Goal: Task Accomplishment & Management: Manage account settings

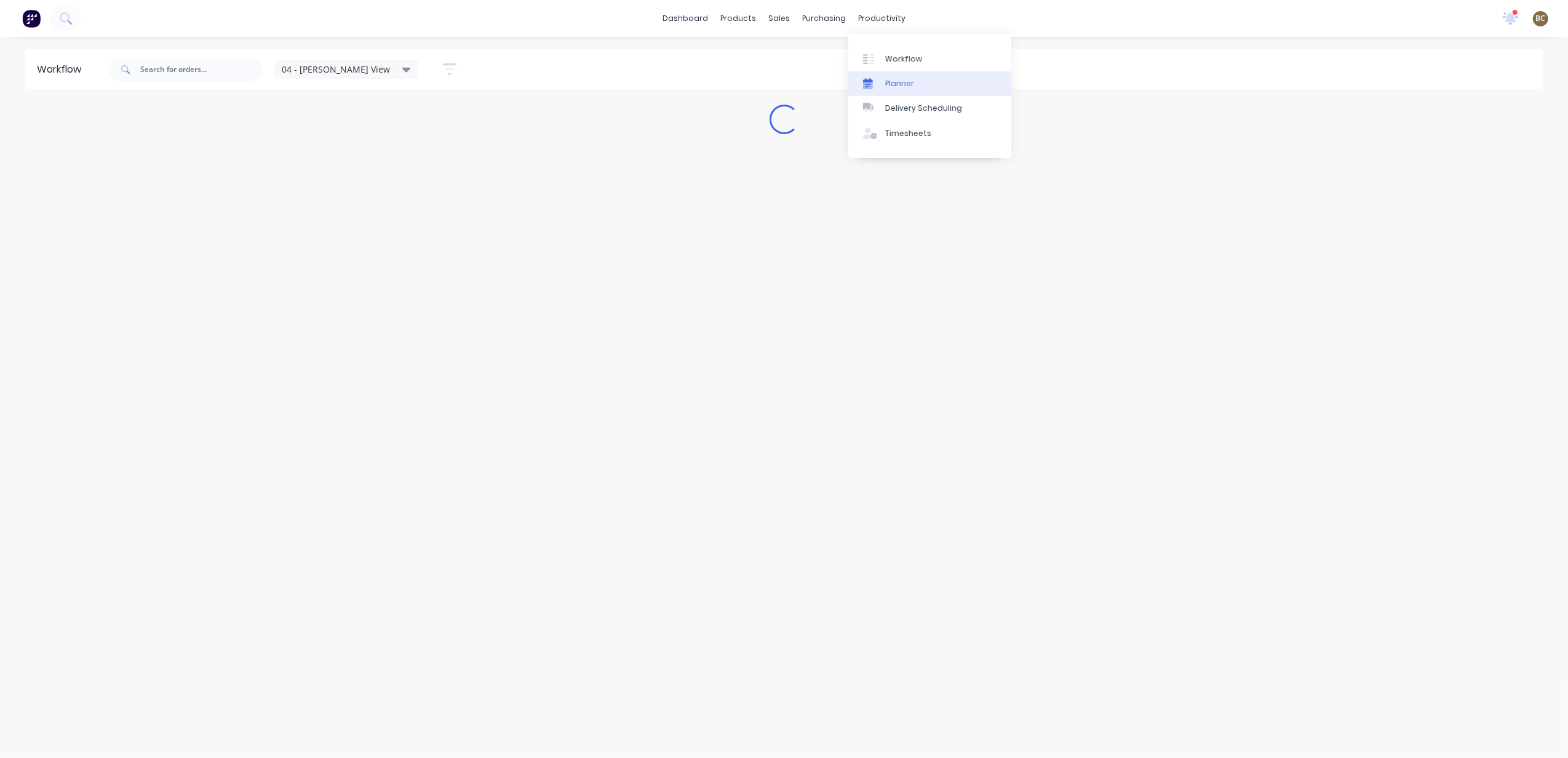
click at [877, 76] on link "Planner" at bounding box center [929, 83] width 163 height 24
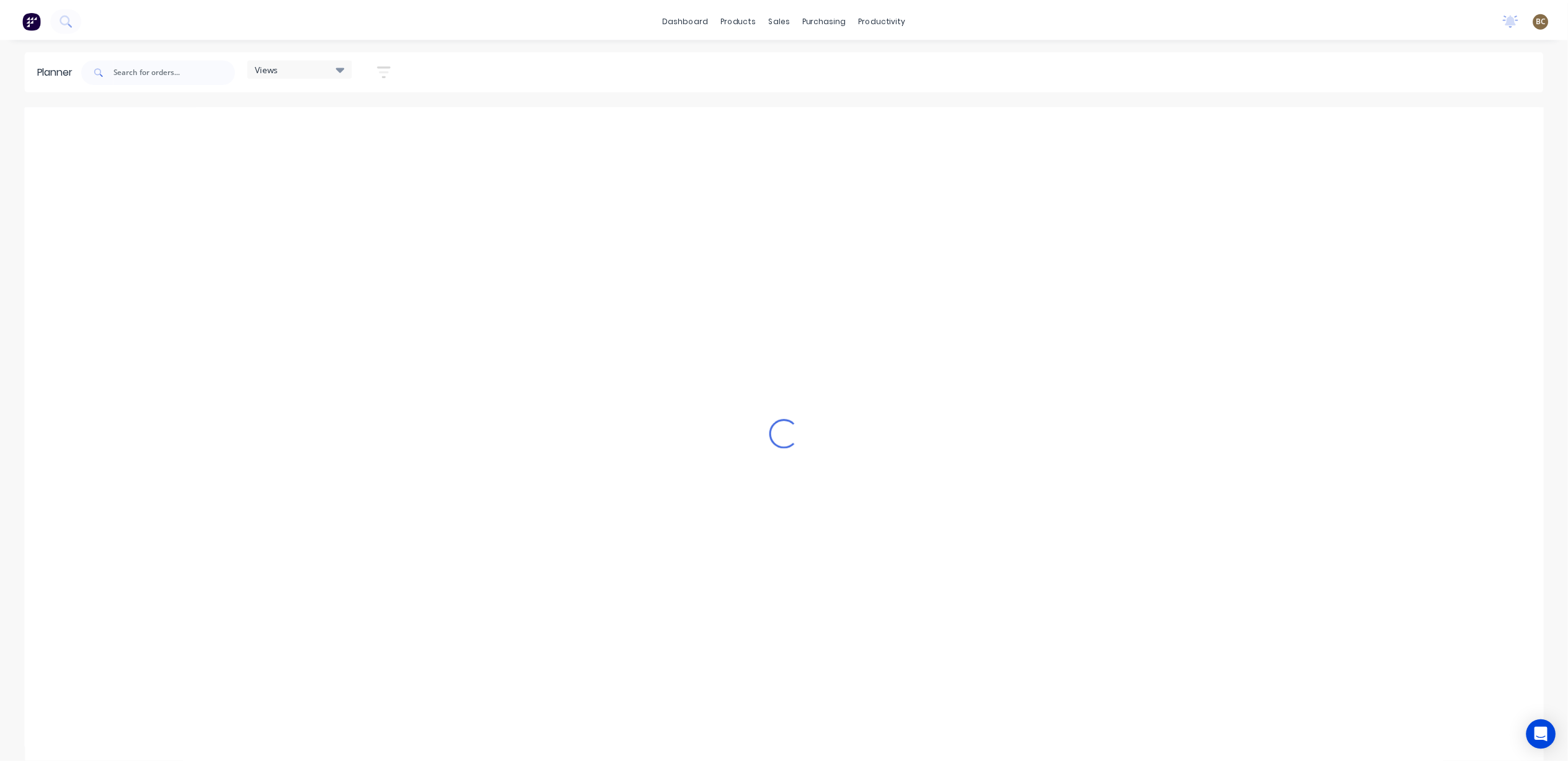
scroll to position [0, 397]
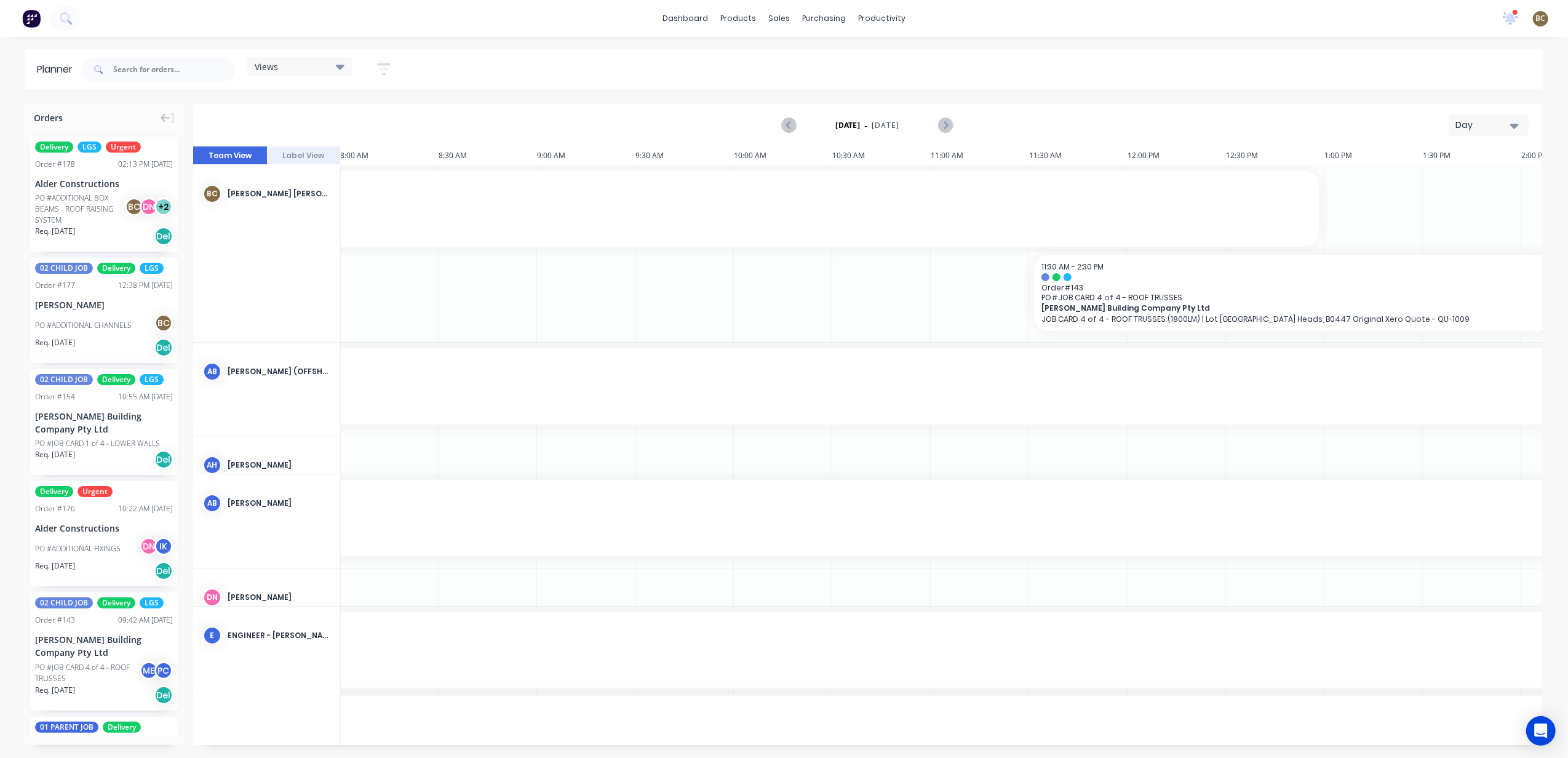
click at [1501, 121] on div "Day" at bounding box center [1484, 125] width 56 height 13
click at [1450, 190] on div "Week" at bounding box center [1466, 182] width 122 height 24
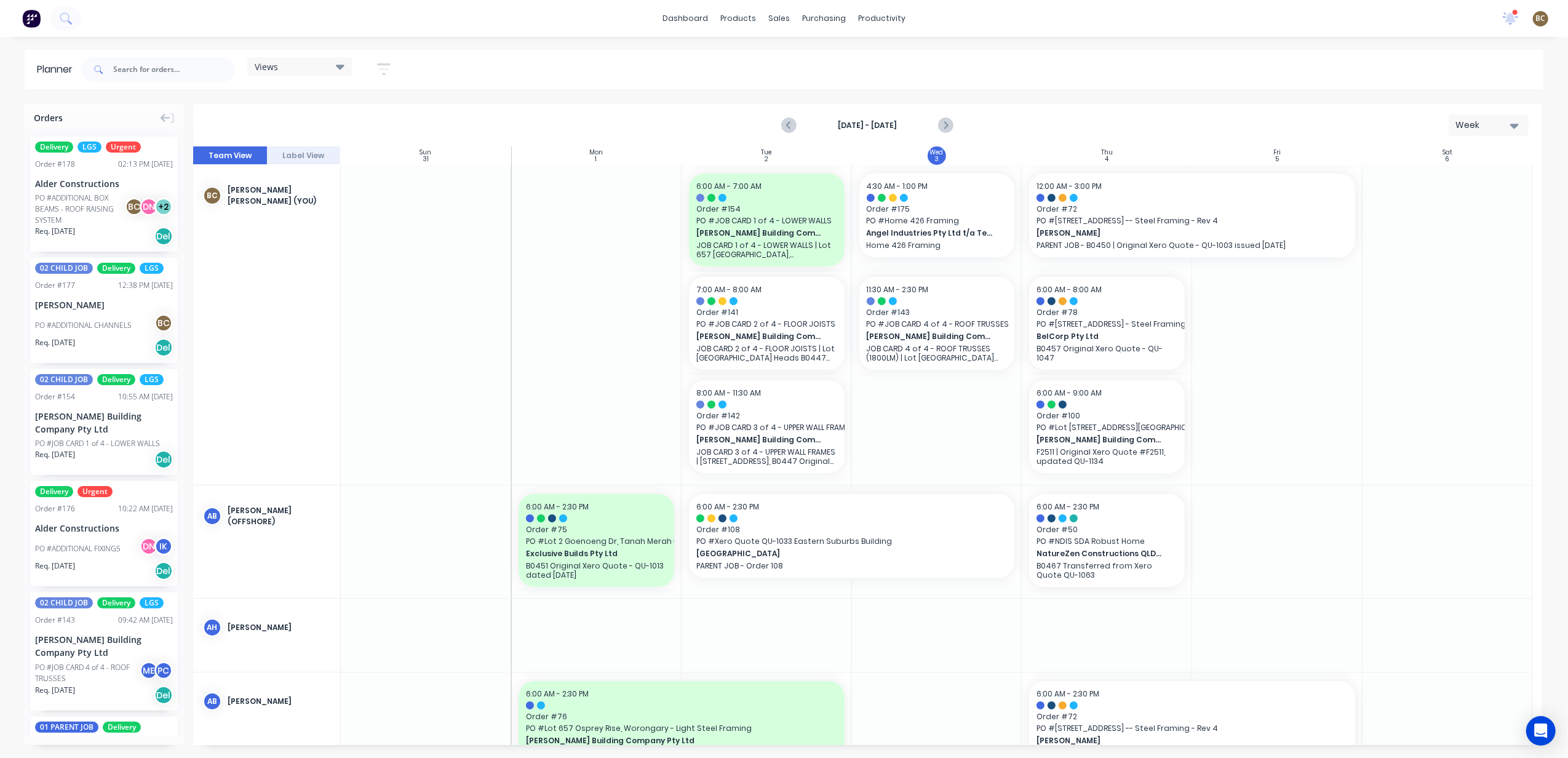
click at [309, 89] on div "Planner Views Save new view None (Default) edit DESIGN TEAM (INTERNAL) edit ENG…" at bounding box center [784, 403] width 1568 height 708
click at [306, 78] on div "Views Save new view None (Default) edit DESIGN TEAM (INTERNAL) edit ENGINEERING…" at bounding box center [299, 69] width 104 height 24
click at [309, 71] on div "Views" at bounding box center [300, 66] width 90 height 11
click at [330, 225] on button "FACTORY - (FRAMCECAD ONLY)" at bounding box center [321, 231] width 131 height 14
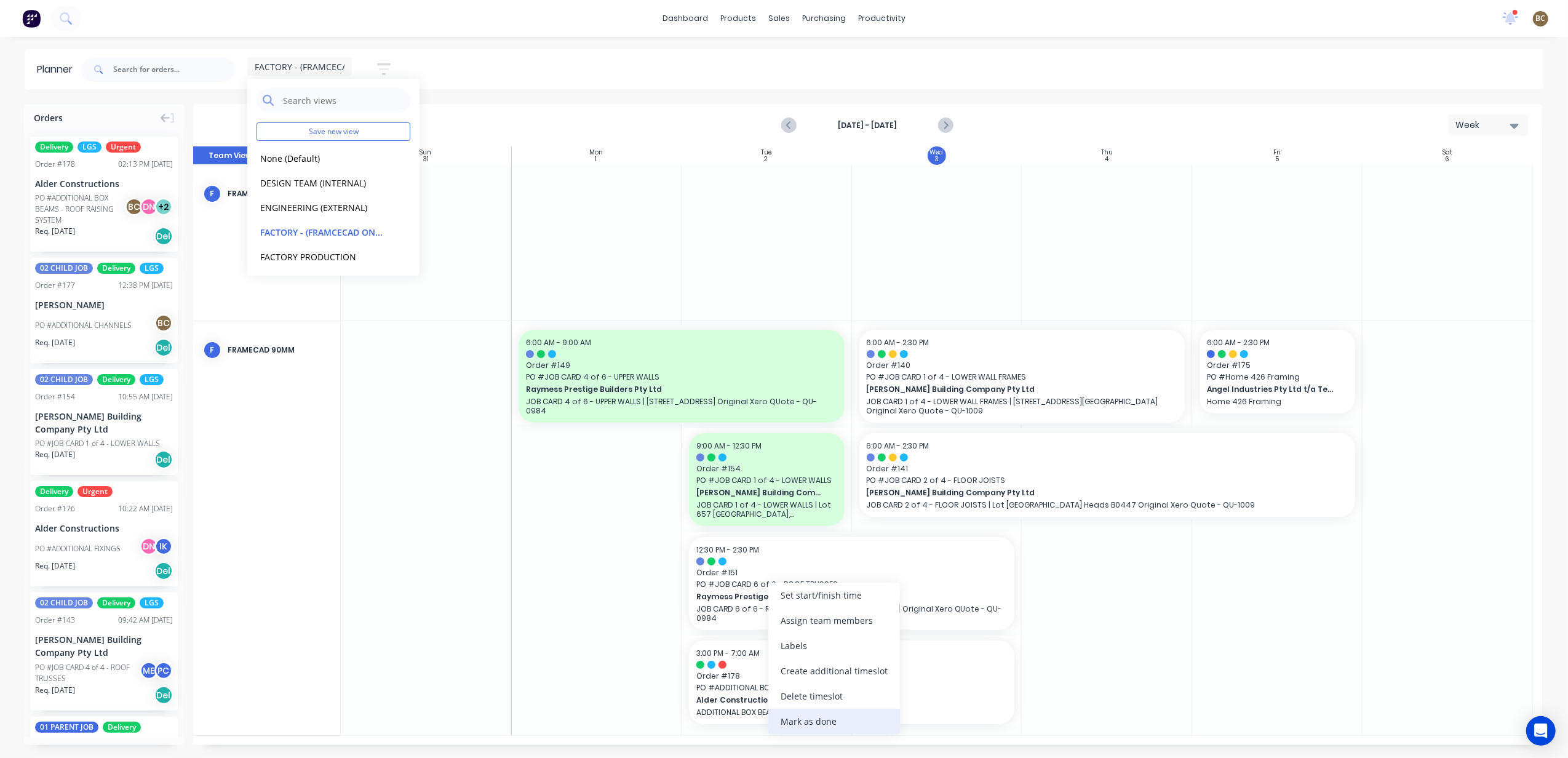
click at [834, 719] on div "Mark as done" at bounding box center [834, 721] width 131 height 25
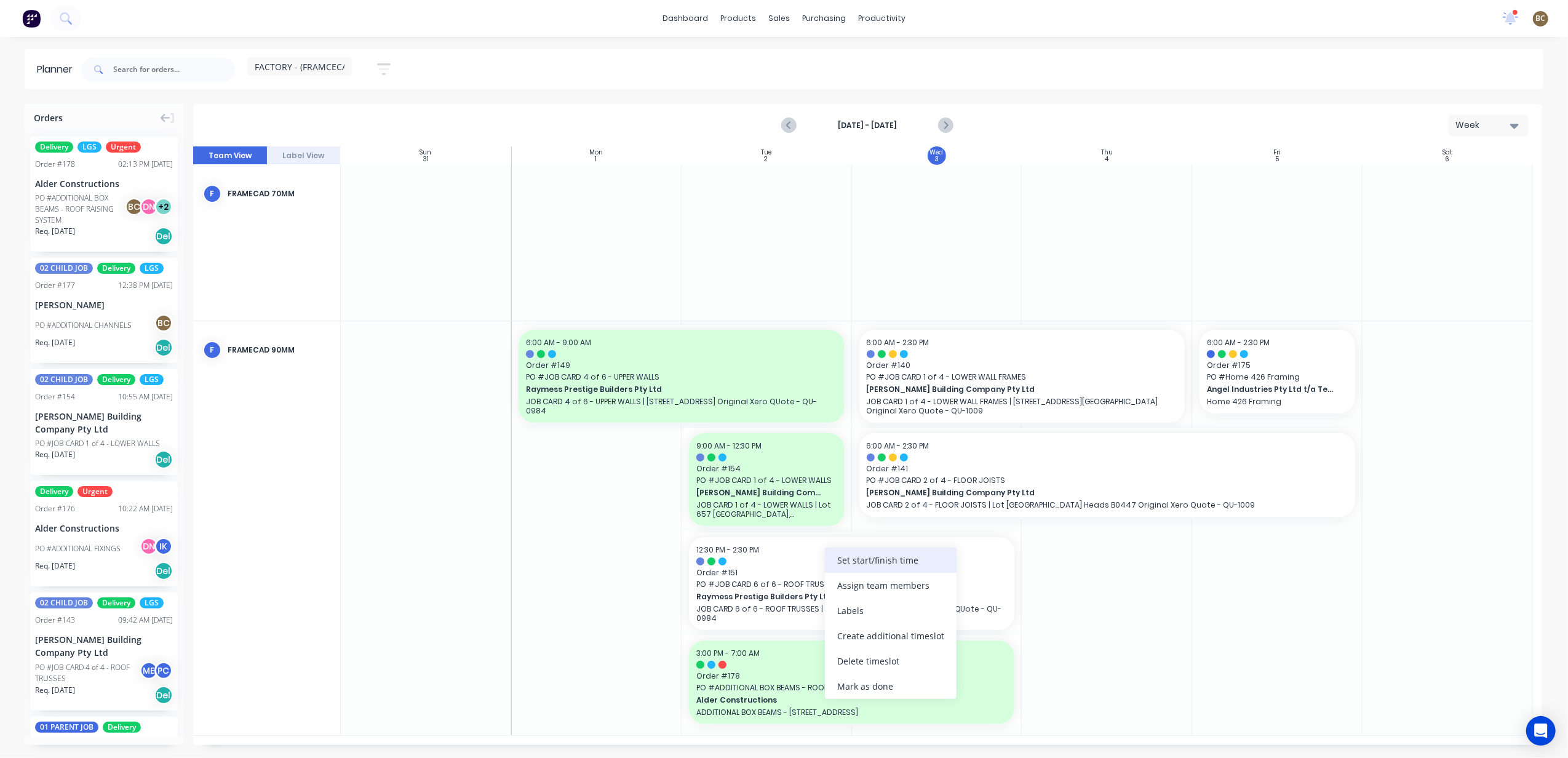
click at [834, 570] on div "Set start/finish time" at bounding box center [891, 560] width 131 height 25
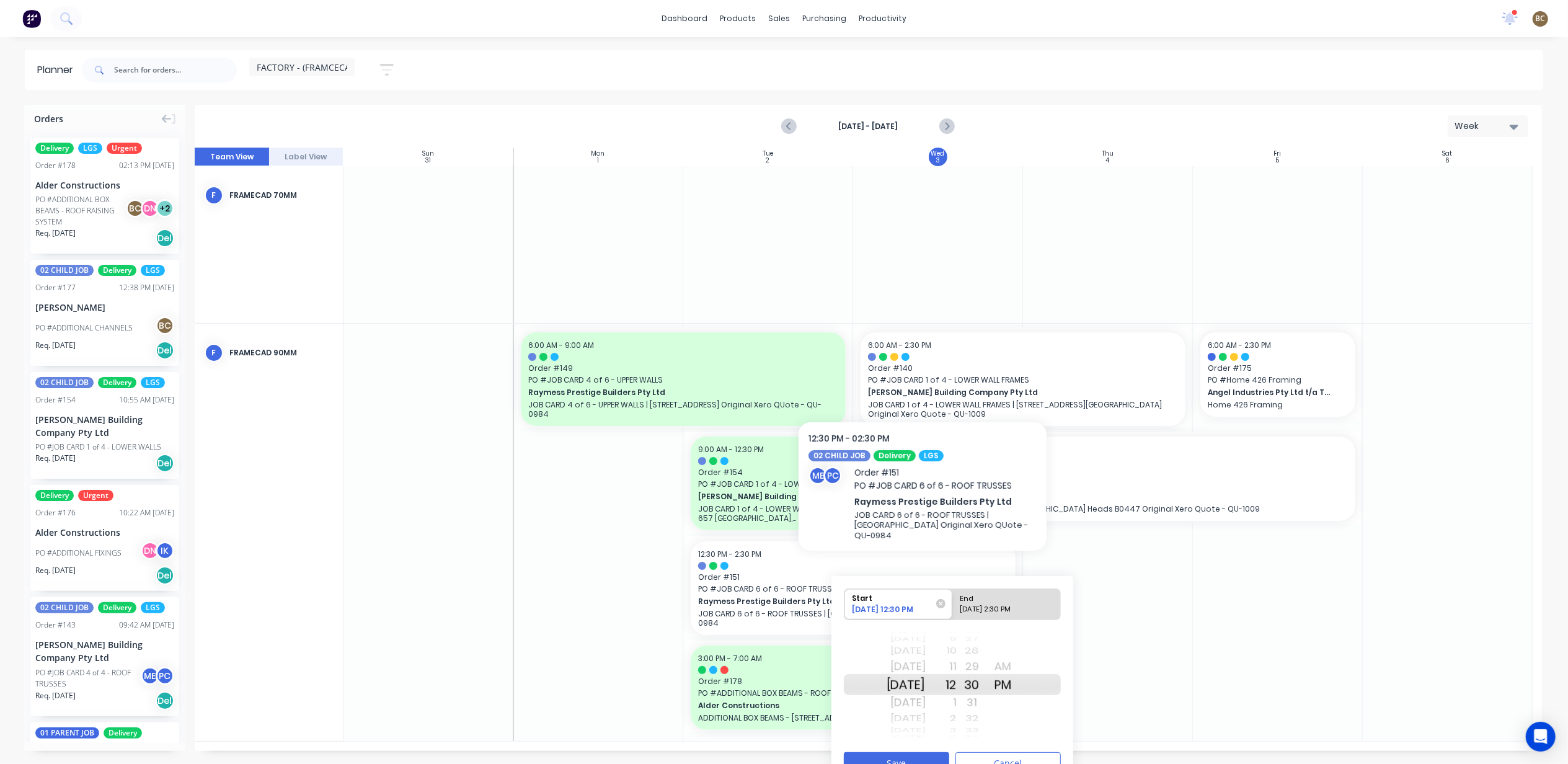
click at [993, 615] on div "09/03/2025 2:30 PM" at bounding box center [1001, 611] width 90 height 16
click at [953, 615] on input "End 09/03/2025 2:30 PM" at bounding box center [952, 604] width 1 height 30
radio input "true"
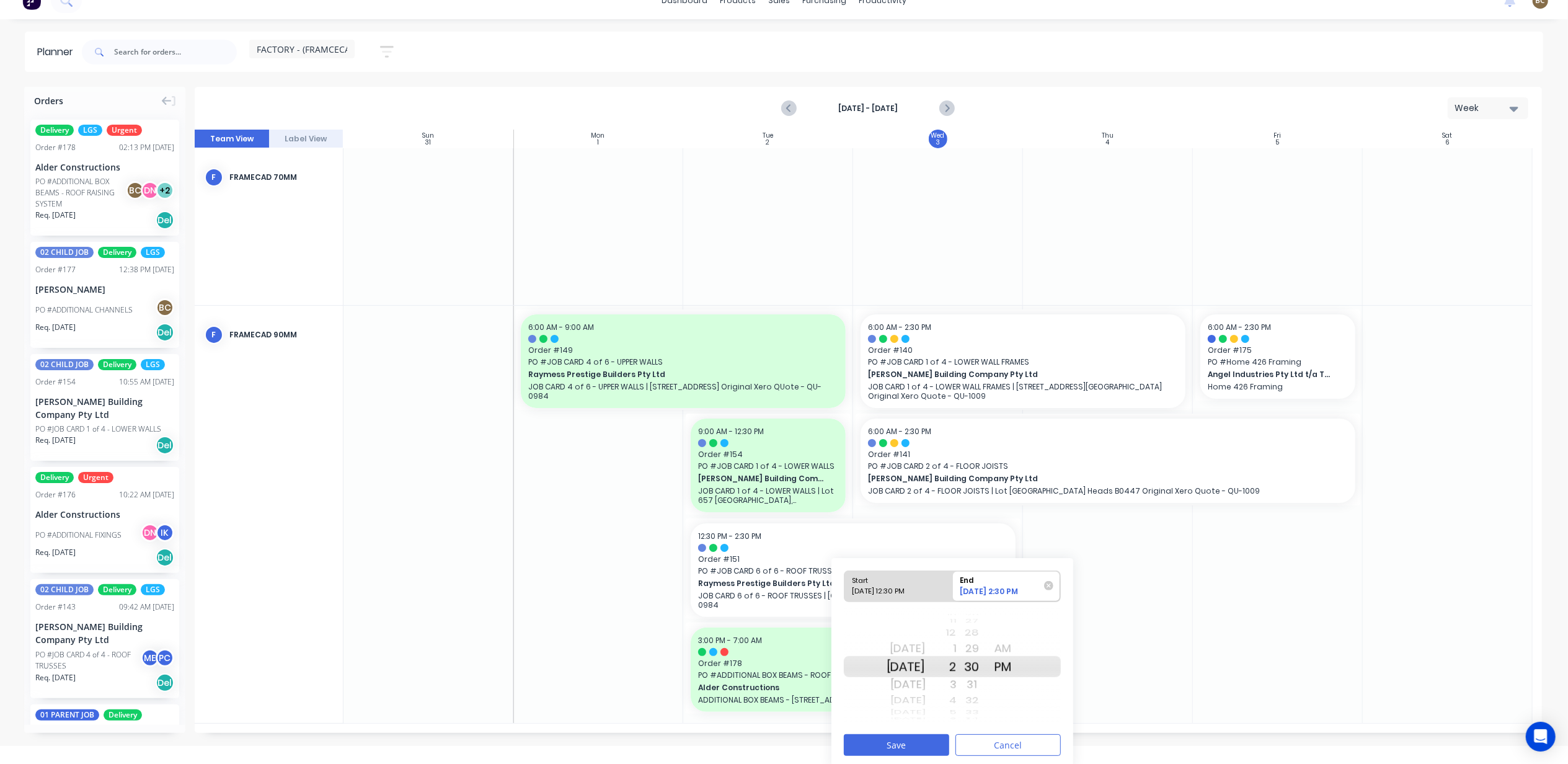
scroll to position [23, 0]
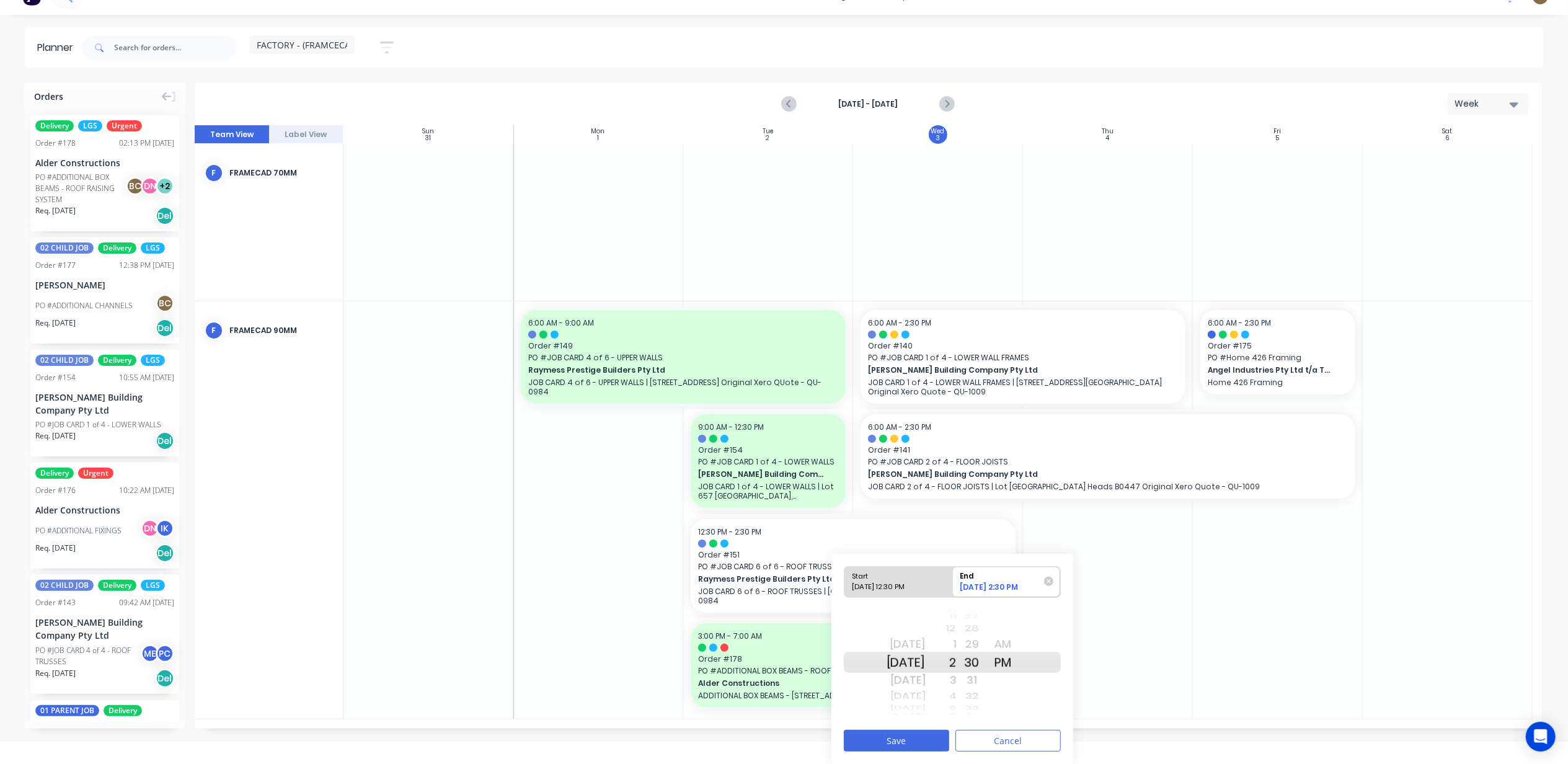
click at [956, 648] on div "1" at bounding box center [941, 644] width 31 height 20
click at [956, 648] on div "12" at bounding box center [941, 644] width 31 height 20
click at [924, 735] on button "Save" at bounding box center [896, 740] width 105 height 21
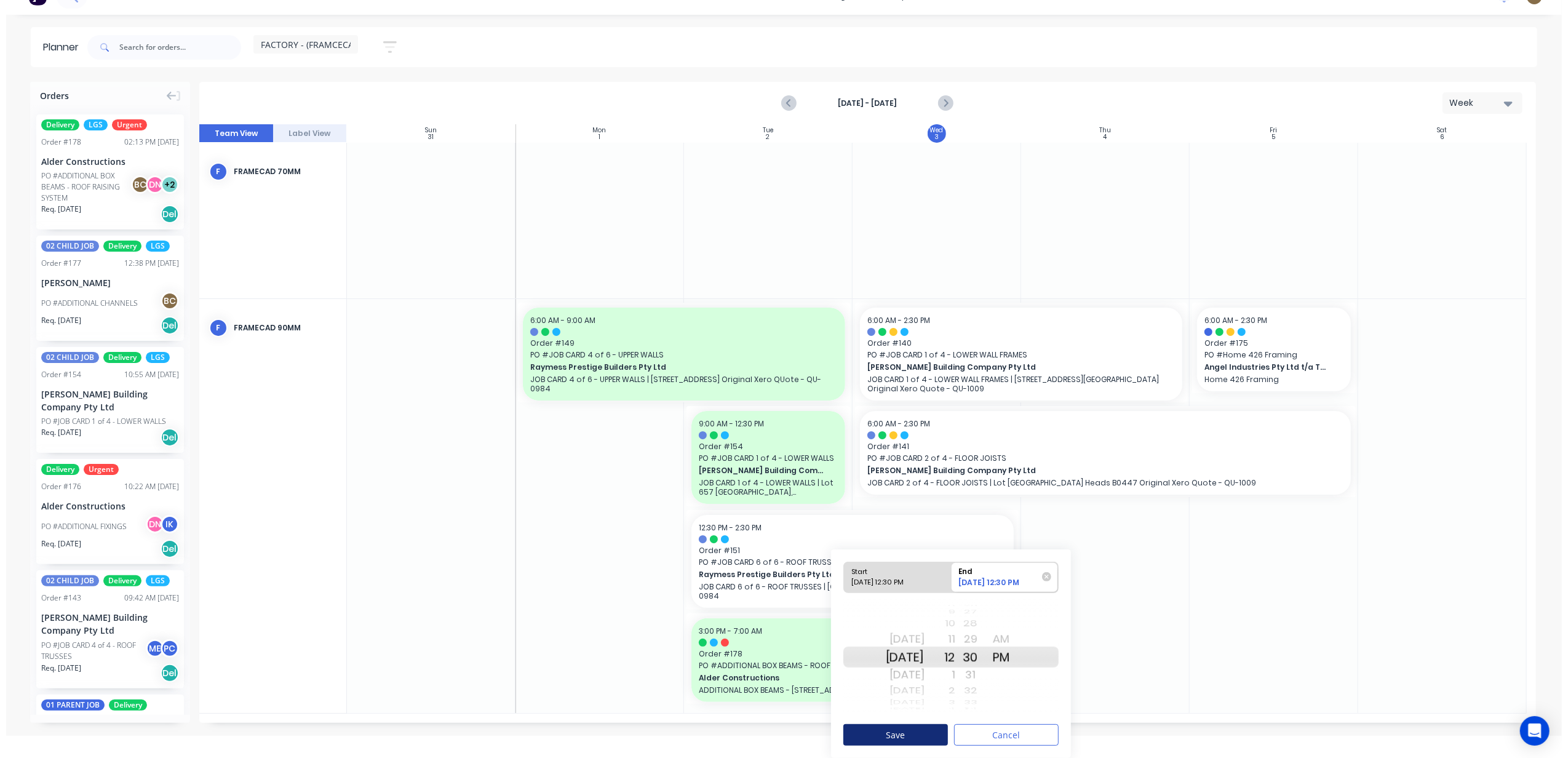
scroll to position [0, 0]
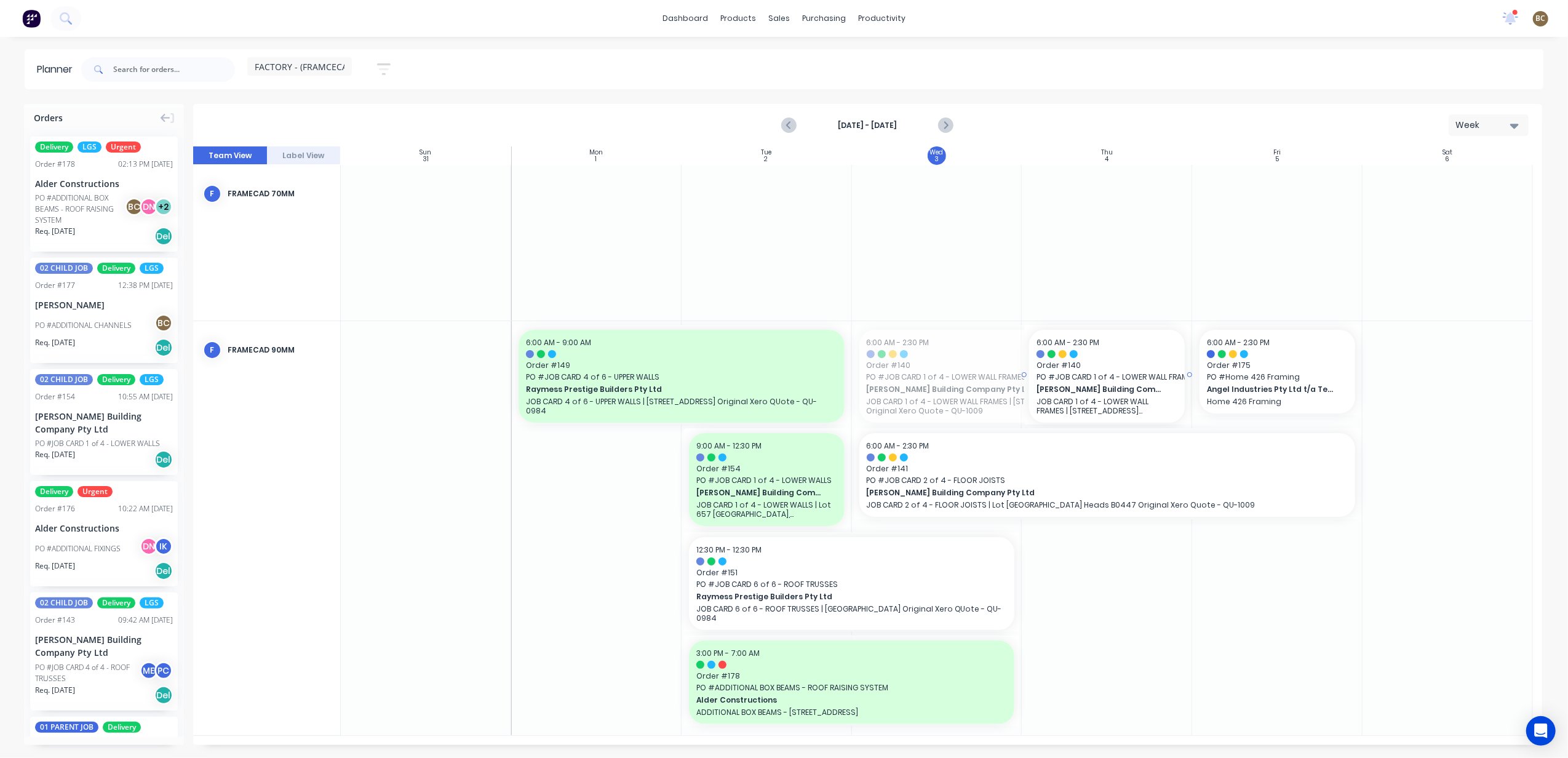
drag, startPoint x: 856, startPoint y: 374, endPoint x: 1061, endPoint y: 371, distance: 205.0
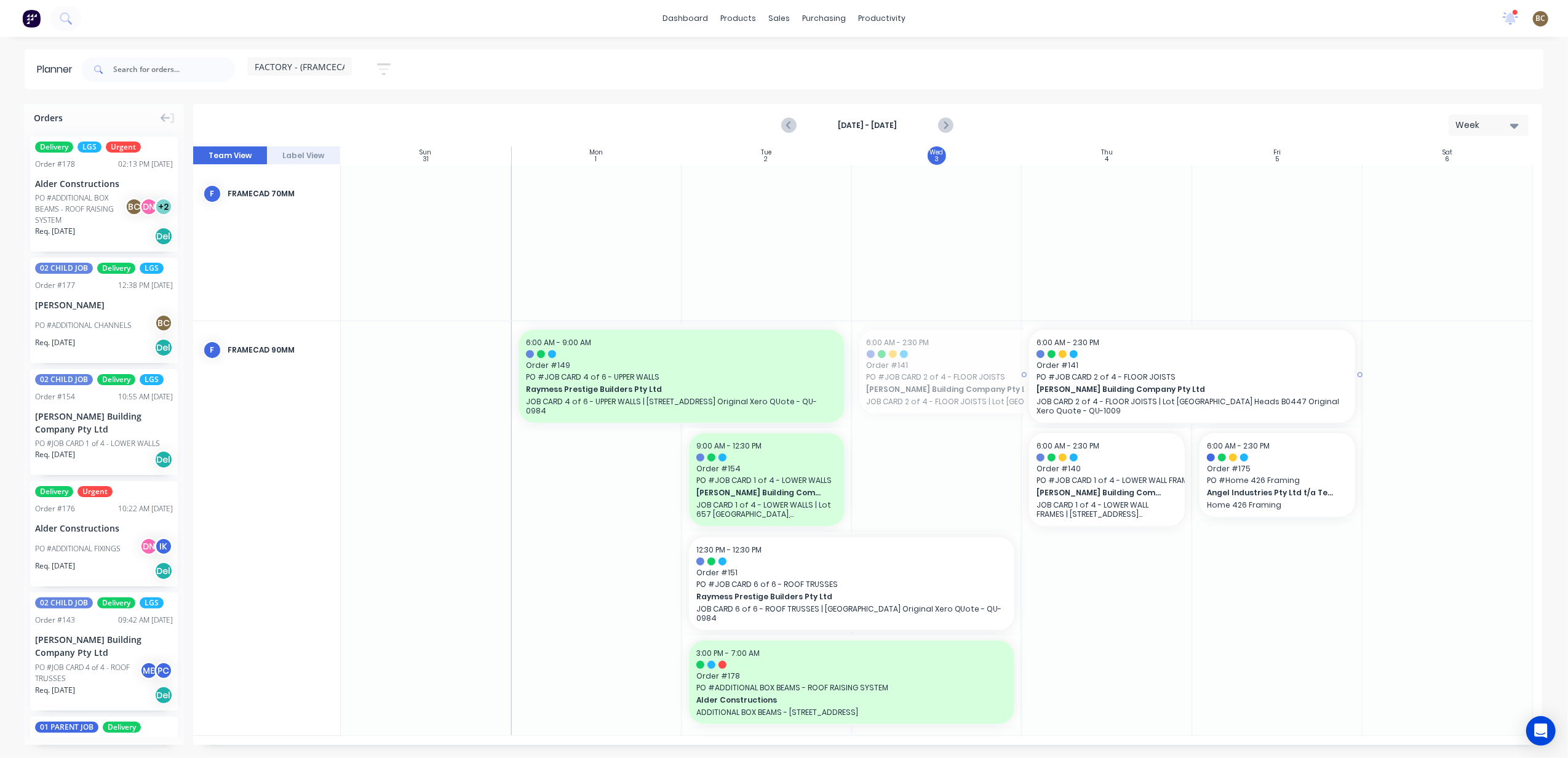
drag, startPoint x: 852, startPoint y: 367, endPoint x: 986, endPoint y: 368, distance: 134.0
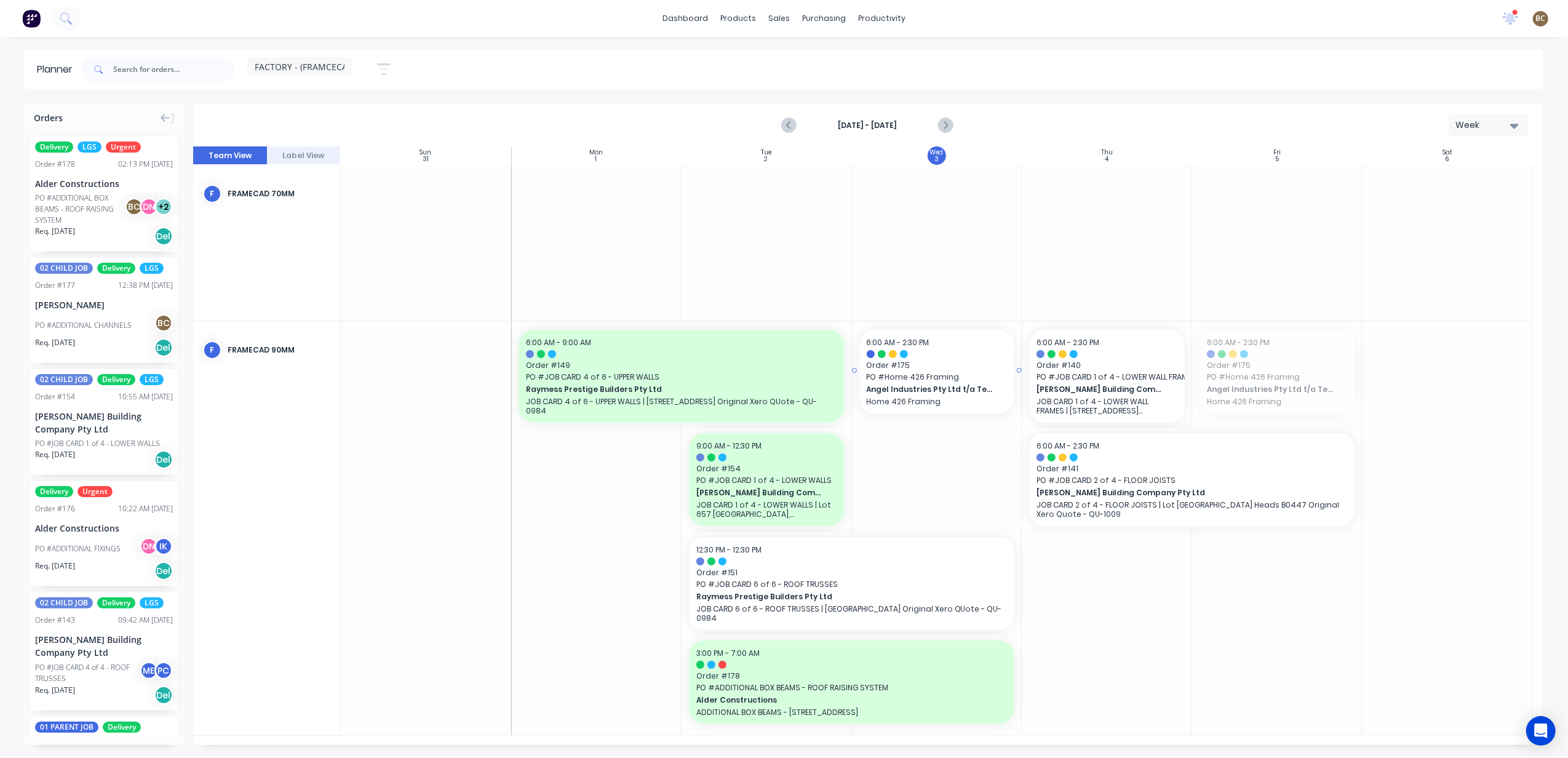
drag, startPoint x: 1258, startPoint y: 384, endPoint x: 928, endPoint y: 458, distance: 338.2
click at [962, 363] on div "Set start/finish time" at bounding box center [991, 368] width 131 height 25
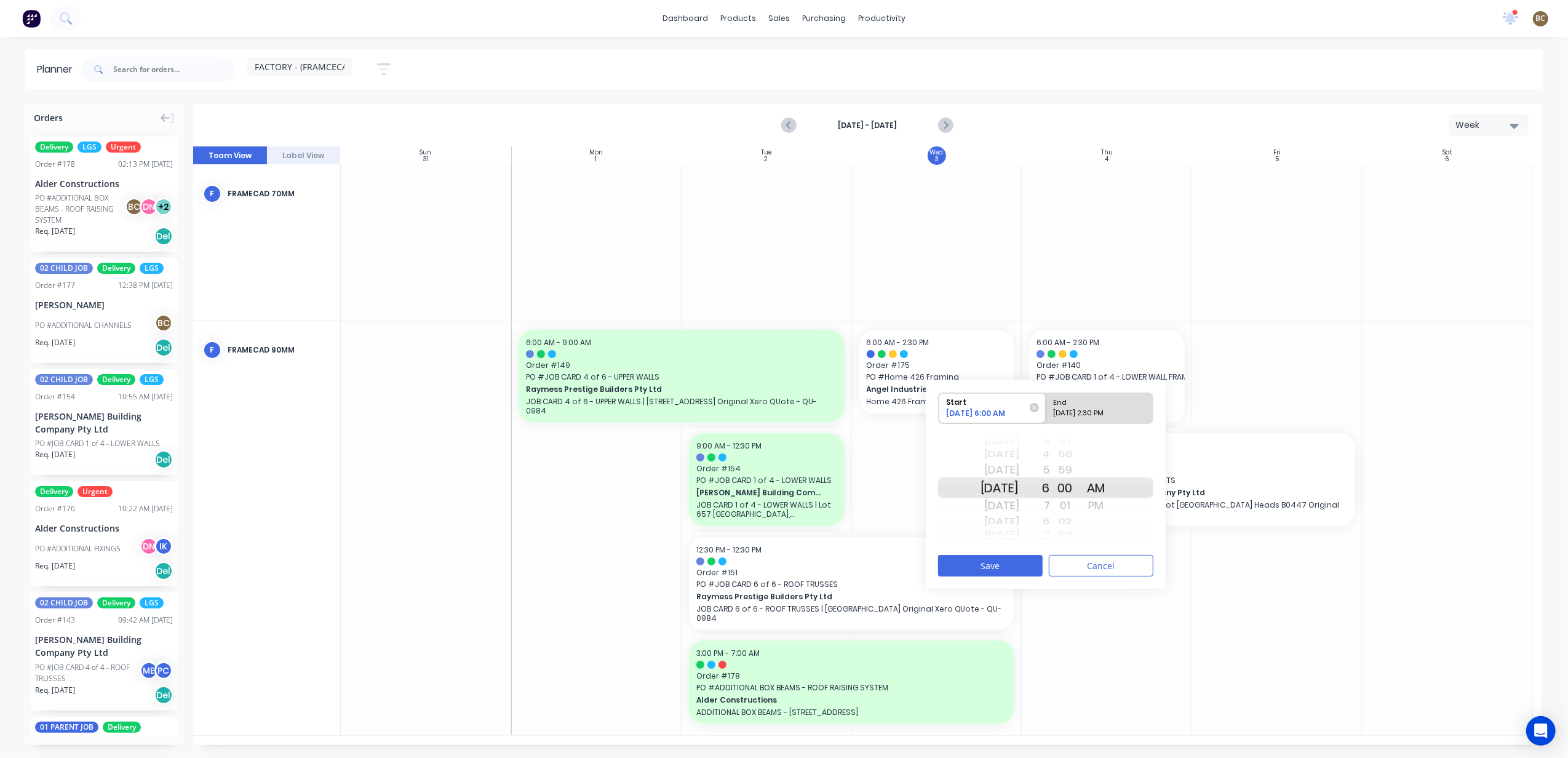
click at [1050, 518] on div "8" at bounding box center [1034, 522] width 31 height 16
click at [1050, 520] on div "10" at bounding box center [1034, 522] width 31 height 16
click at [1050, 520] on div "12" at bounding box center [1034, 522] width 31 height 16
click at [1111, 507] on div "PM" at bounding box center [1096, 505] width 31 height 19
click at [1101, 408] on div "09/03/2025 2:30 PM" at bounding box center [1094, 415] width 89 height 16
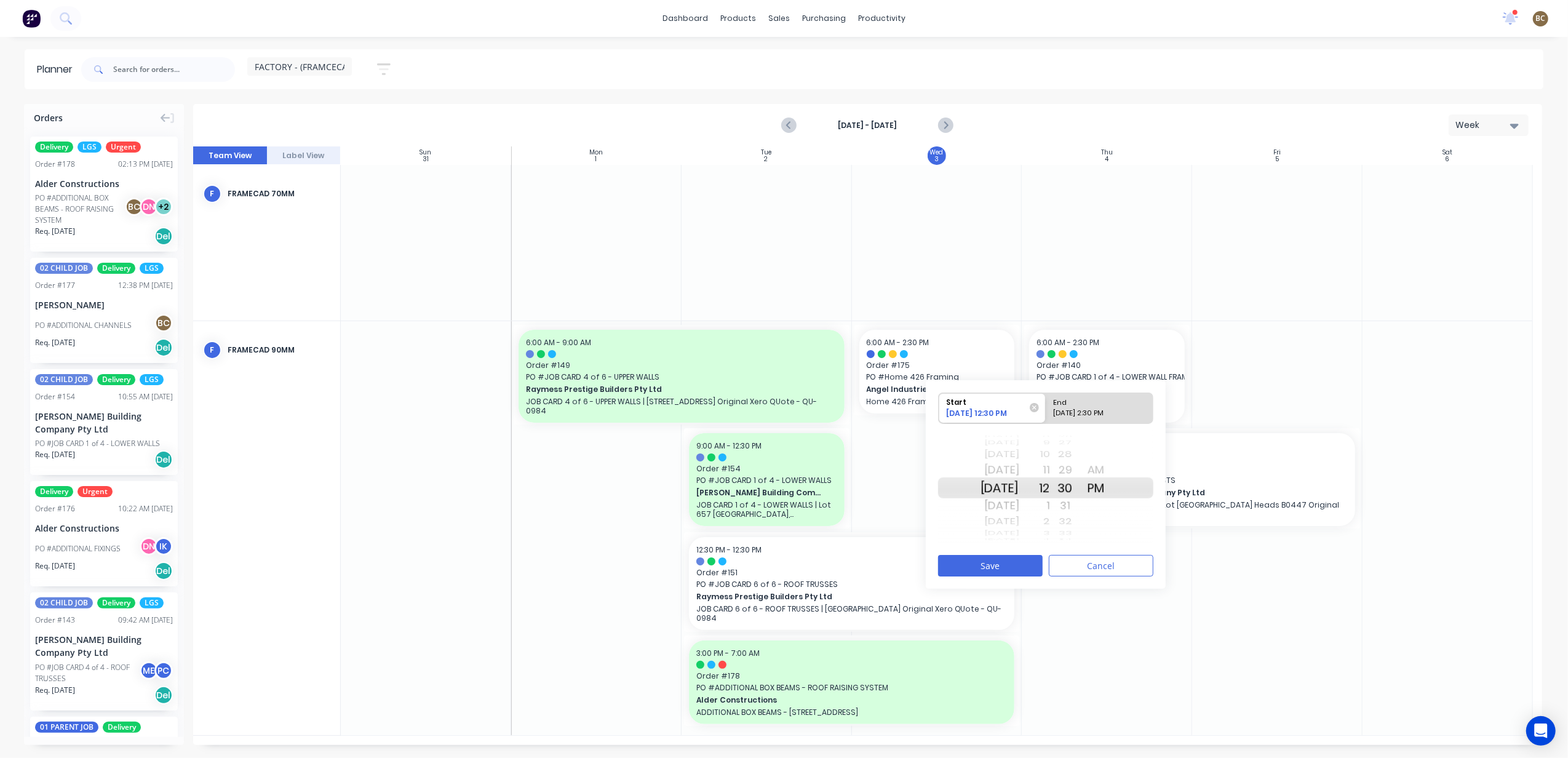
click at [1046, 407] on input "End 09/03/2025 2:30 PM" at bounding box center [1046, 408] width 1 height 30
radio input "true"
click at [1033, 567] on button "Save" at bounding box center [990, 565] width 104 height 21
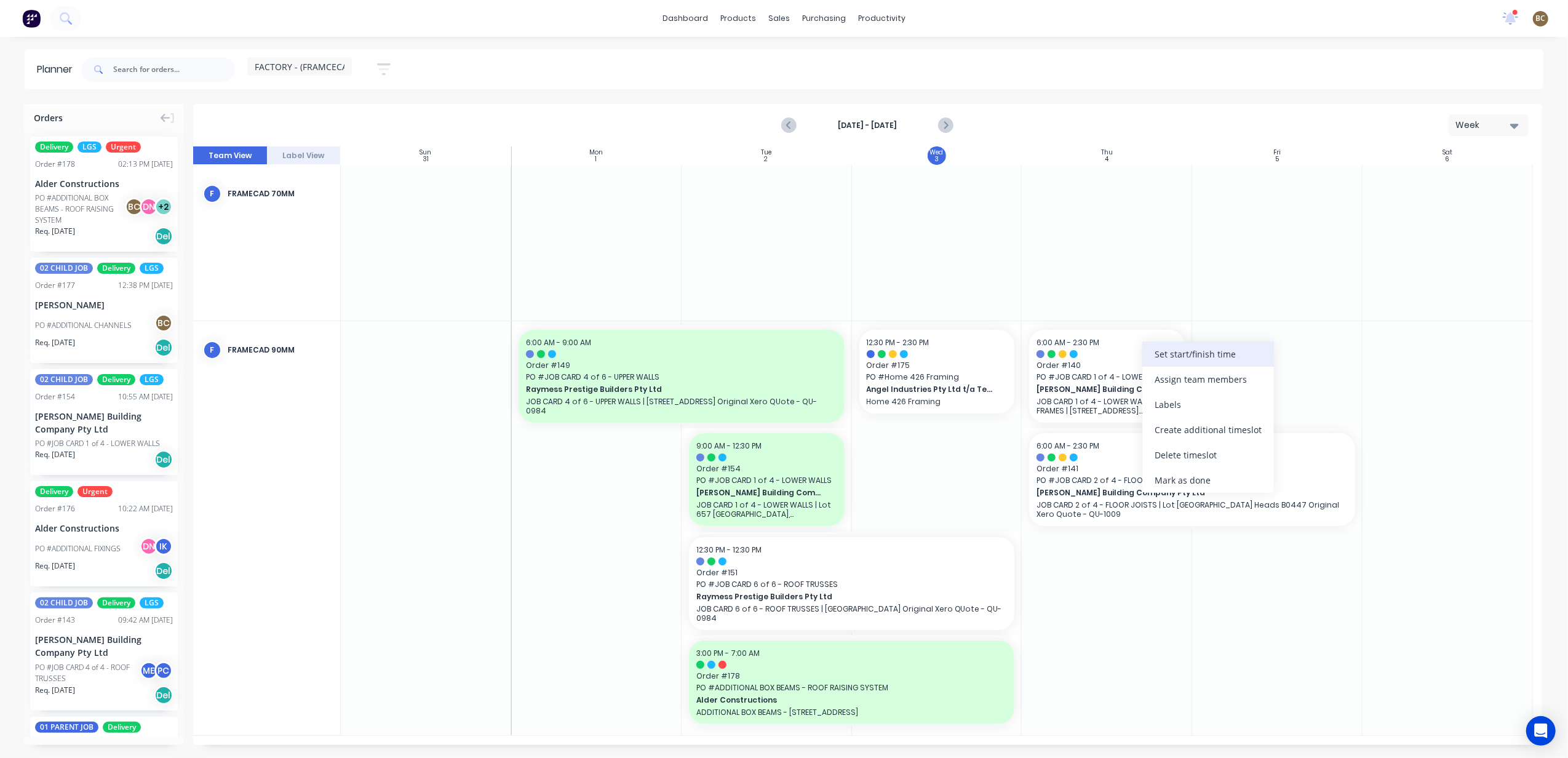
click at [1154, 362] on div "Set start/finish time" at bounding box center [1208, 354] width 131 height 25
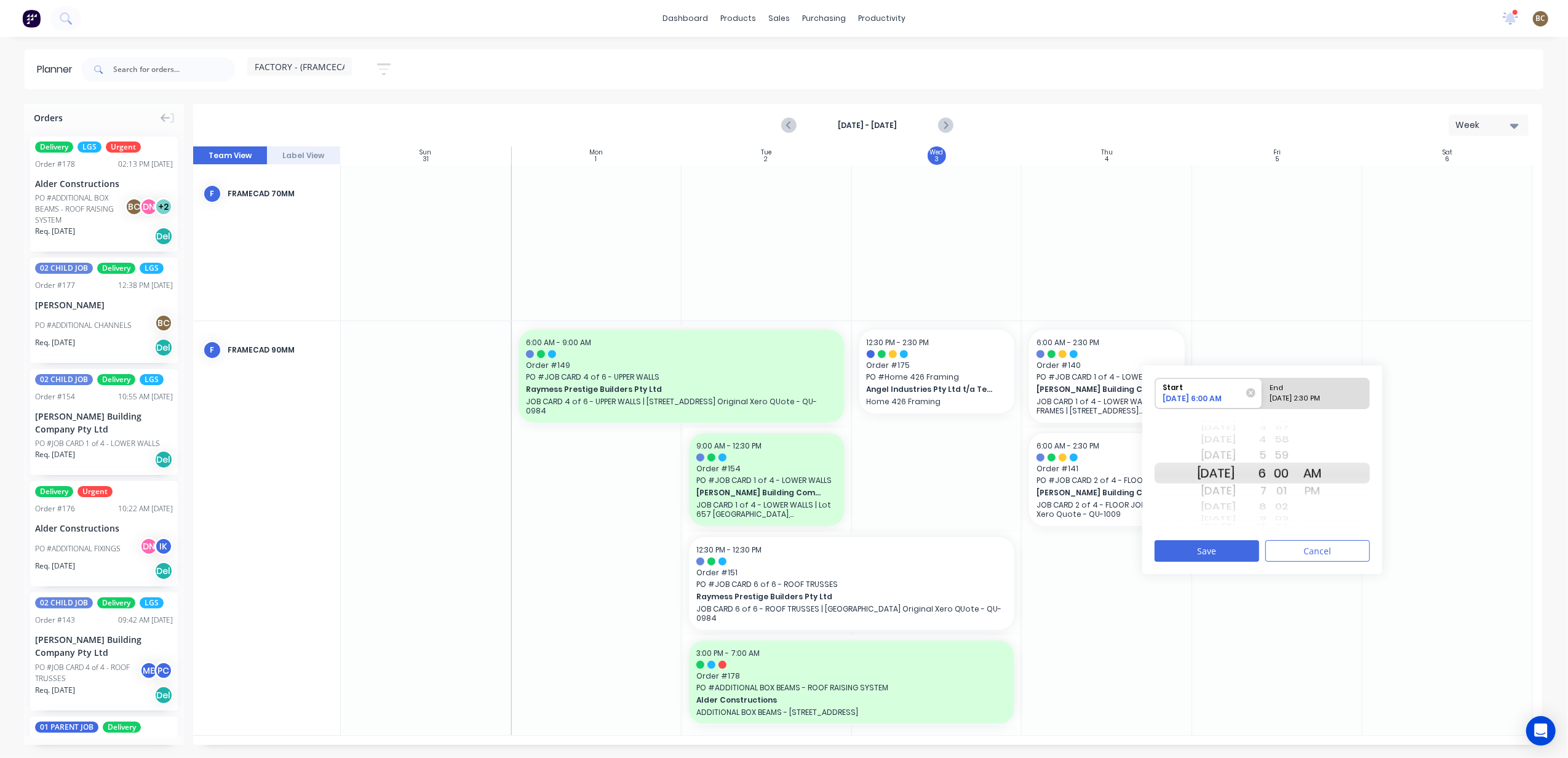
click at [1289, 388] on div "End" at bounding box center [1310, 386] width 89 height 16
click at [1263, 388] on input "End 09/04/2025 2:30 PM" at bounding box center [1262, 393] width 1 height 30
radio input "true"
click at [1282, 443] on div "50 51 52 53 54 55 56 57 58 59 00 01 02 03 04 05 06 07 08 09 10 11 12 13 14 15 1…" at bounding box center [1282, 473] width 31 height 117
click at [1267, 440] on div "12" at bounding box center [1251, 440] width 31 height 16
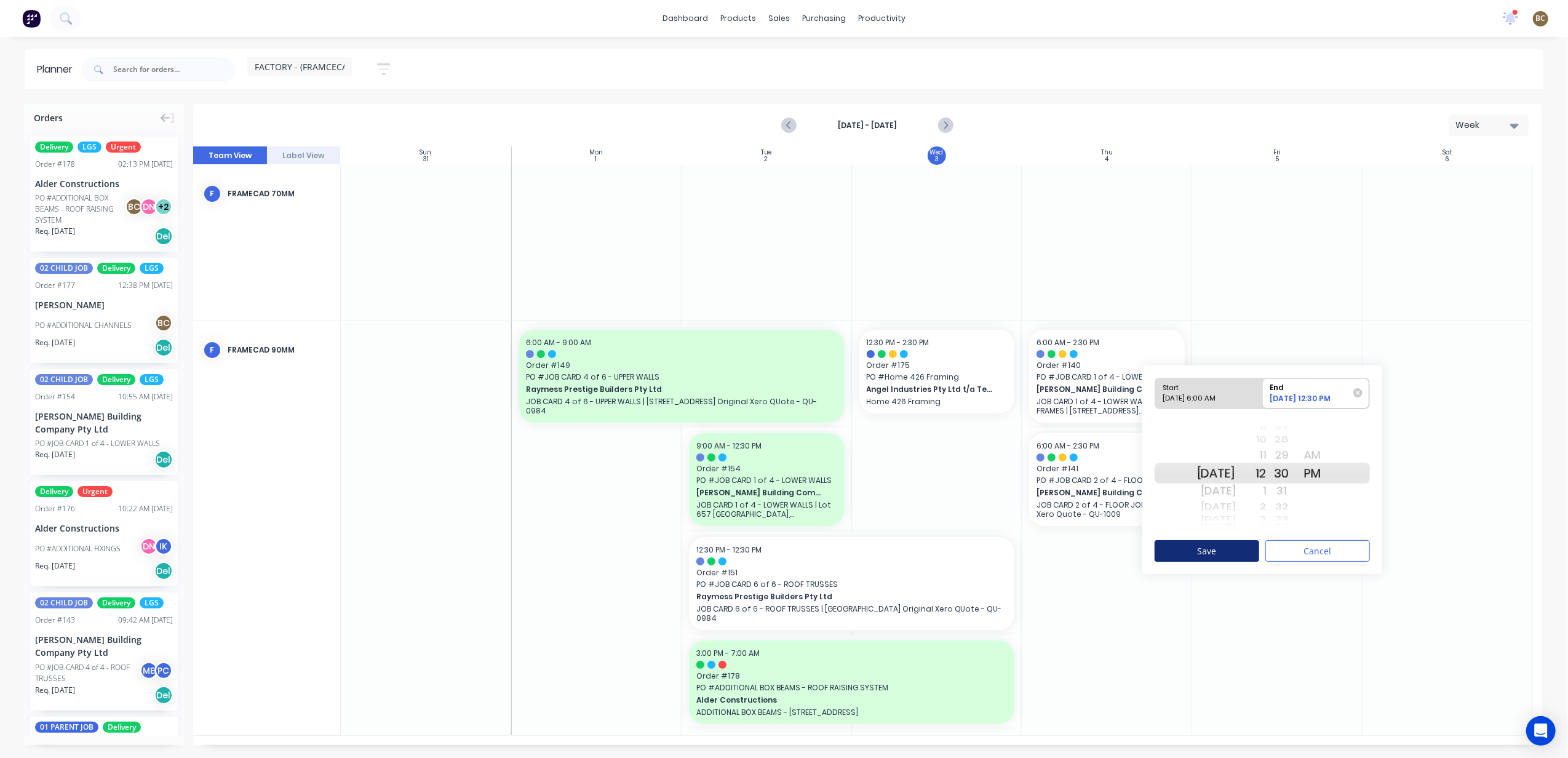
click at [1240, 551] on button "Save" at bounding box center [1206, 550] width 104 height 21
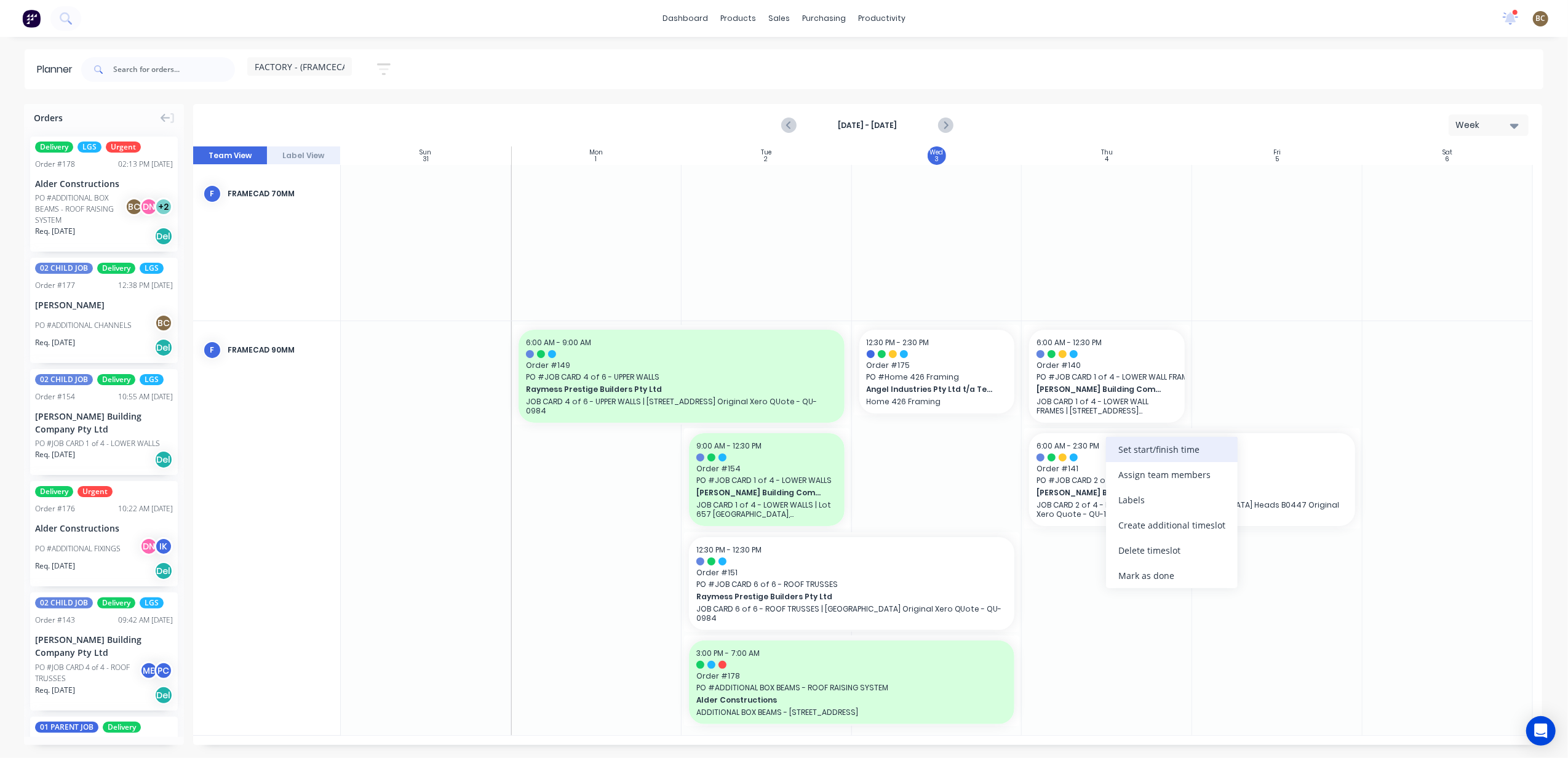
click at [1157, 443] on div "Set start/finish time" at bounding box center [1171, 449] width 131 height 25
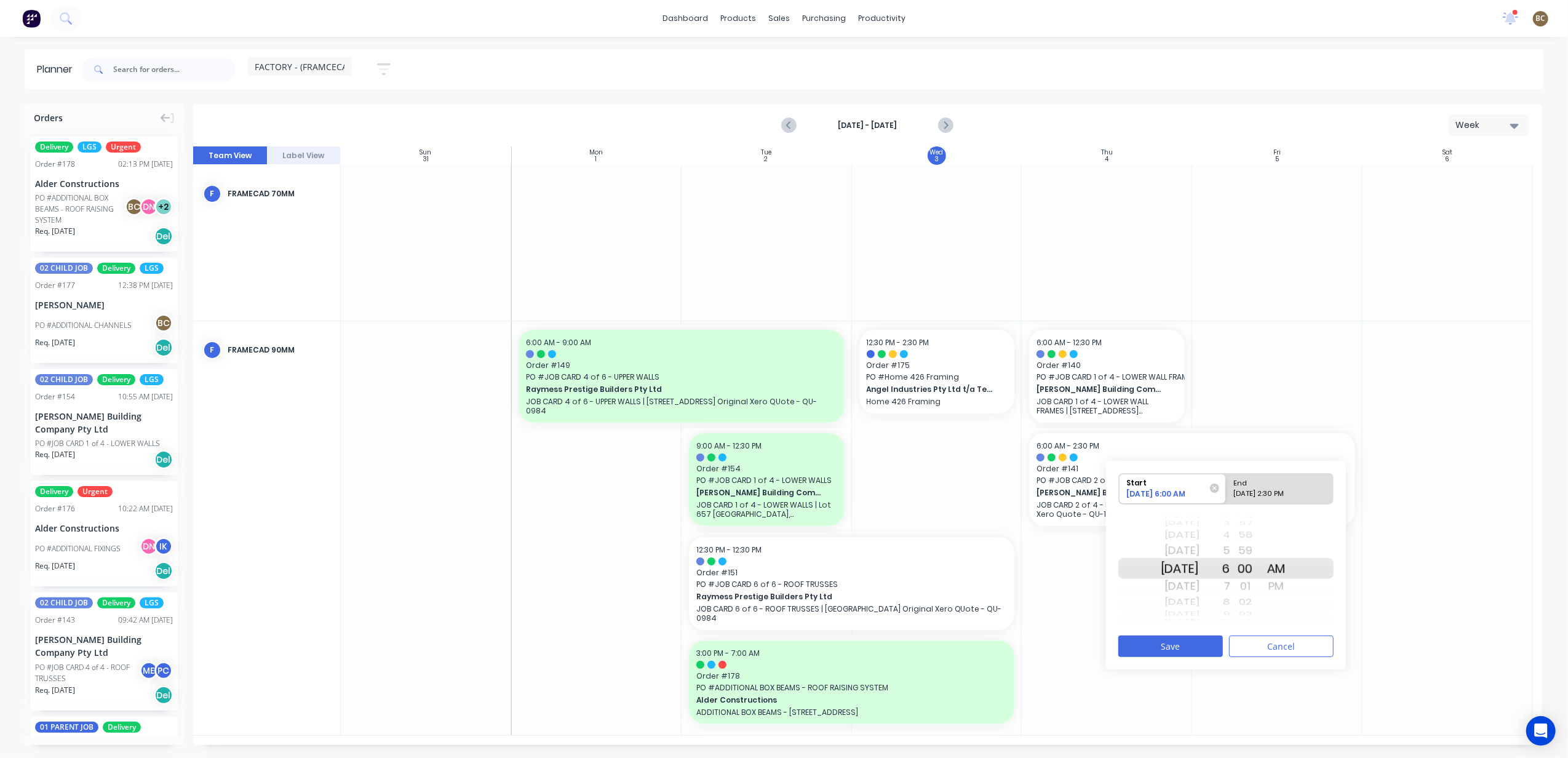
click at [1230, 595] on div "8" at bounding box center [1215, 602] width 31 height 16
click at [1230, 604] on div "10" at bounding box center [1215, 602] width 31 height 16
click at [1230, 596] on div "11" at bounding box center [1215, 585] width 31 height 19
click at [1292, 584] on div "PM" at bounding box center [1276, 585] width 31 height 19
click at [1230, 584] on div "12" at bounding box center [1215, 585] width 31 height 19
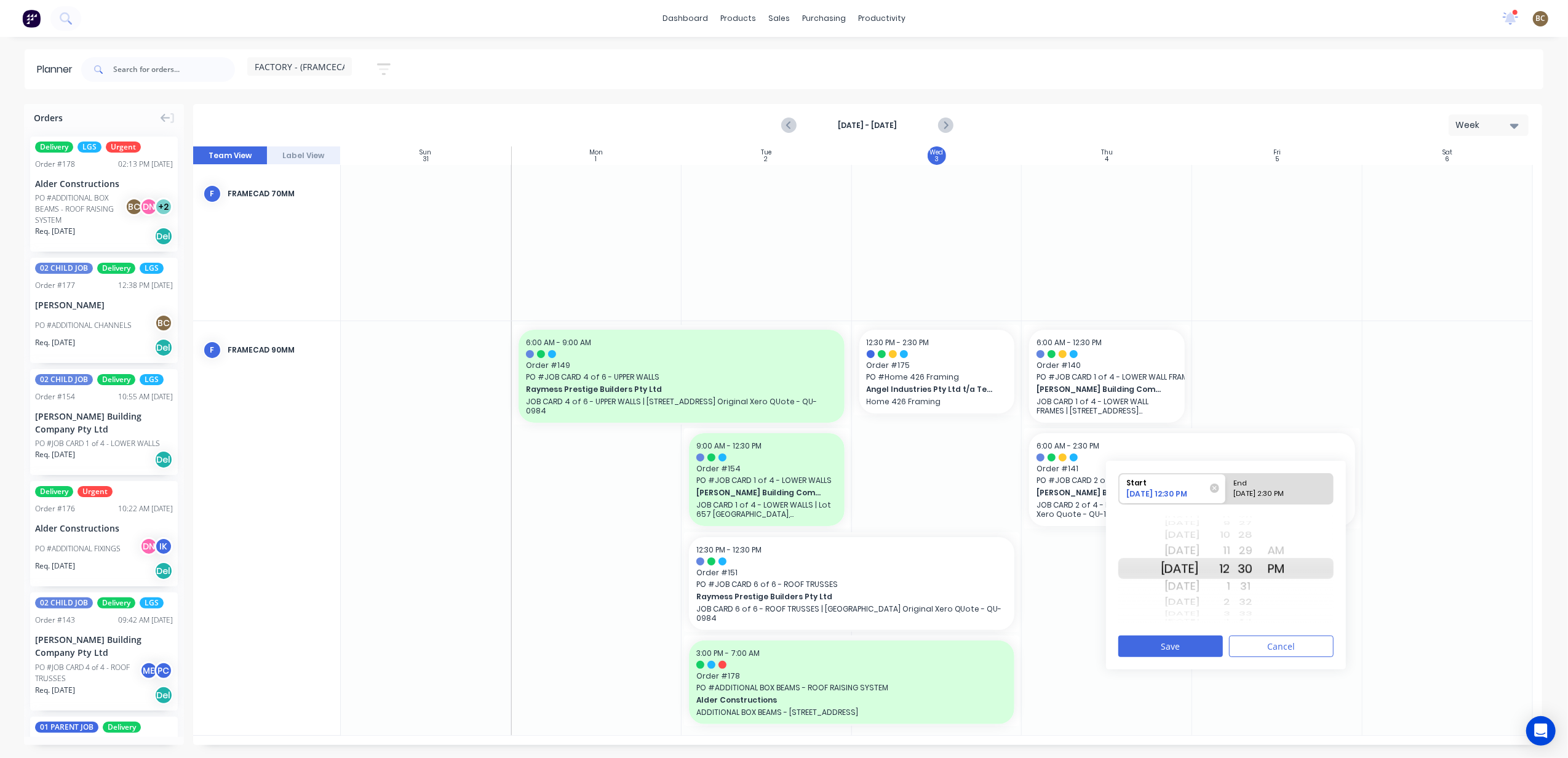
click at [1189, 635] on div "Start 09/04/2025 12:30 PM End 09/05/2025 2:30 PM Sat Jul 26 Sun Jul 27 Mon Jul …" at bounding box center [1226, 565] width 240 height 208
click at [1189, 642] on button "Save" at bounding box center [1170, 646] width 104 height 21
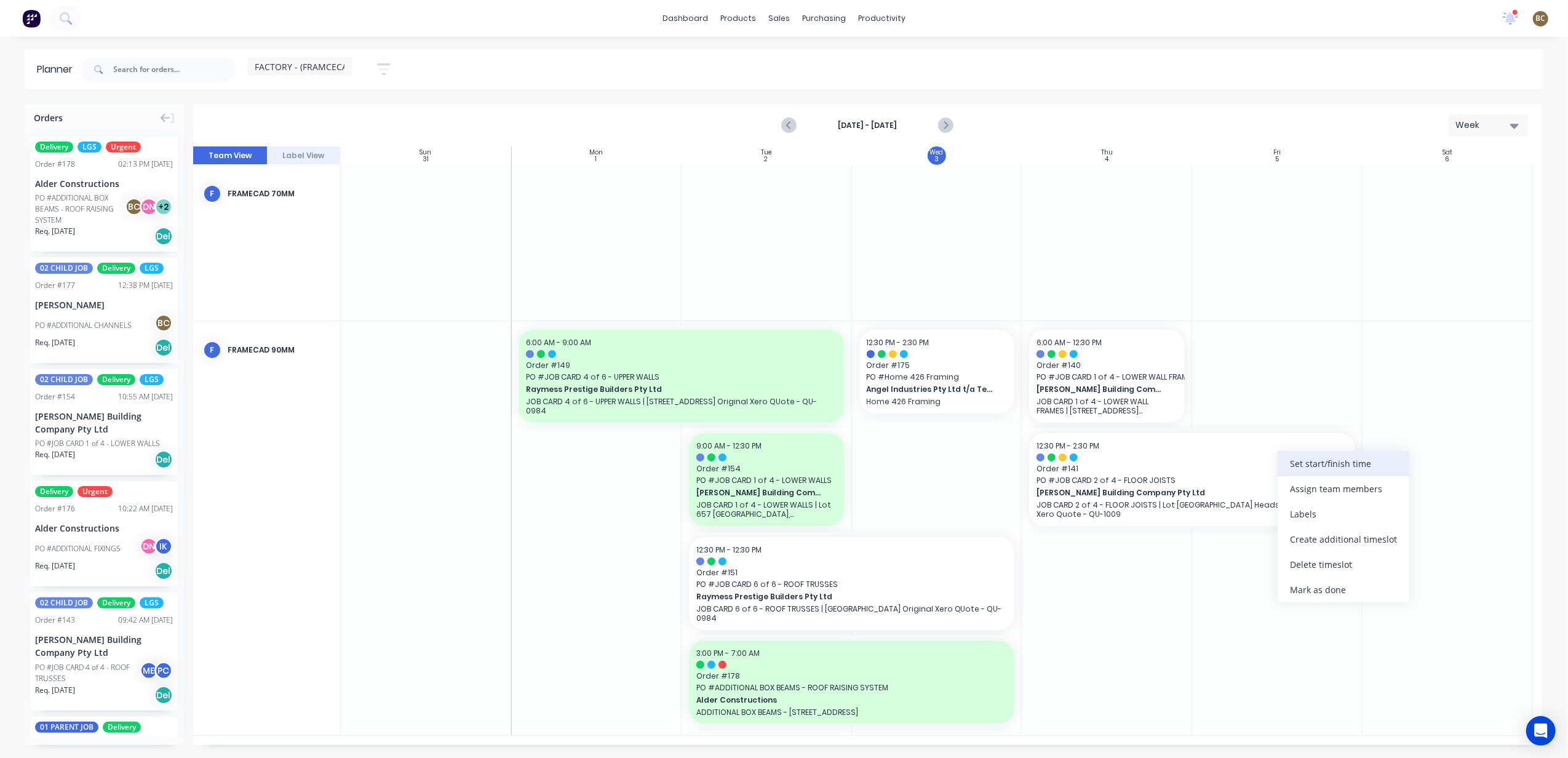
click at [1300, 463] on div "Set start/finish time" at bounding box center [1343, 463] width 131 height 25
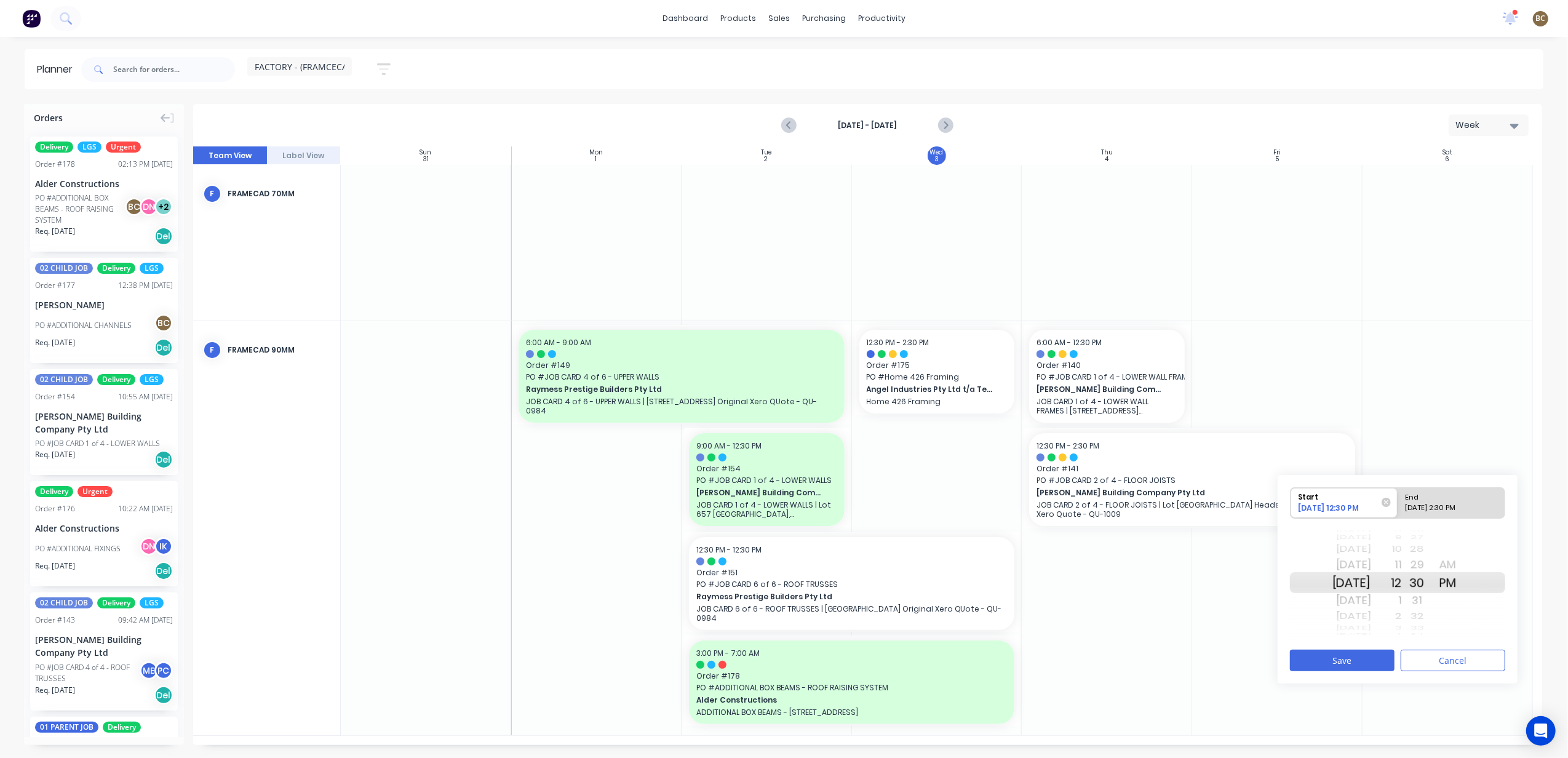
click at [1453, 509] on div "09/05/2025 2:30 PM" at bounding box center [1445, 510] width 89 height 16
click at [1398, 509] on input "End 09/05/2025 2:30 PM" at bounding box center [1397, 503] width 1 height 30
radio input "true"
click at [1402, 571] on div "12" at bounding box center [1386, 564] width 31 height 19
click at [1432, 601] on div "00" at bounding box center [1417, 600] width 31 height 19
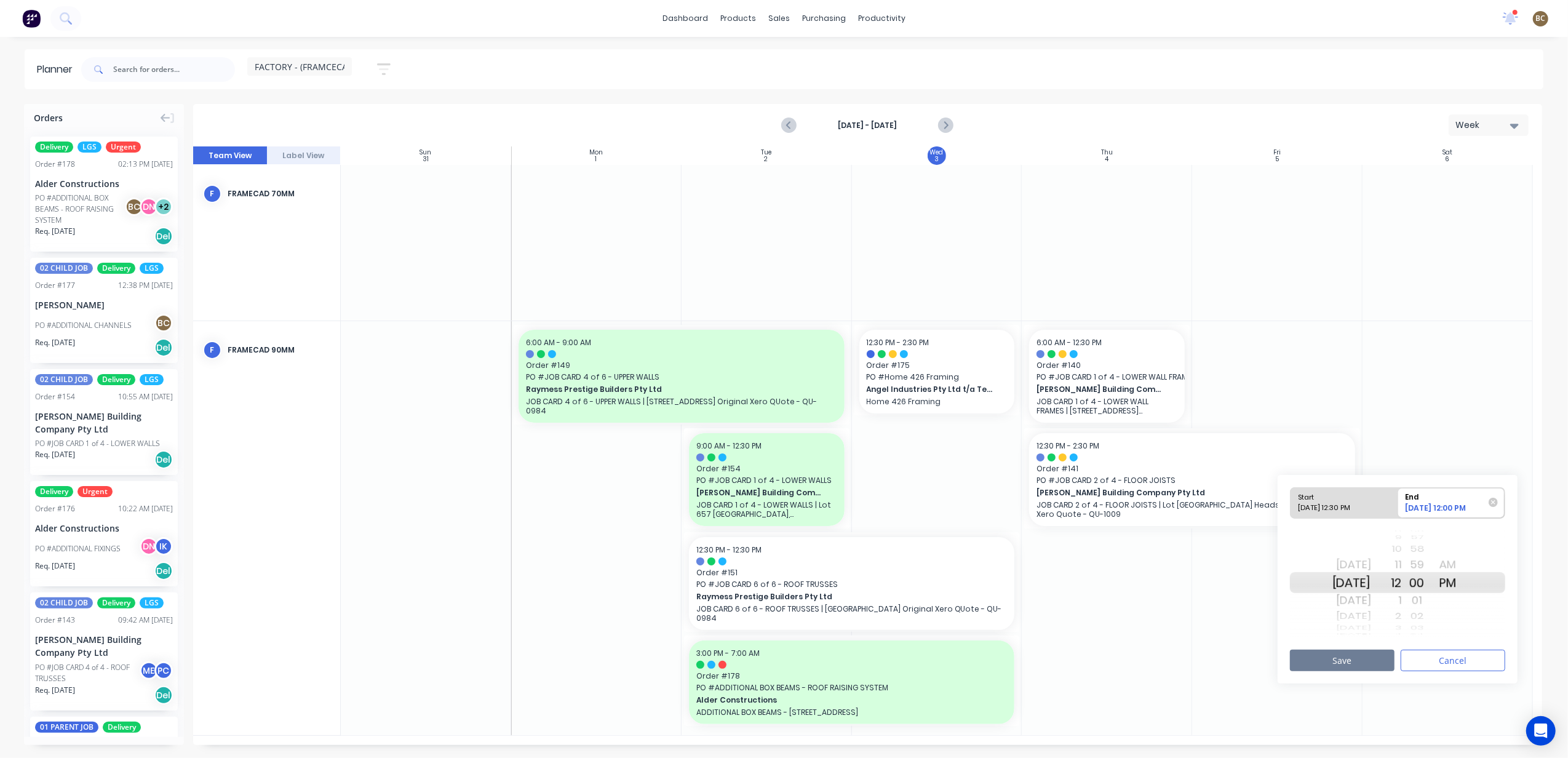
click at [1381, 655] on button "Save" at bounding box center [1342, 660] width 104 height 21
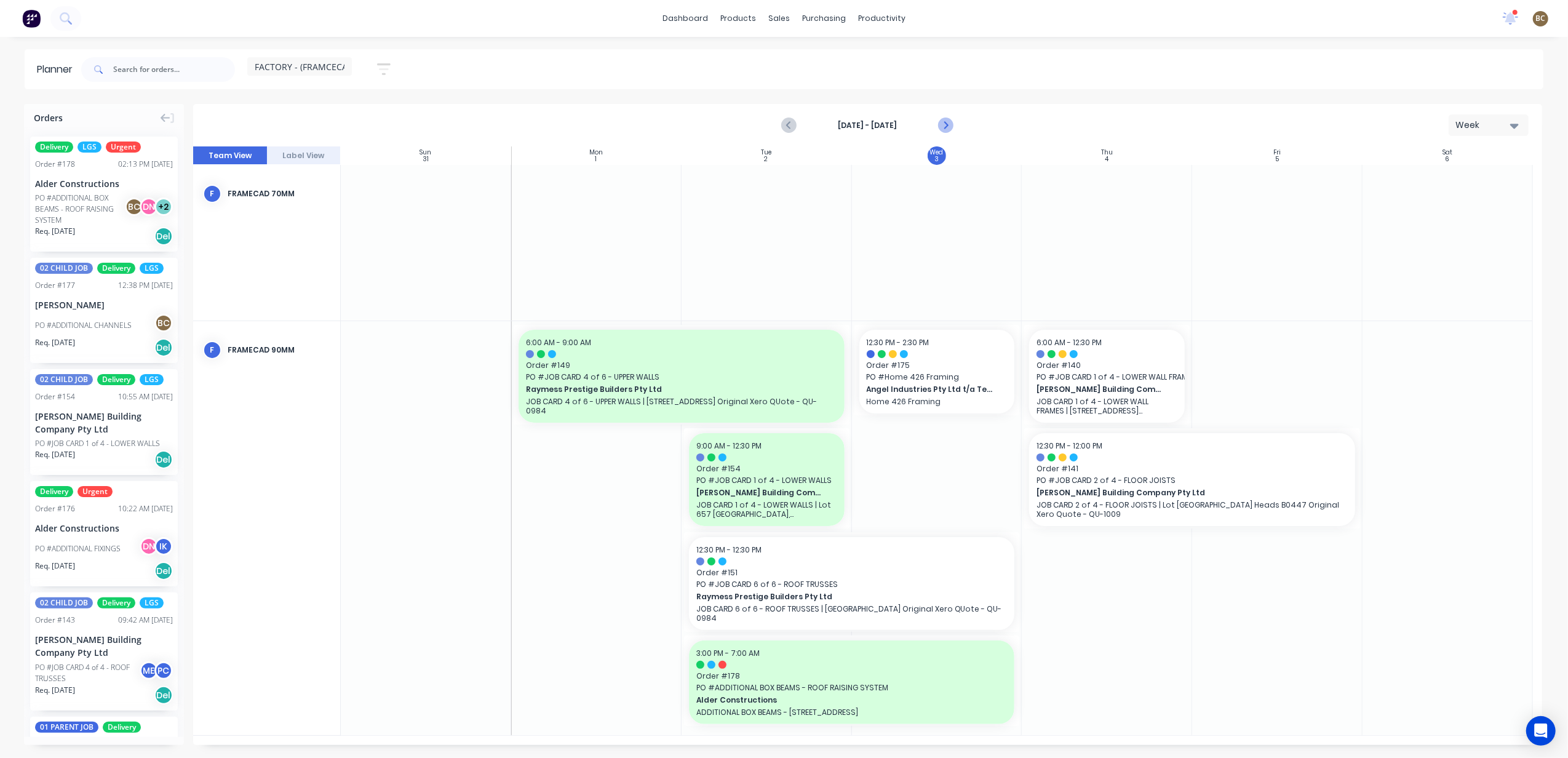
click at [946, 119] on icon "Next page" at bounding box center [946, 126] width 15 height 15
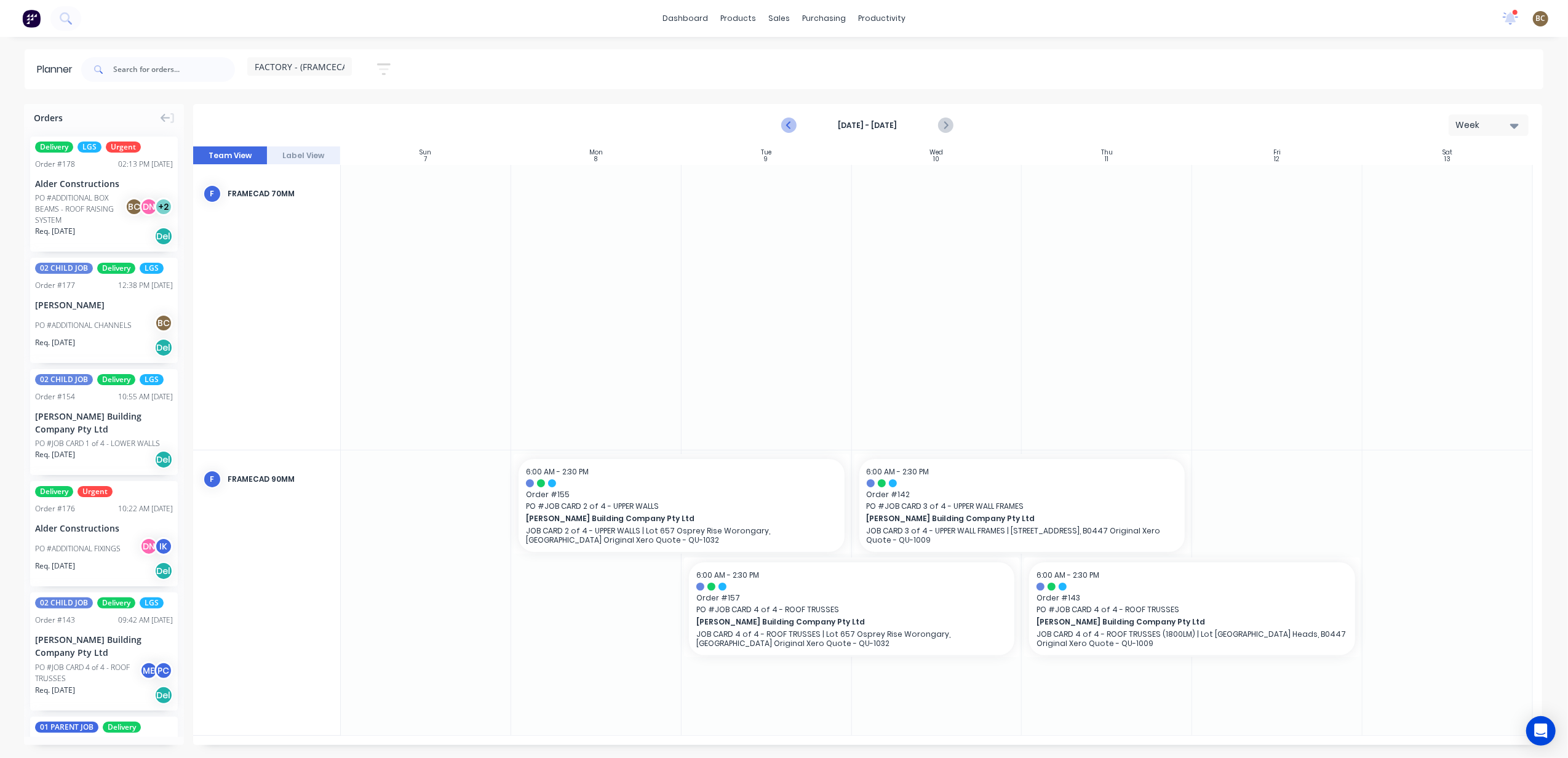
click at [789, 124] on icon "Previous page" at bounding box center [789, 126] width 6 height 10
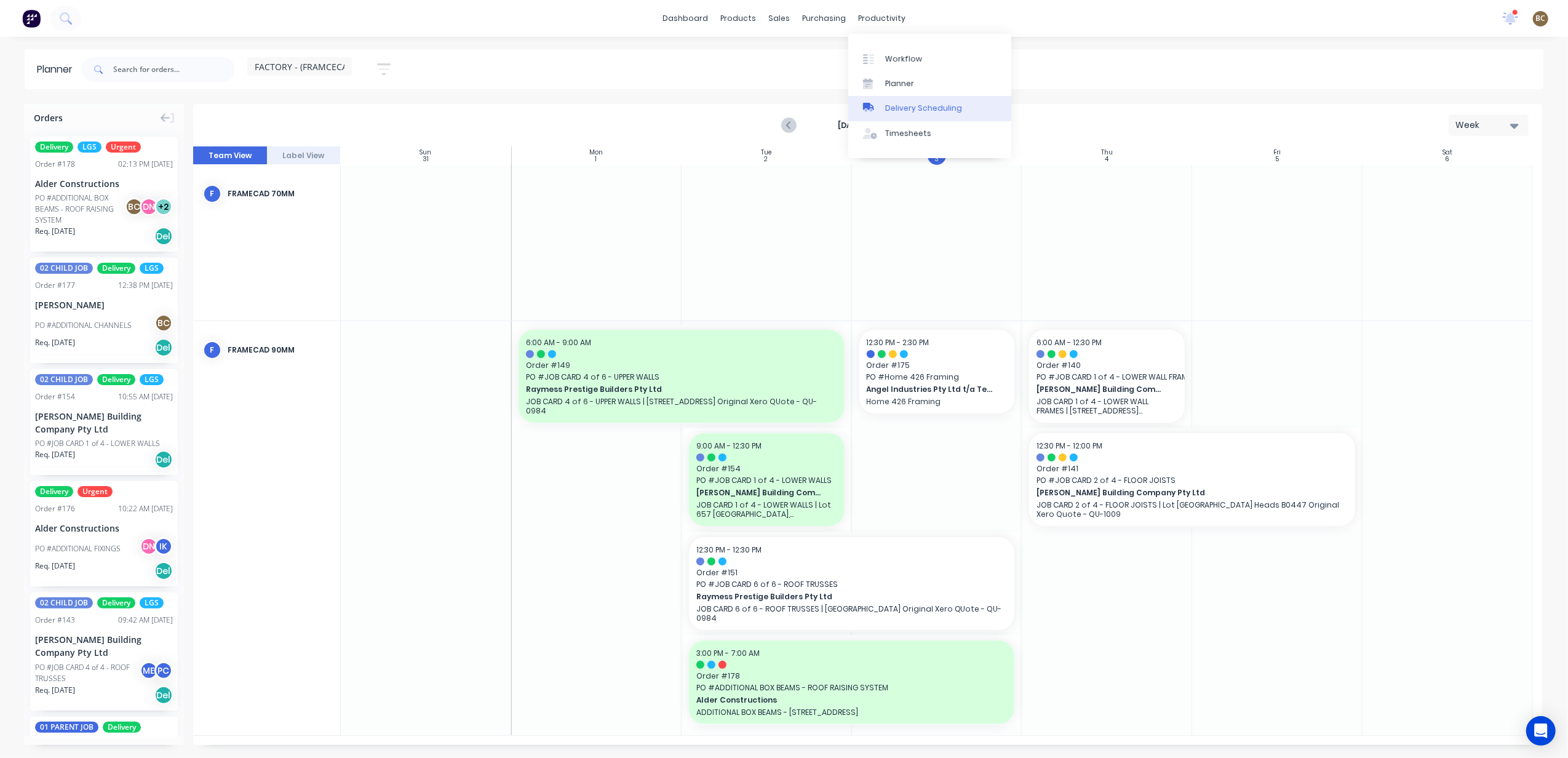
click at [913, 106] on div "Delivery Scheduling" at bounding box center [923, 108] width 77 height 11
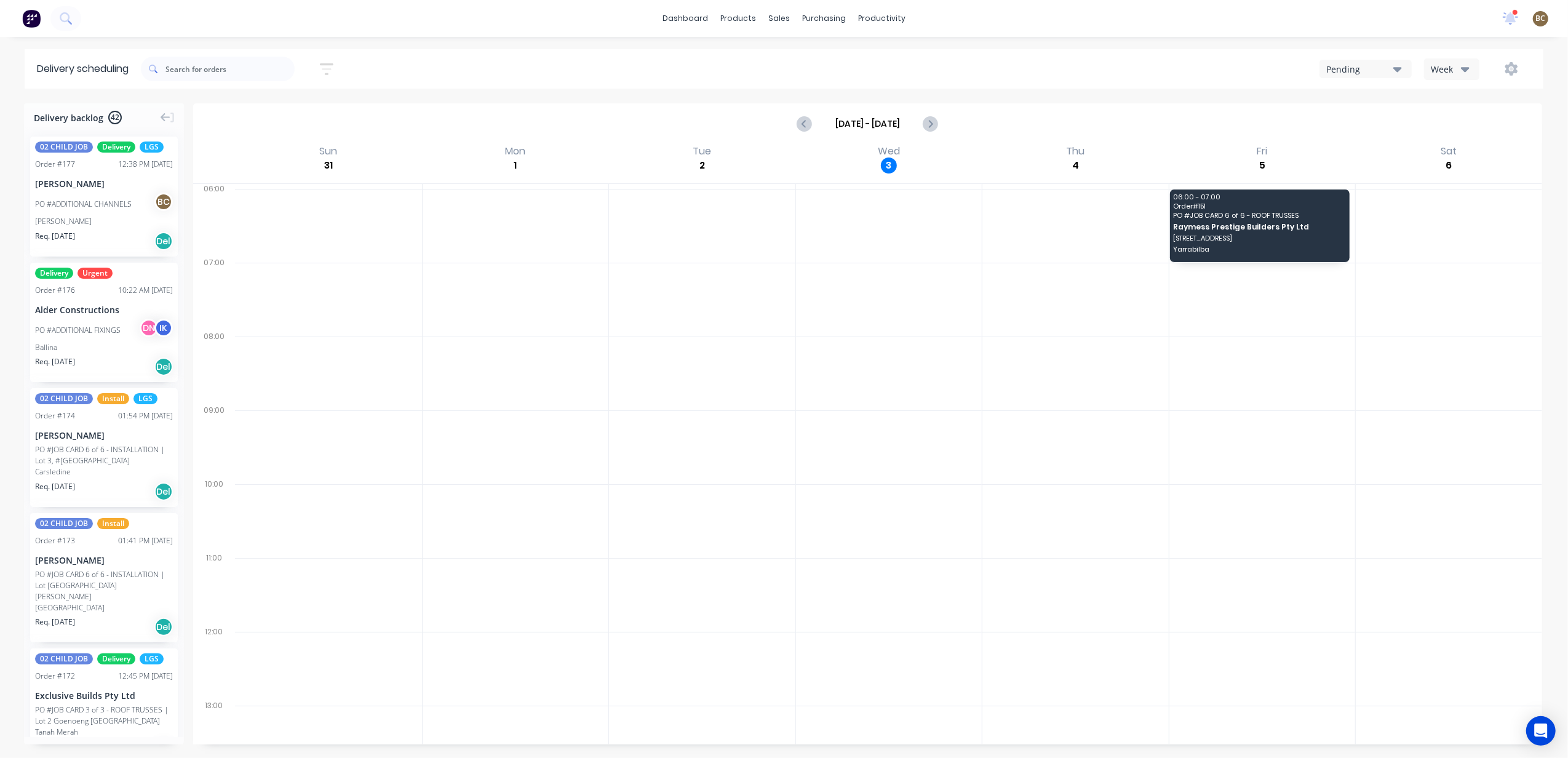
click at [1442, 61] on button "Week" at bounding box center [1452, 69] width 56 height 21
click at [1469, 124] on div "Vehicle" at bounding box center [1485, 126] width 122 height 24
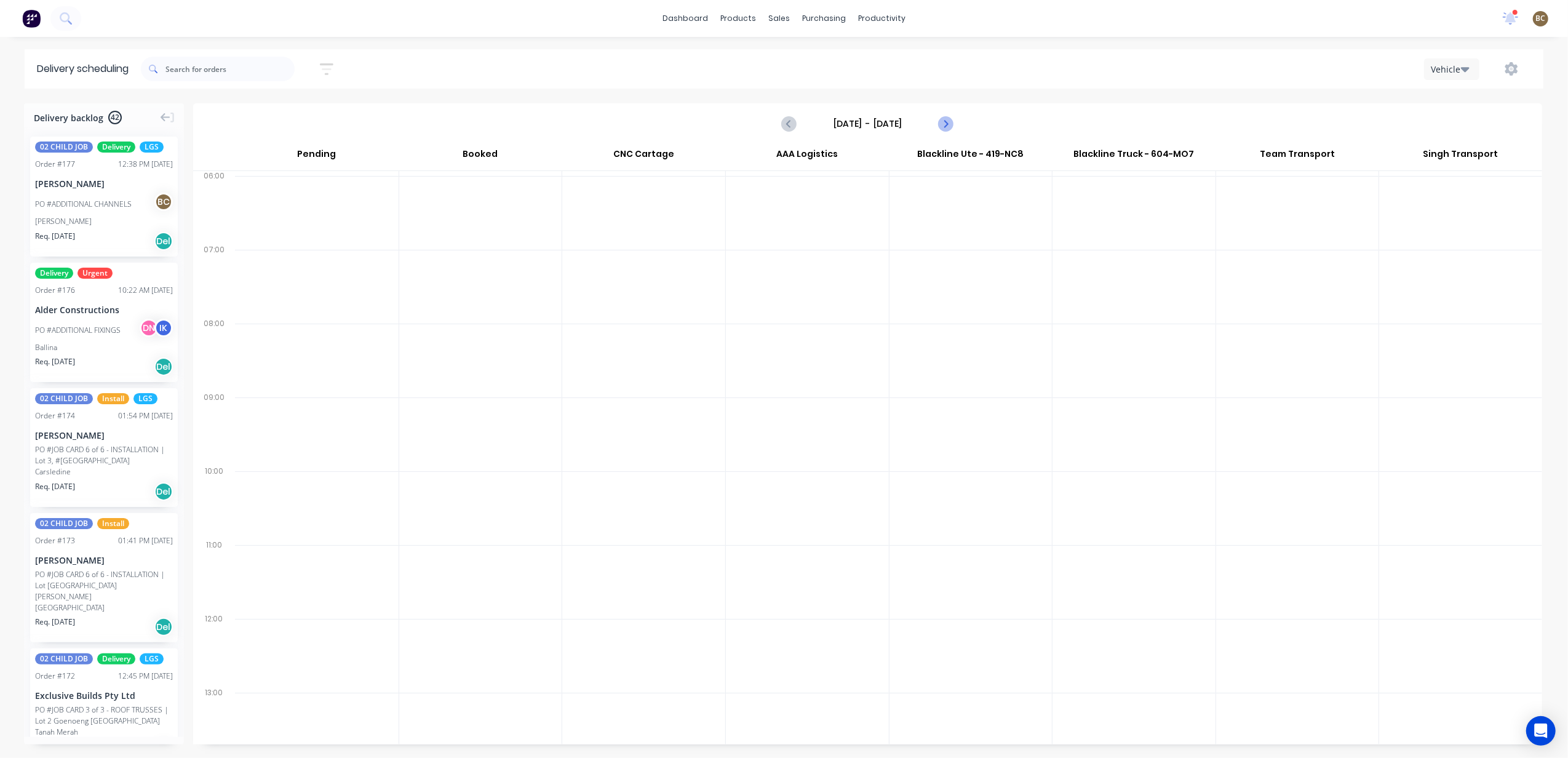
click at [952, 124] on icon "Next page" at bounding box center [946, 124] width 15 height 15
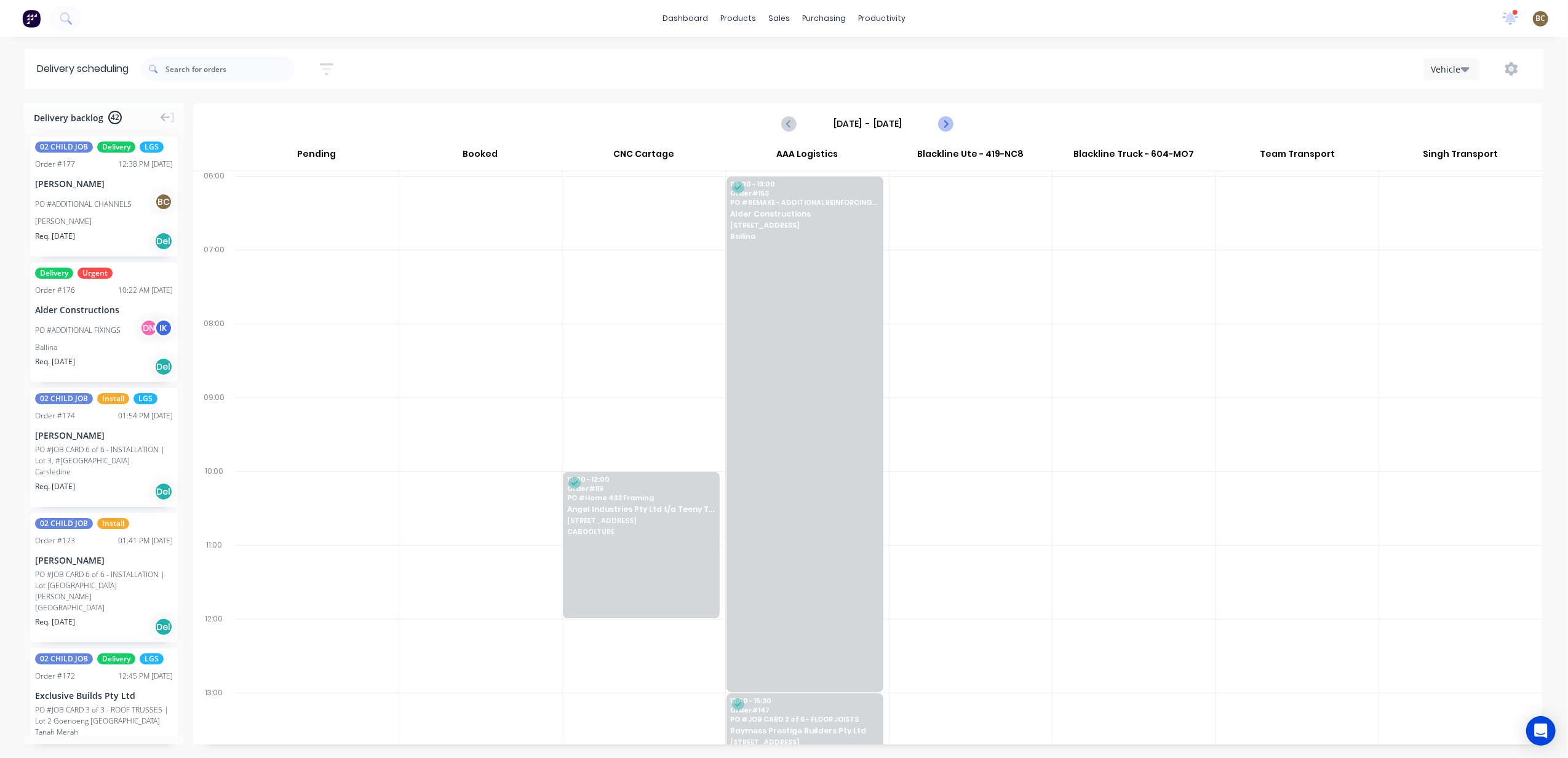
click at [952, 124] on icon "Next page" at bounding box center [946, 124] width 15 height 15
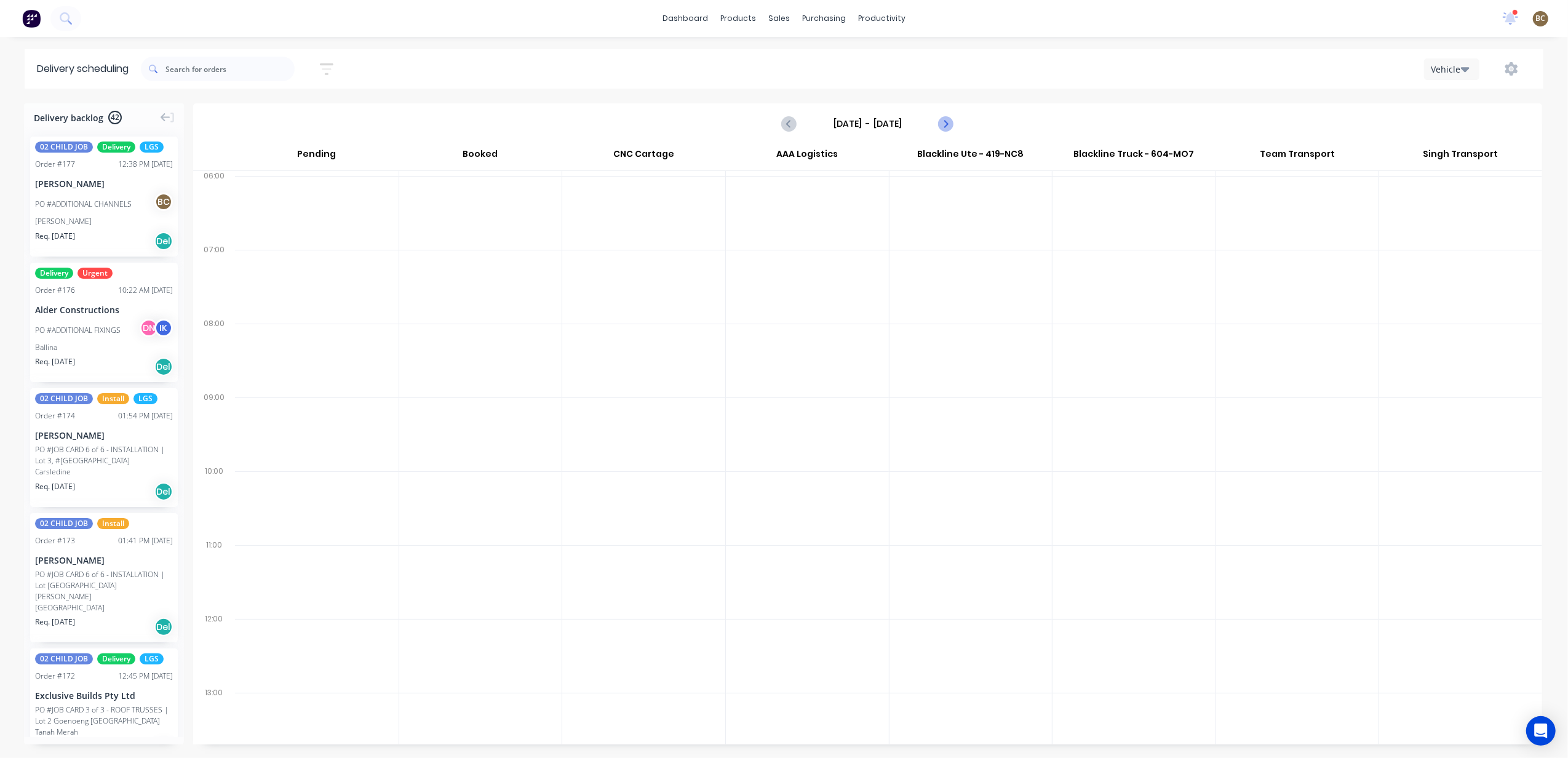
click at [952, 121] on icon "Next page" at bounding box center [946, 124] width 15 height 15
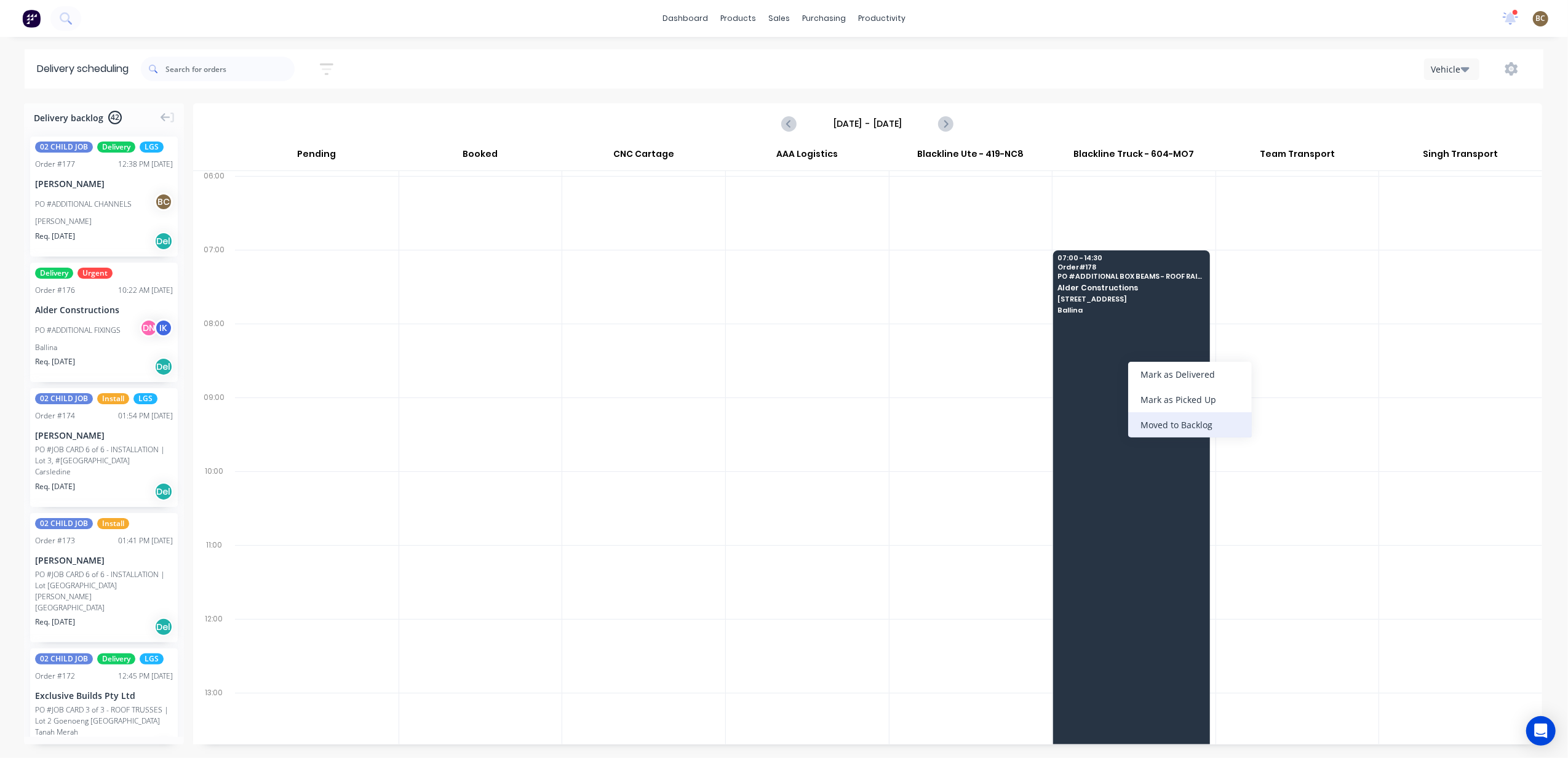
click at [1166, 428] on div "Moved to Backlog" at bounding box center [1190, 425] width 124 height 25
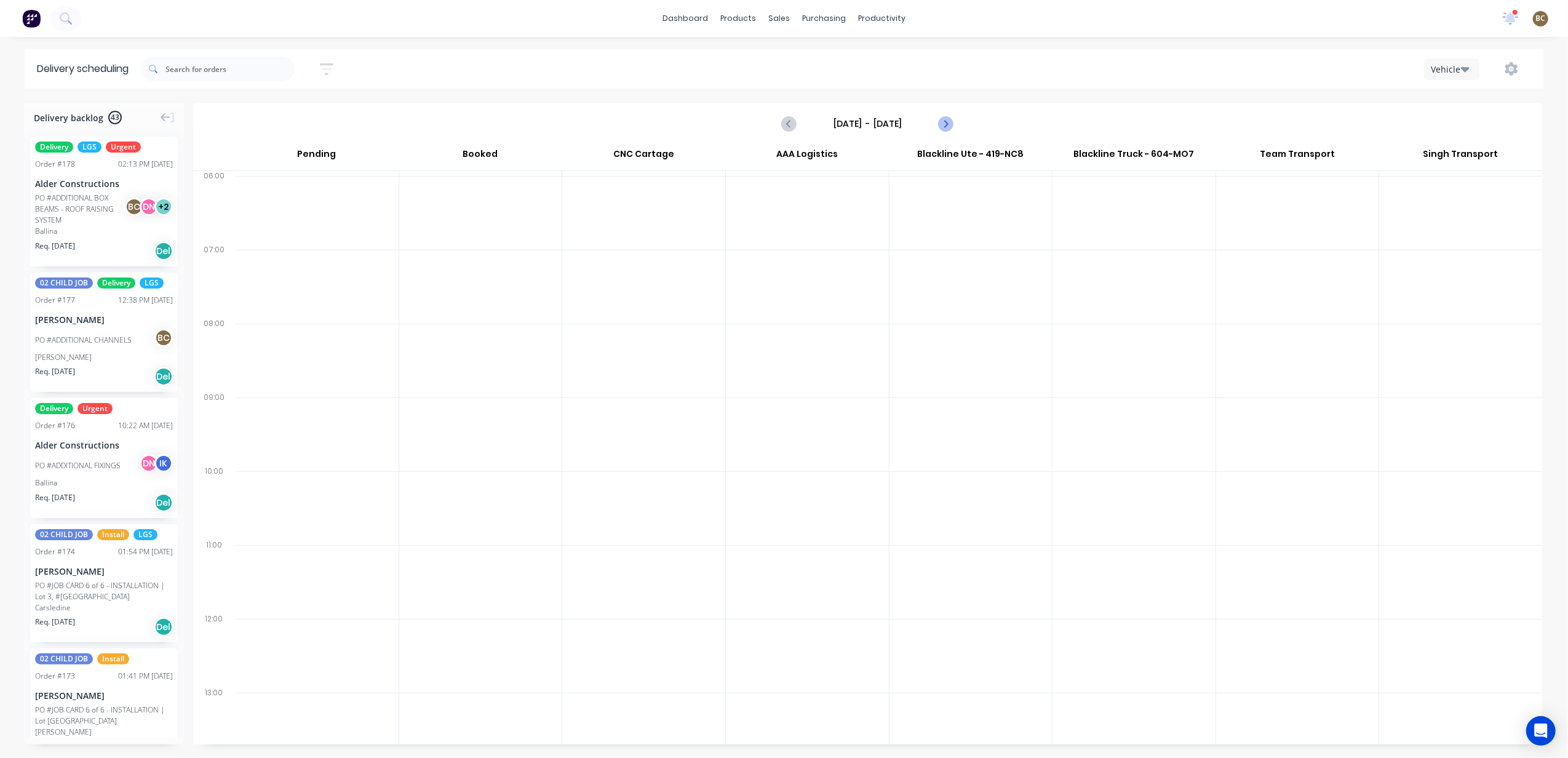
click at [943, 118] on icon "Next page" at bounding box center [946, 124] width 15 height 15
click at [1452, 74] on div "Vehicle" at bounding box center [1448, 69] width 36 height 13
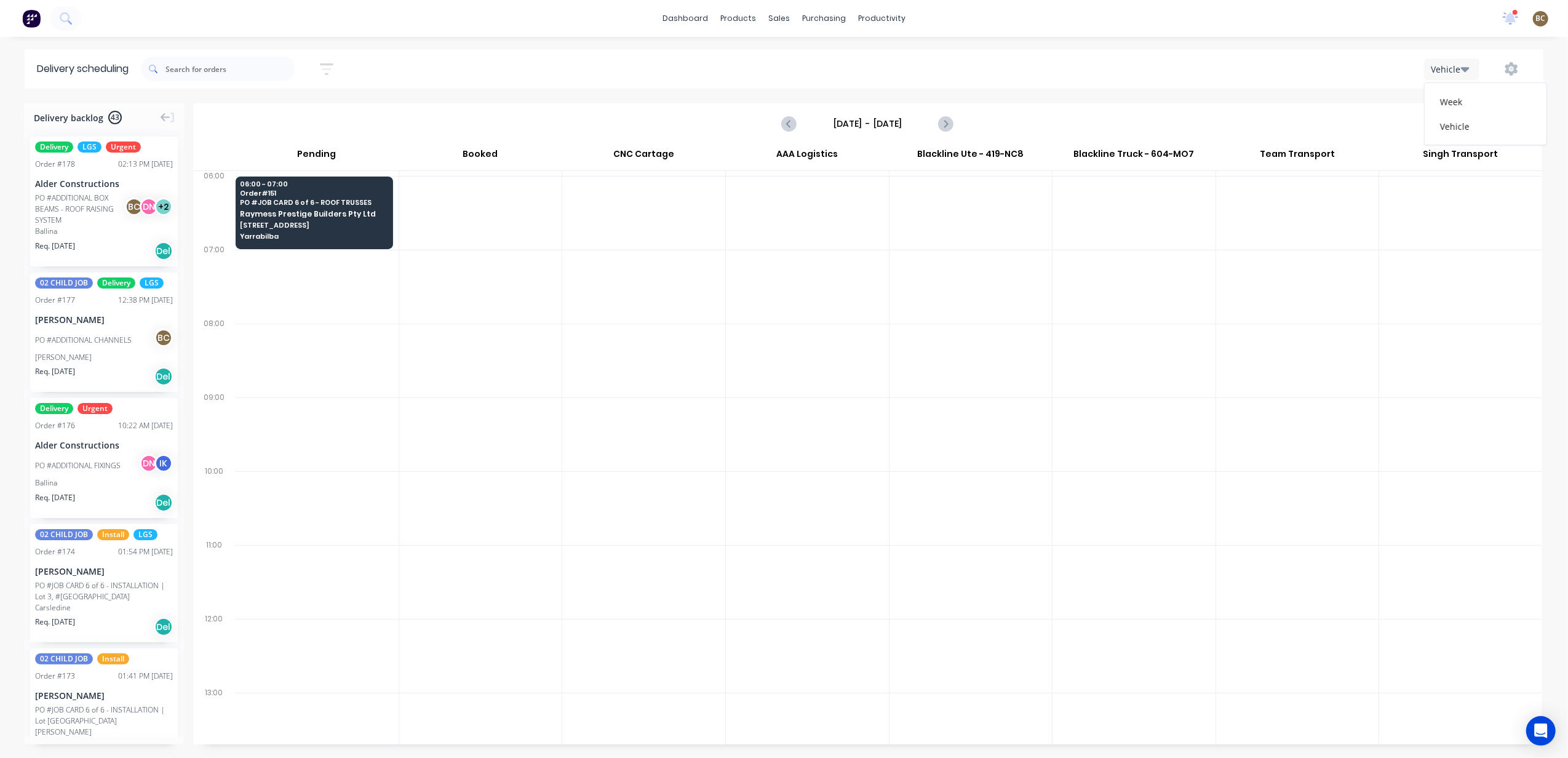
click at [1337, 94] on div "Delivery scheduling Sort by Most recent Created date Required date Order number…" at bounding box center [784, 403] width 1568 height 709
click at [527, 225] on div at bounding box center [480, 213] width 163 height 74
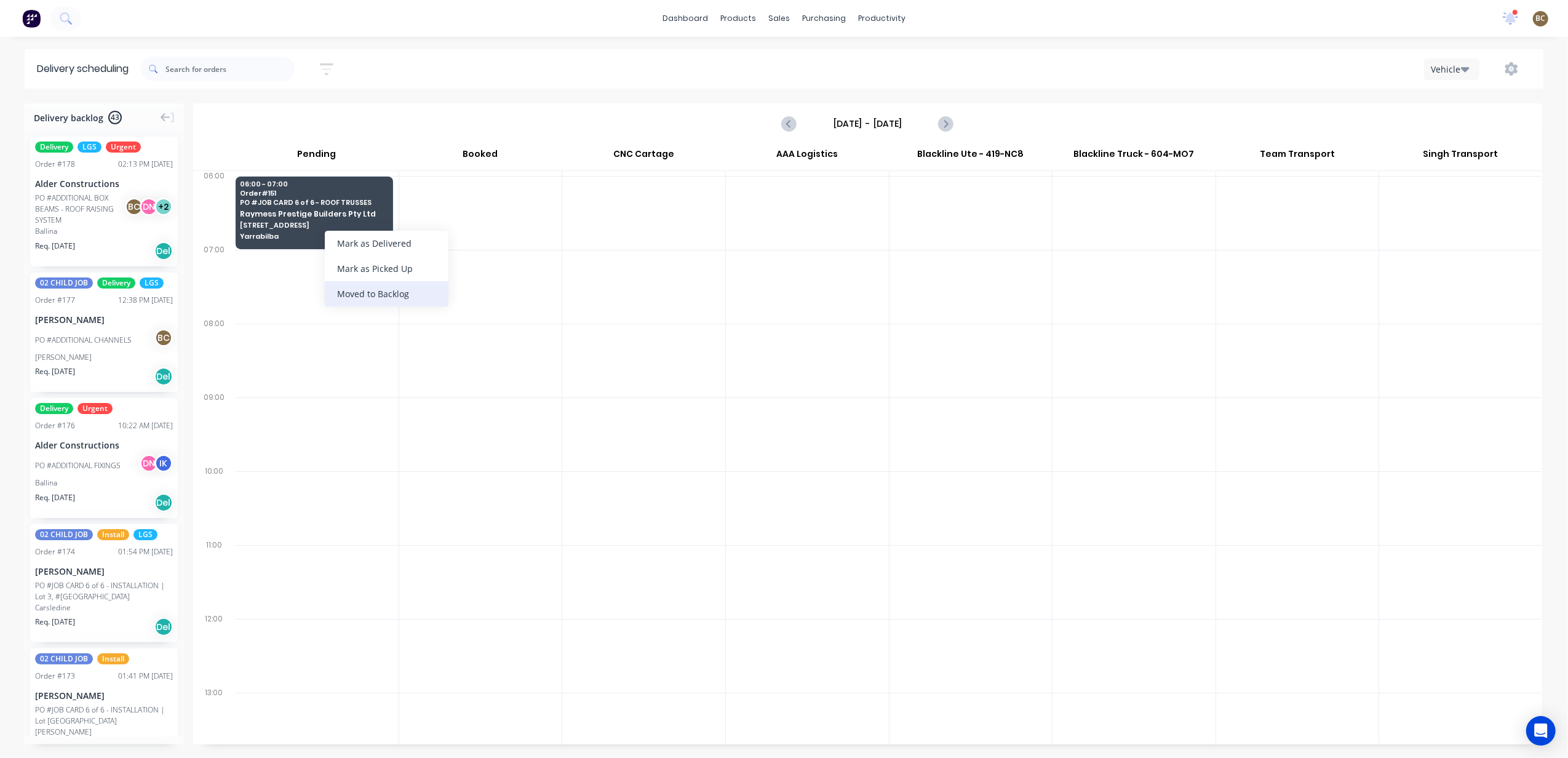
click at [401, 288] on div "Moved to Backlog" at bounding box center [387, 293] width 124 height 25
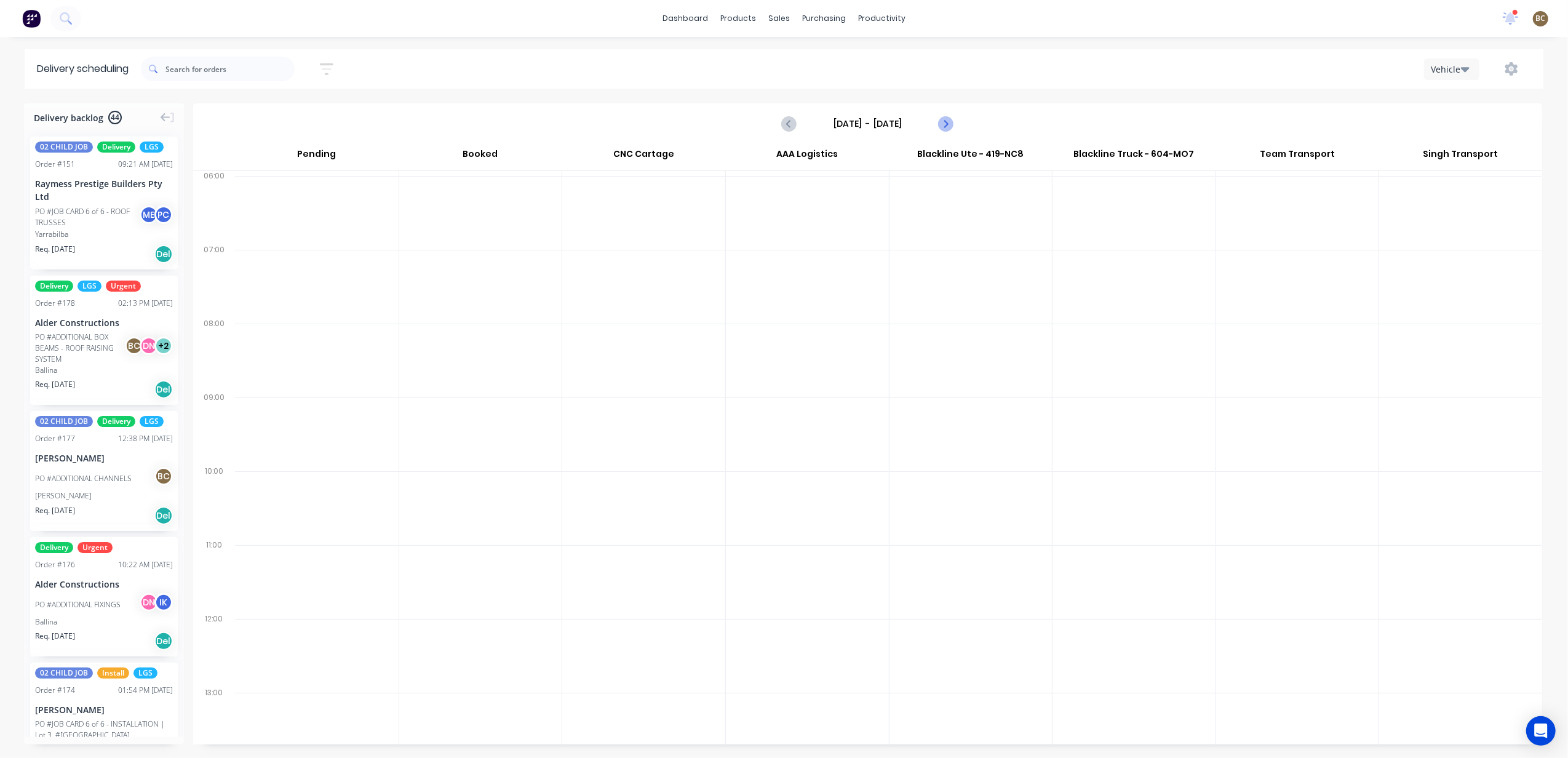
click at [947, 128] on icon "Next page" at bounding box center [946, 124] width 15 height 15
click at [791, 126] on icon "Previous page" at bounding box center [790, 124] width 15 height 15
drag, startPoint x: 92, startPoint y: 224, endPoint x: 295, endPoint y: 193, distance: 205.4
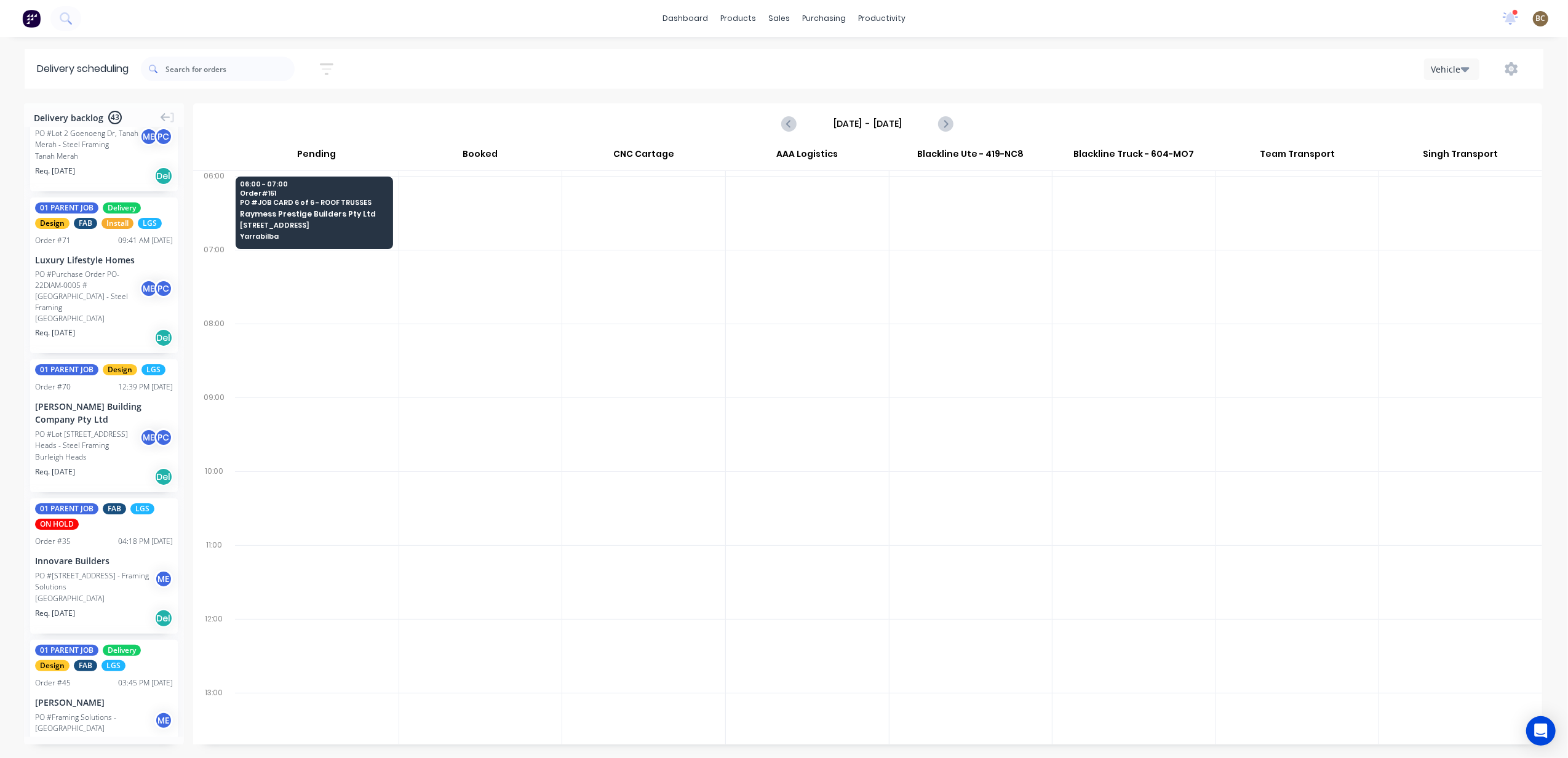
scroll to position [5233, 0]
click at [943, 126] on icon "Next page" at bounding box center [946, 124] width 15 height 15
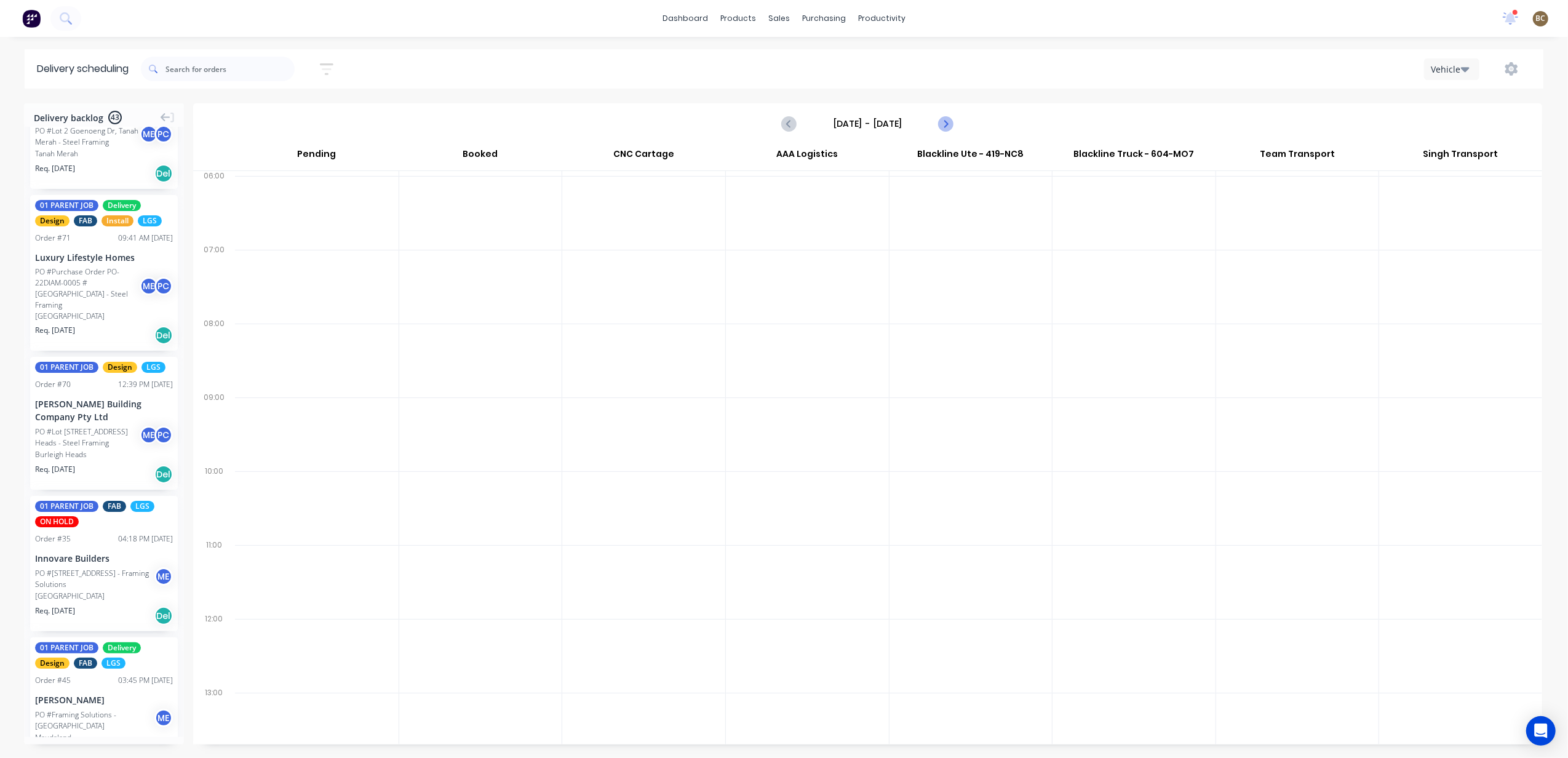
click at [943, 126] on icon "Next page" at bounding box center [946, 124] width 15 height 15
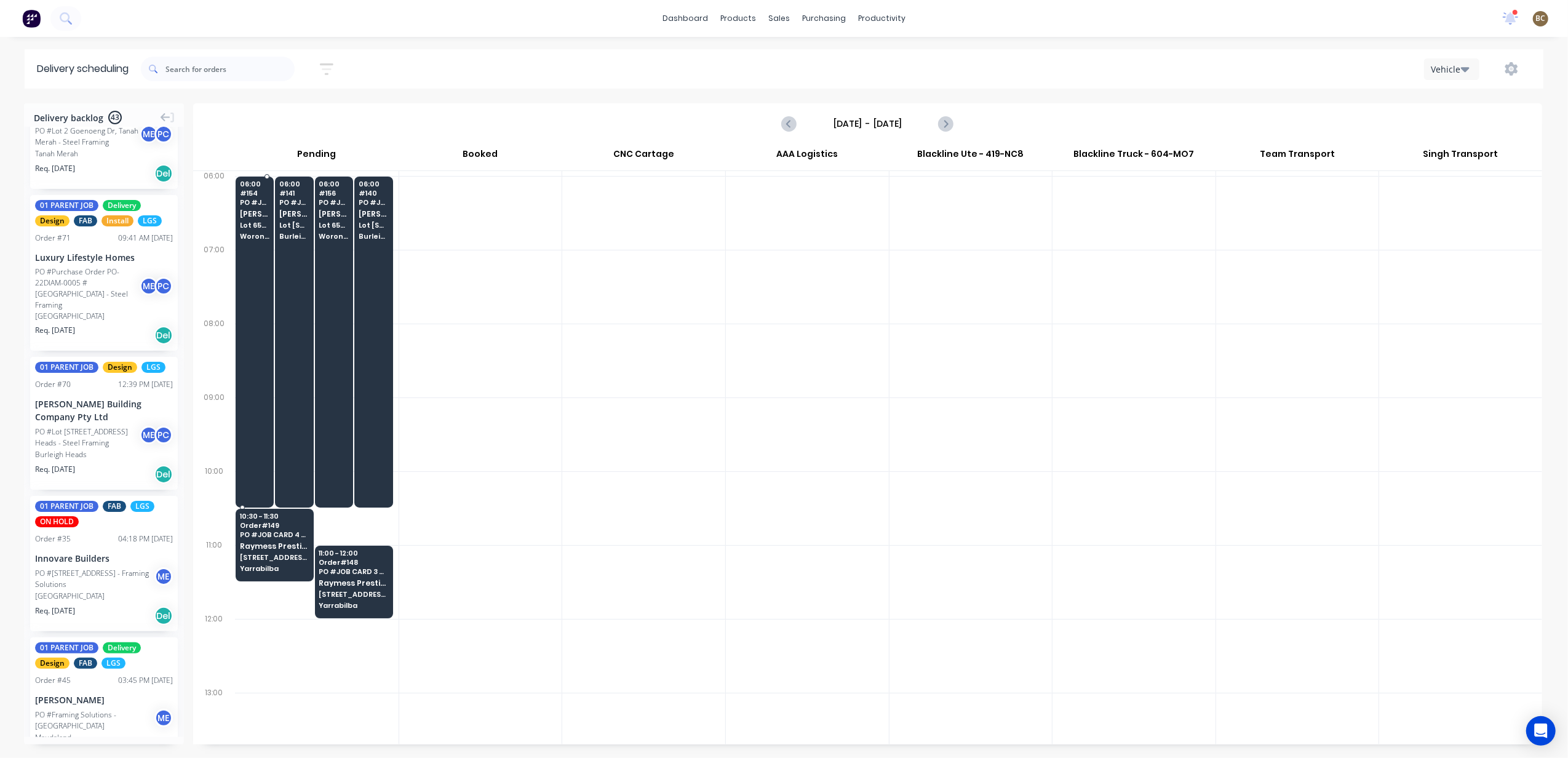
click at [266, 211] on span "[PERSON_NAME] Building Company Pty Ltd" at bounding box center [255, 213] width 30 height 8
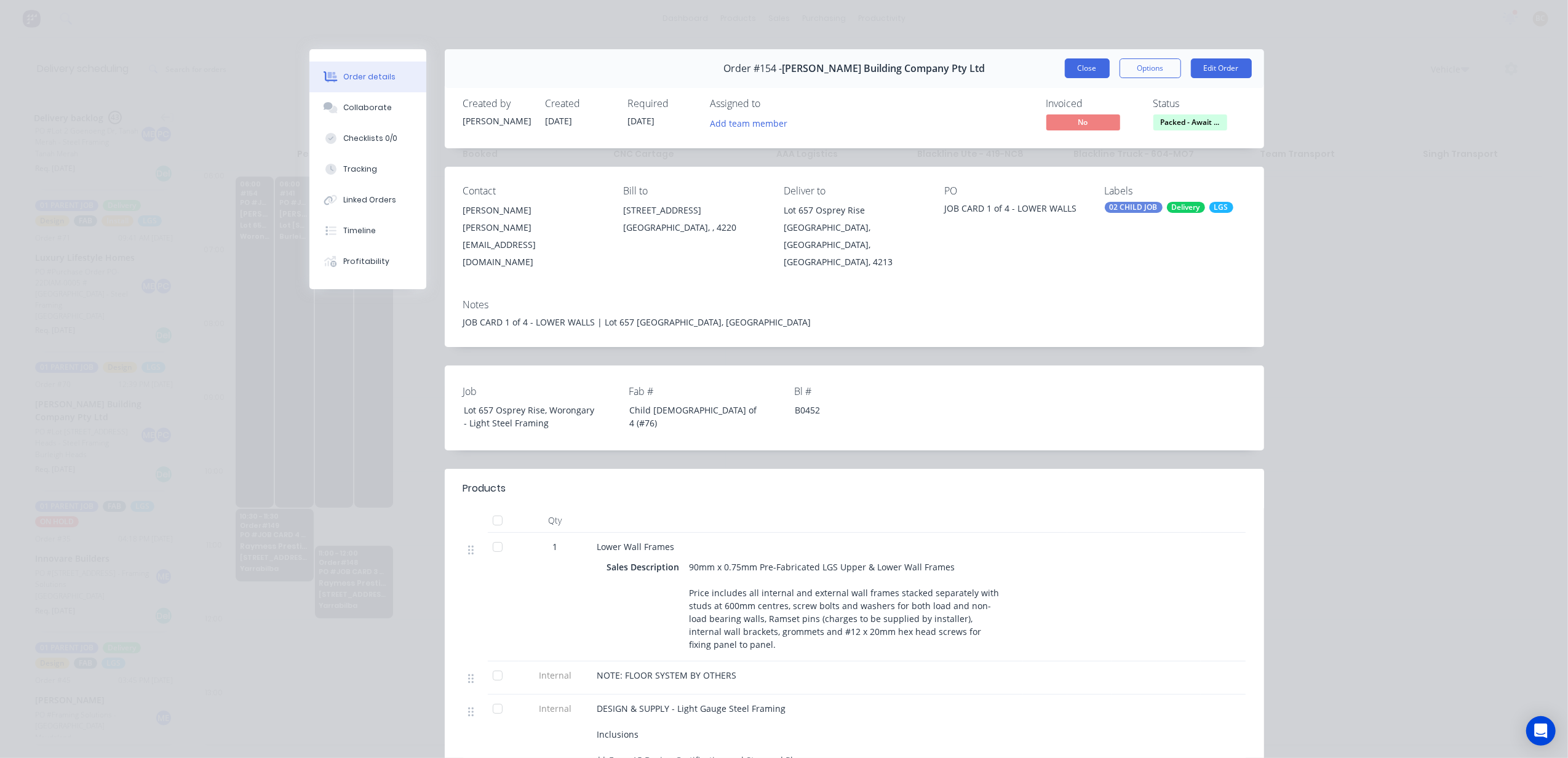
click at [1078, 71] on button "Close" at bounding box center [1087, 68] width 45 height 19
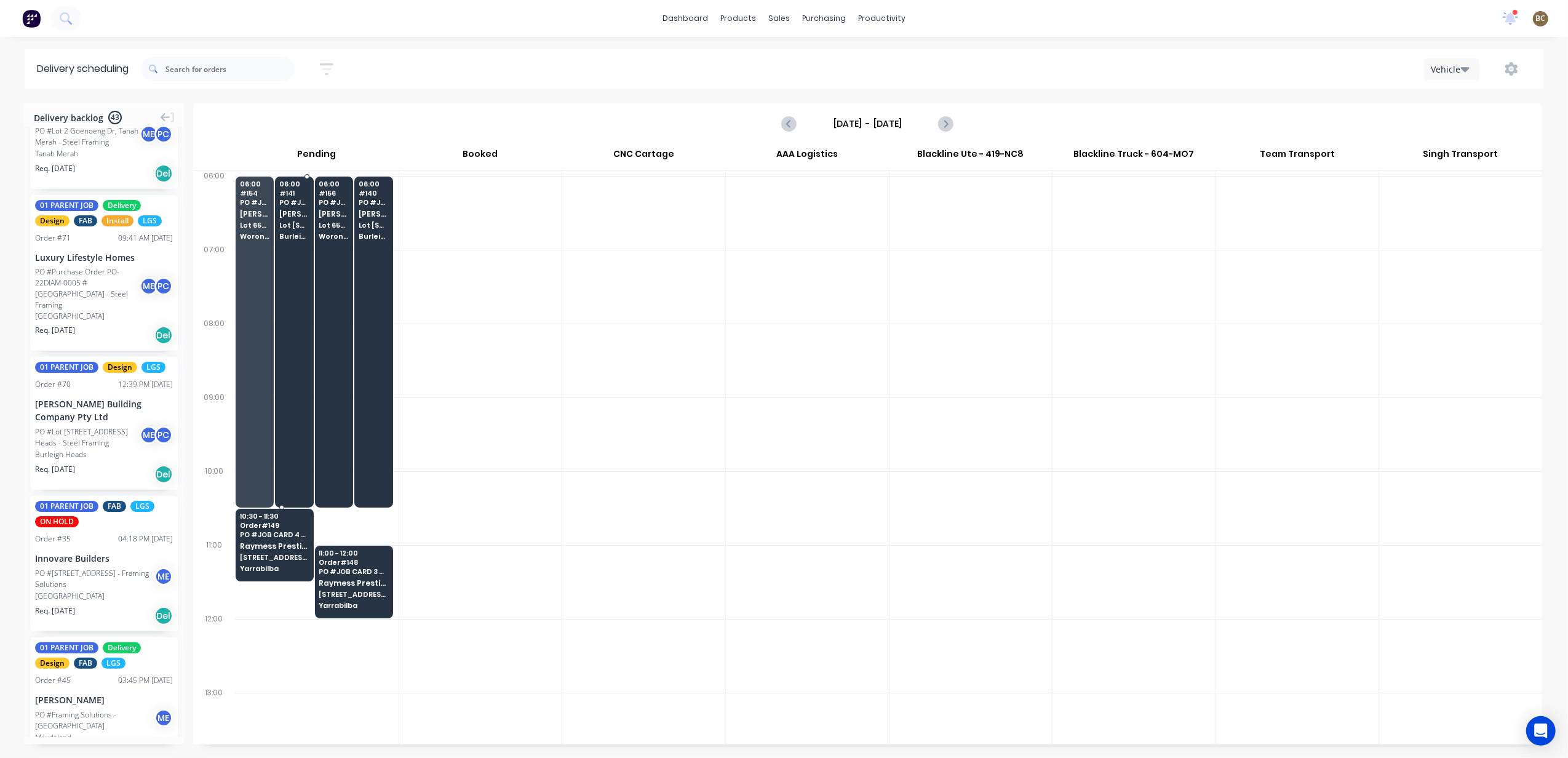
click at [283, 261] on div at bounding box center [294, 341] width 38 height 331
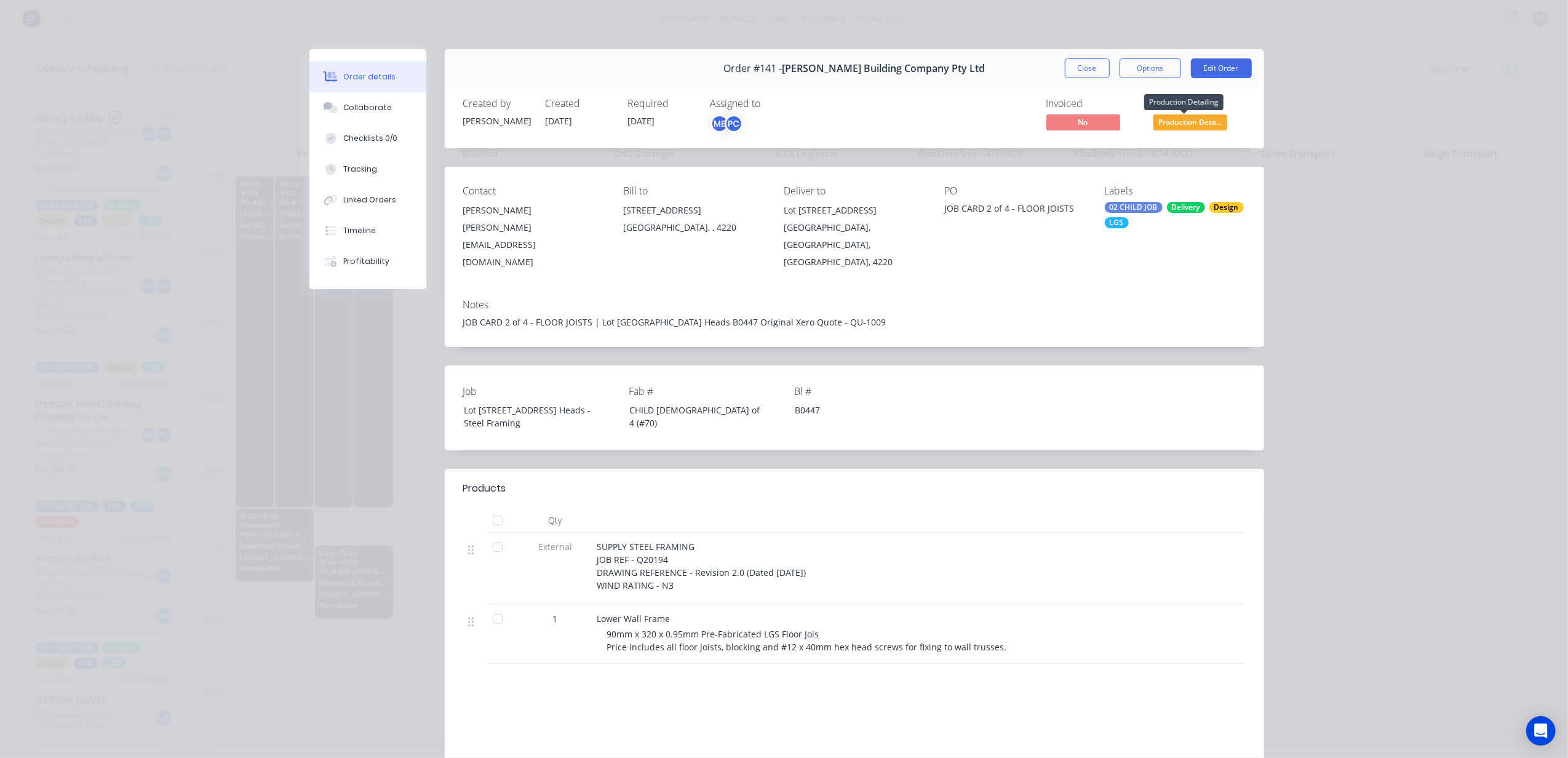
click at [1195, 121] on span "Production Deta..." at bounding box center [1190, 122] width 74 height 16
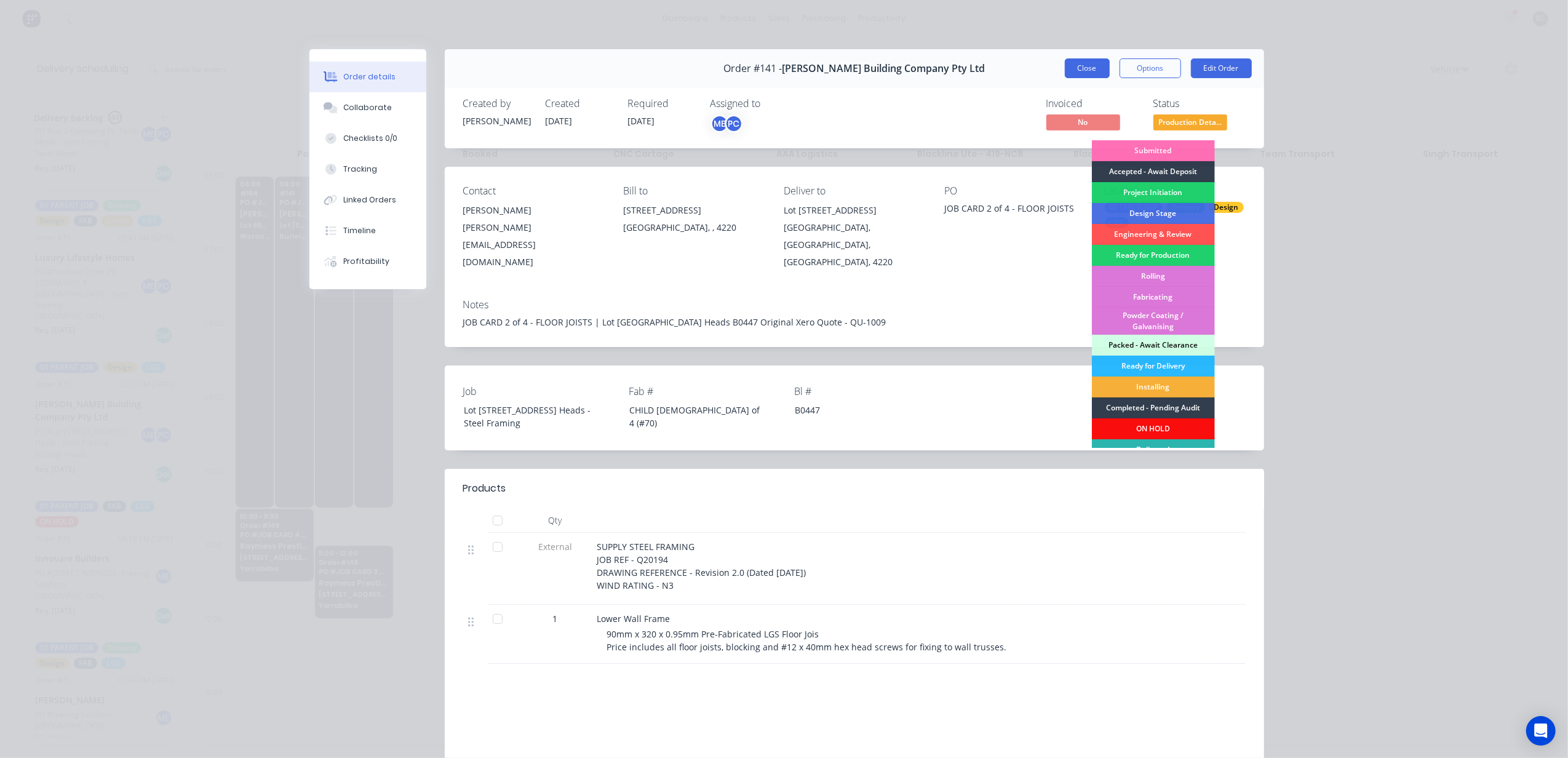
click at [1088, 74] on button "Close" at bounding box center [1087, 68] width 45 height 19
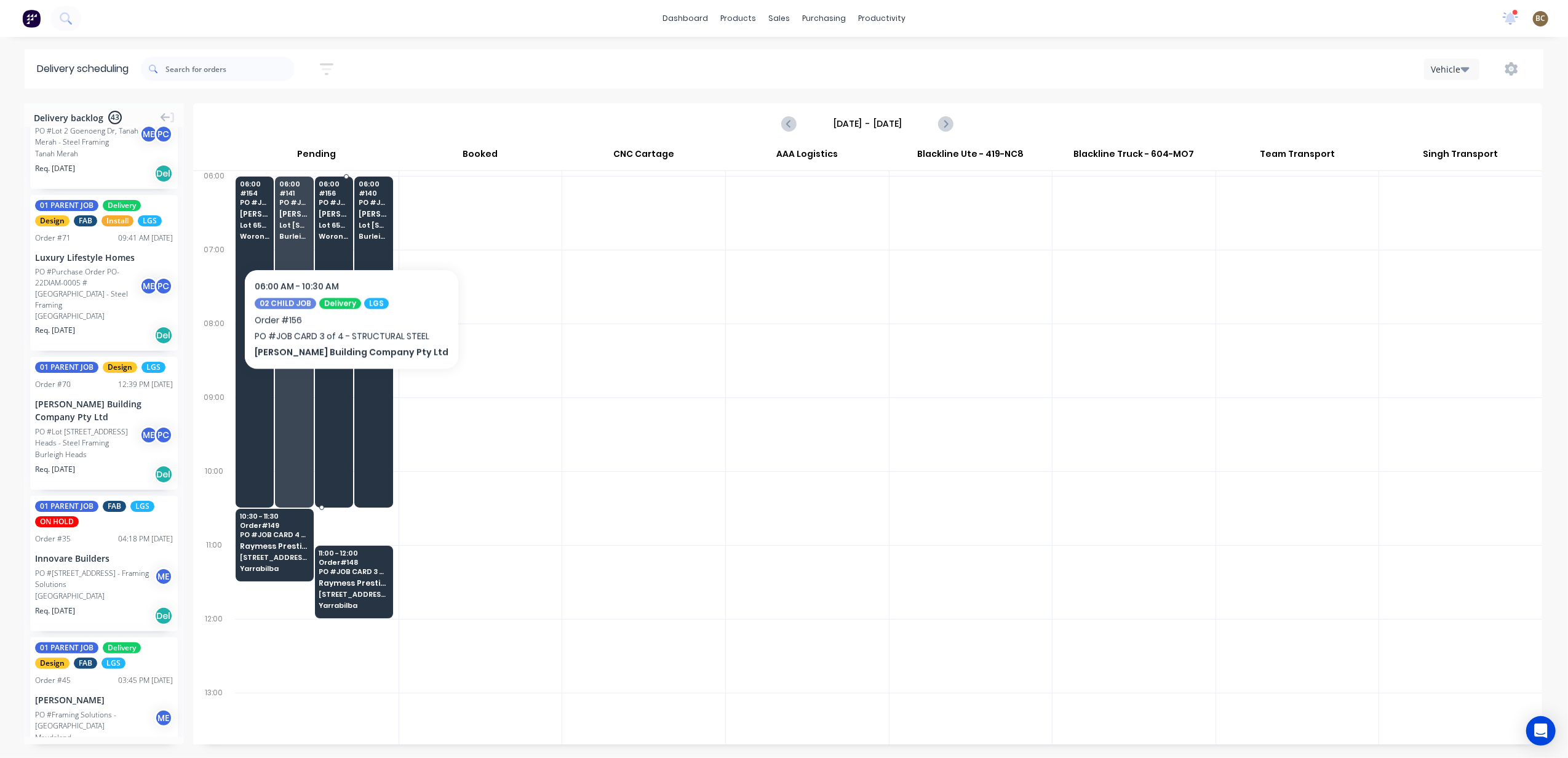
click at [341, 231] on div "06:00 # 156 PO # JOB CARD 3 of 4 - STRUCTURAL STEEL Blackwood Building Company …" at bounding box center [333, 211] width 37 height 69
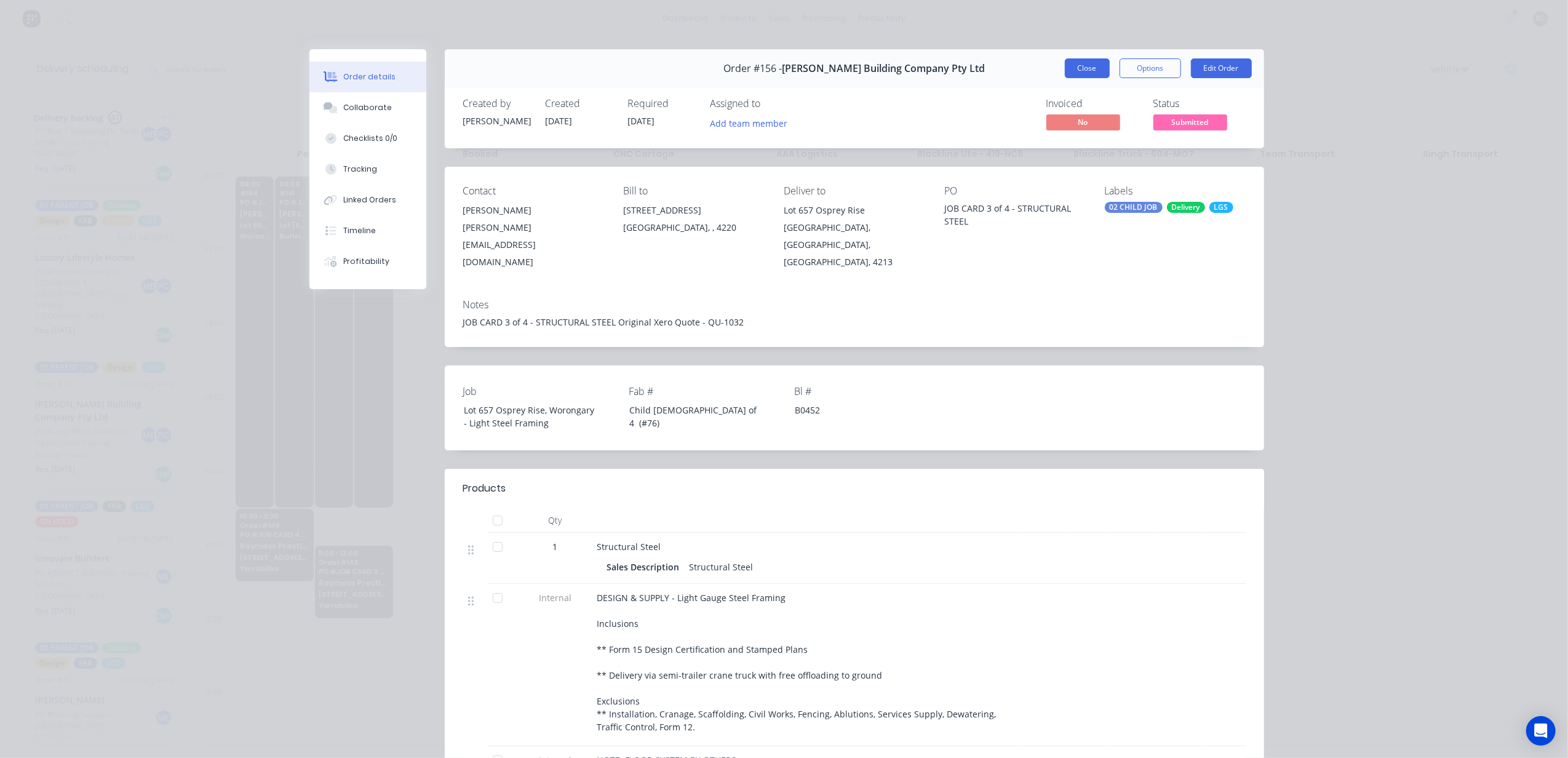
click at [1081, 64] on button "Close" at bounding box center [1087, 68] width 45 height 19
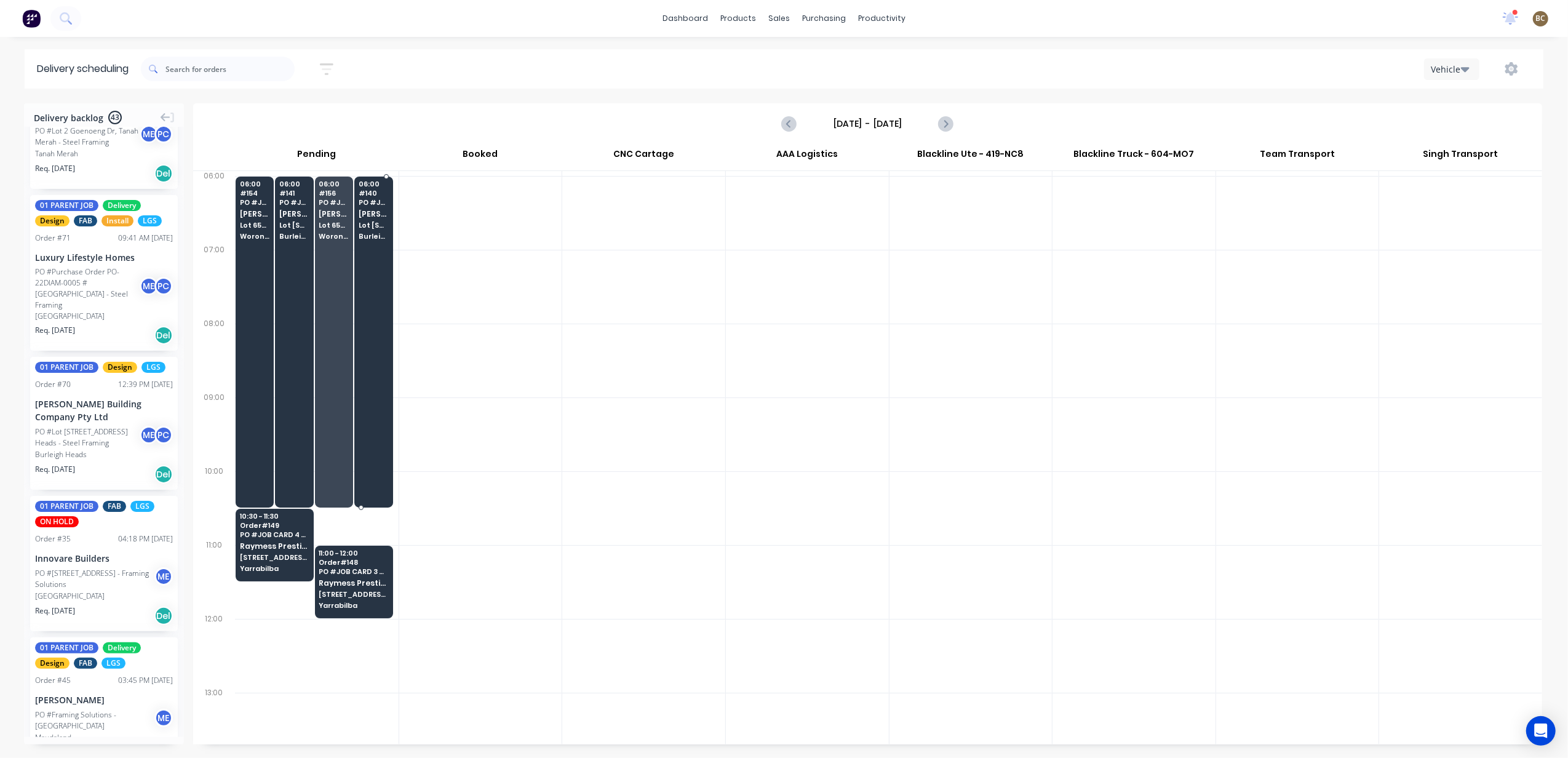
click at [365, 262] on div at bounding box center [373, 341] width 38 height 331
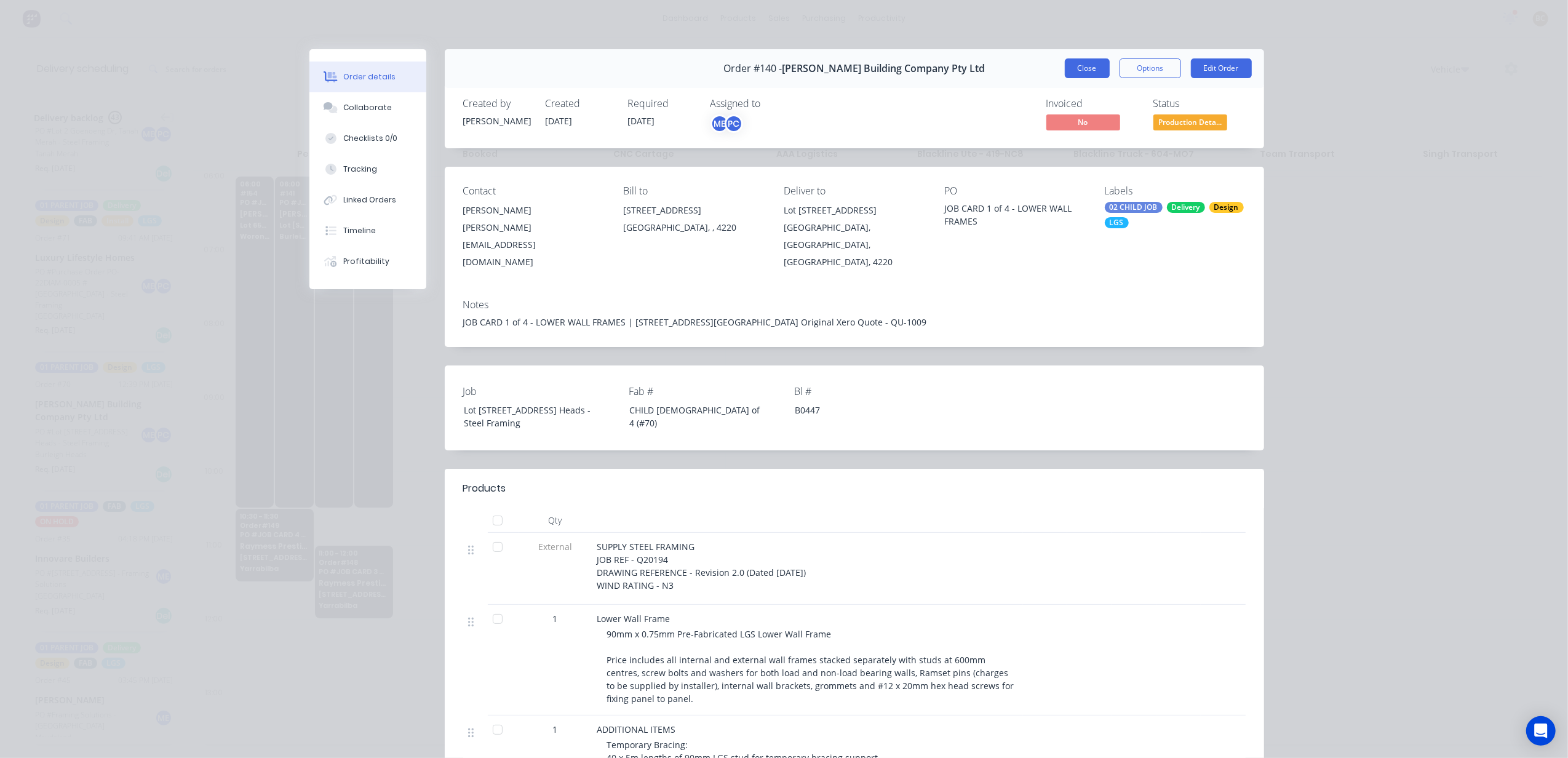
click at [1065, 72] on button "Close" at bounding box center [1087, 68] width 45 height 19
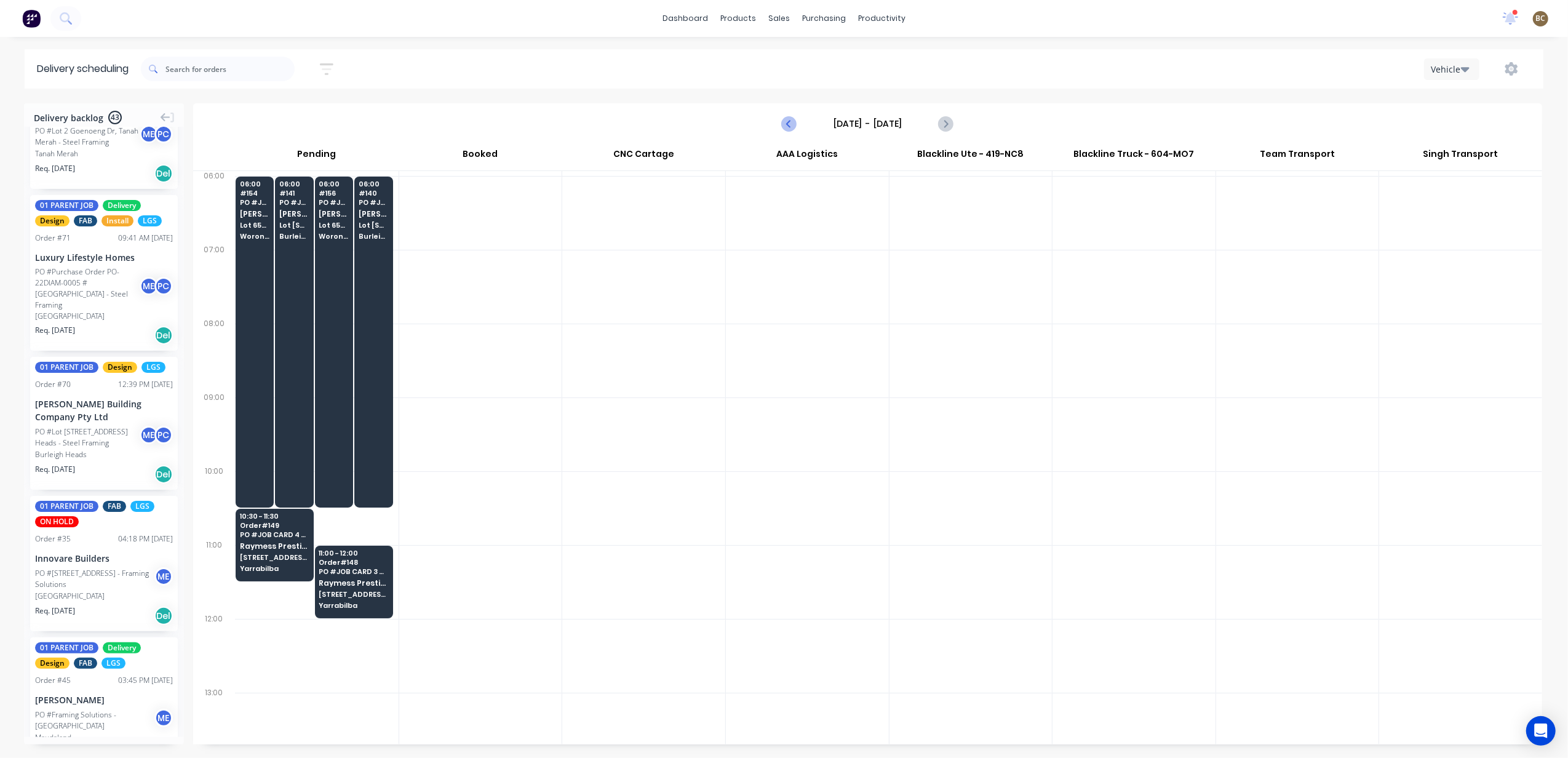
click at [779, 129] on button "Previous page" at bounding box center [789, 123] width 24 height 24
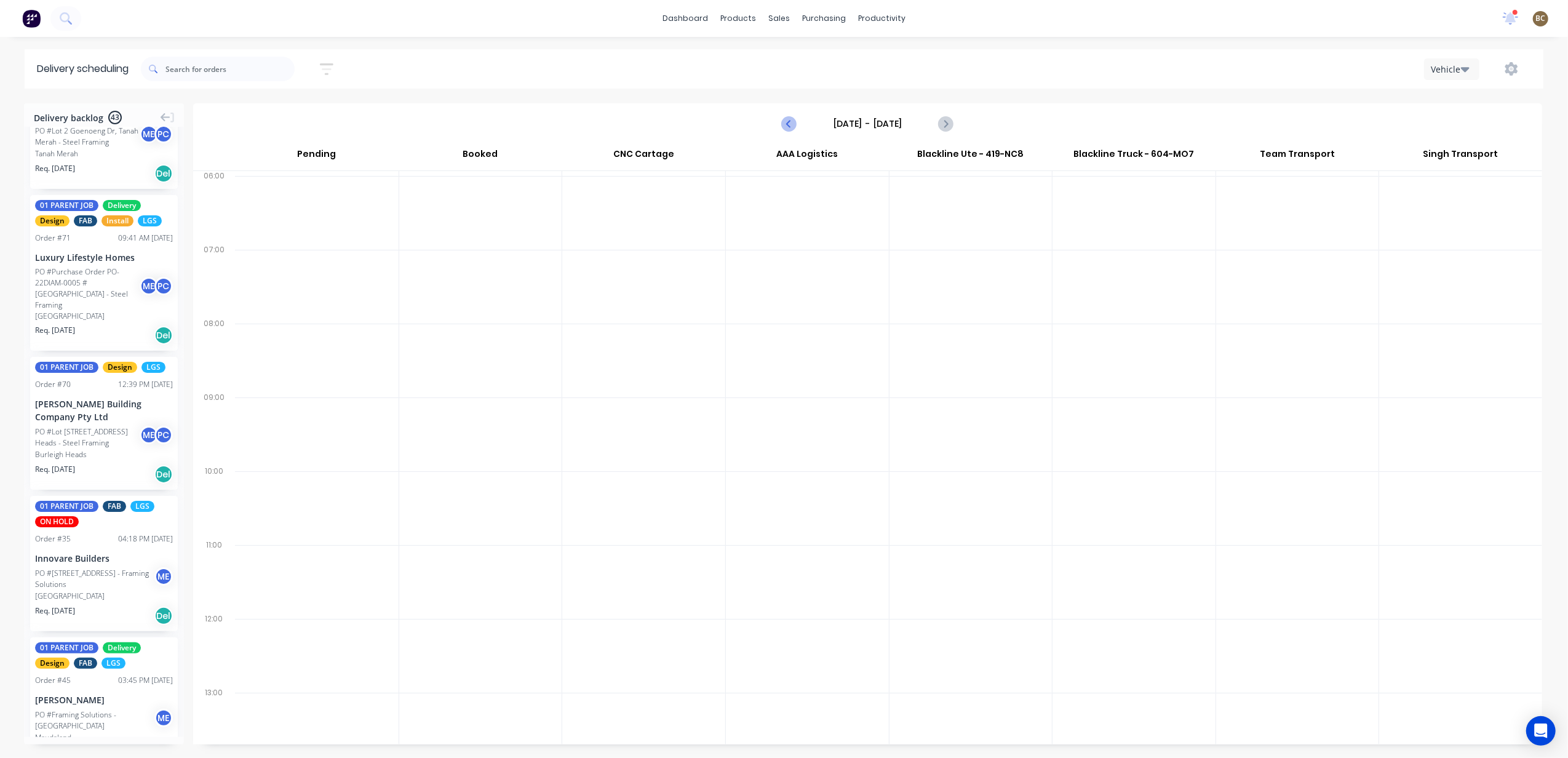
click at [779, 129] on button "Previous page" at bounding box center [789, 123] width 24 height 24
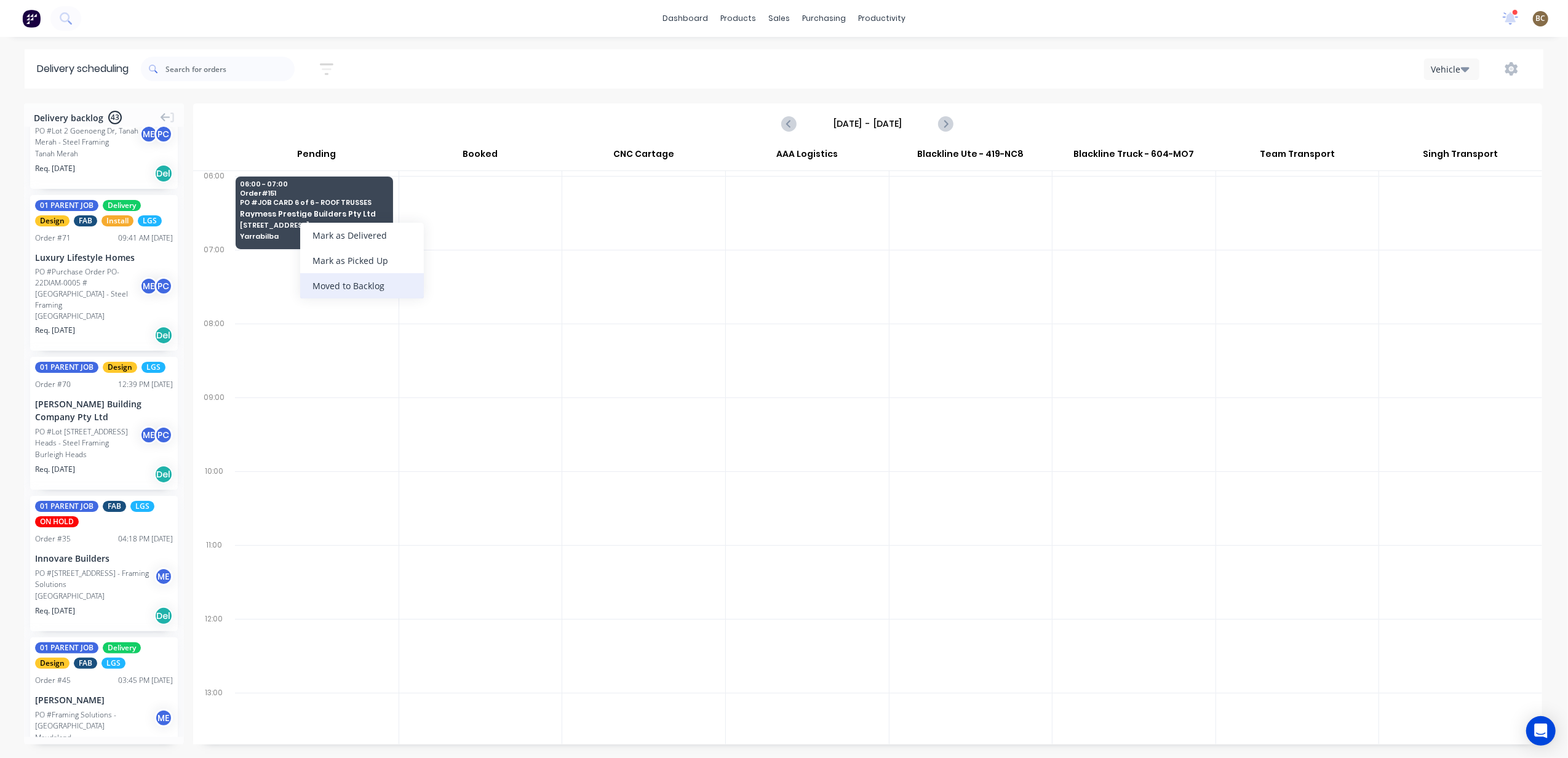
click at [357, 286] on div "Moved to Backlog" at bounding box center [362, 286] width 124 height 25
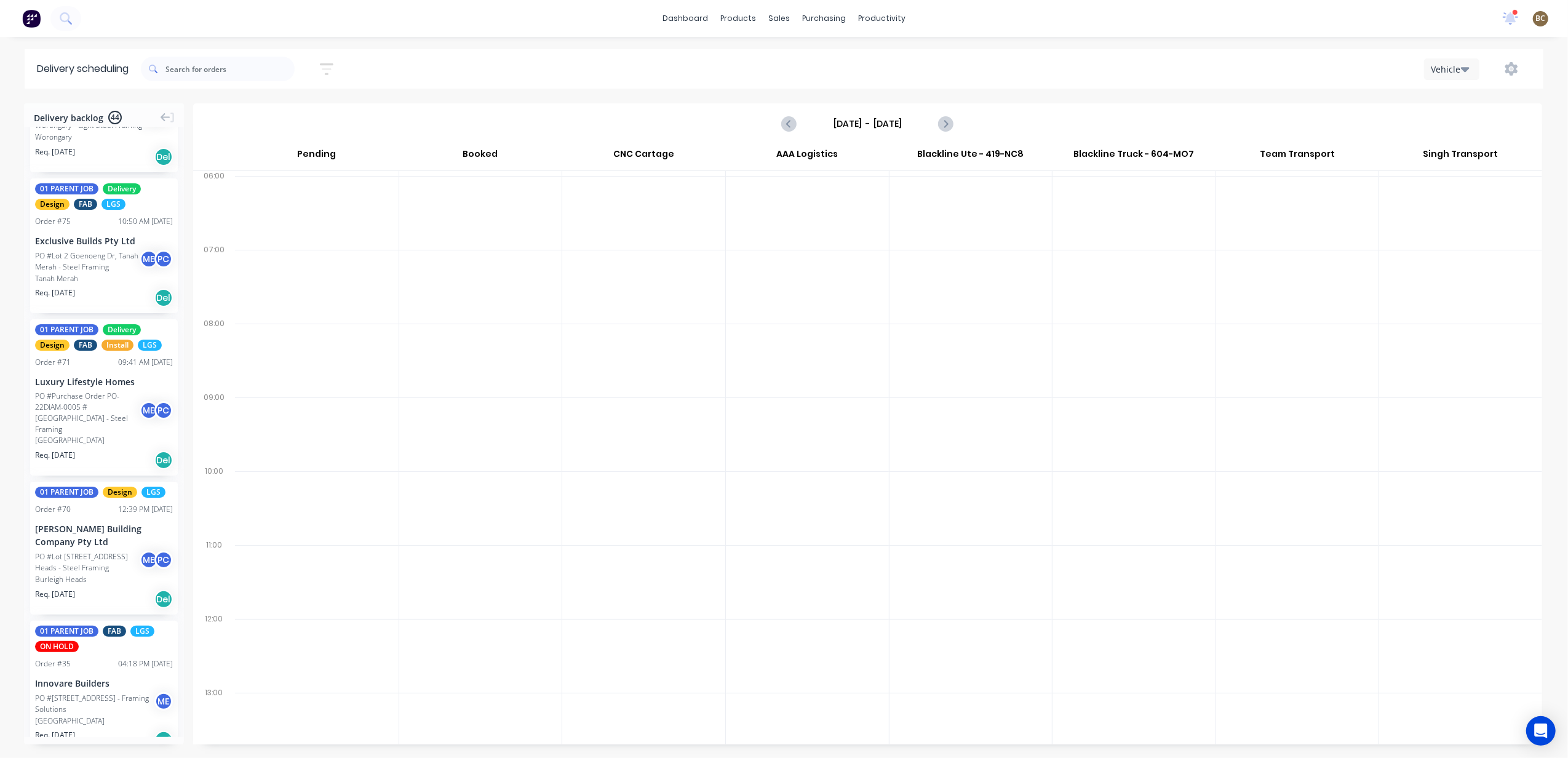
scroll to position [5223, 0]
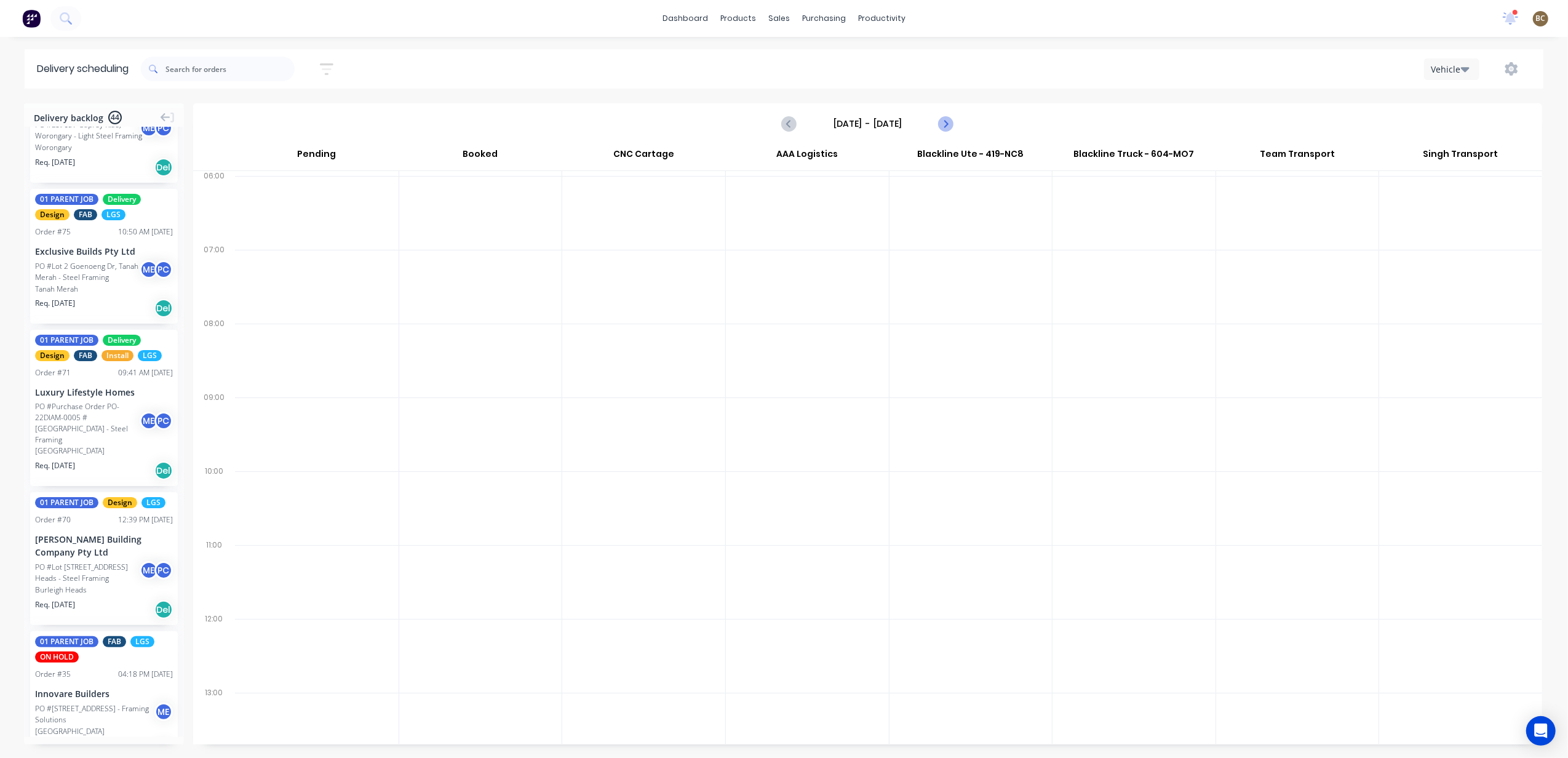
click at [938, 124] on icon "Next page" at bounding box center [946, 124] width 15 height 15
type input "Monday - 08/09/25"
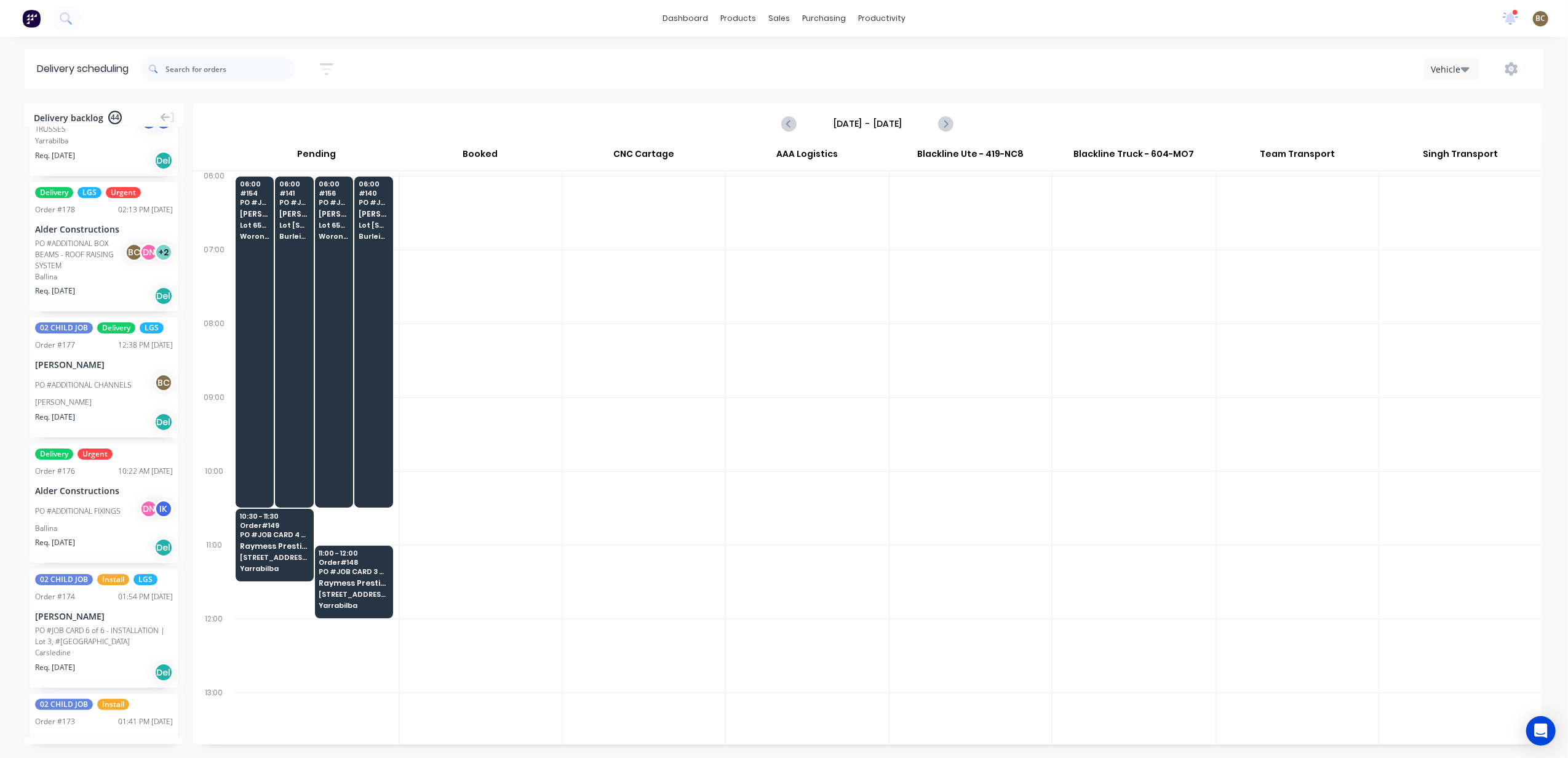
scroll to position [0, 0]
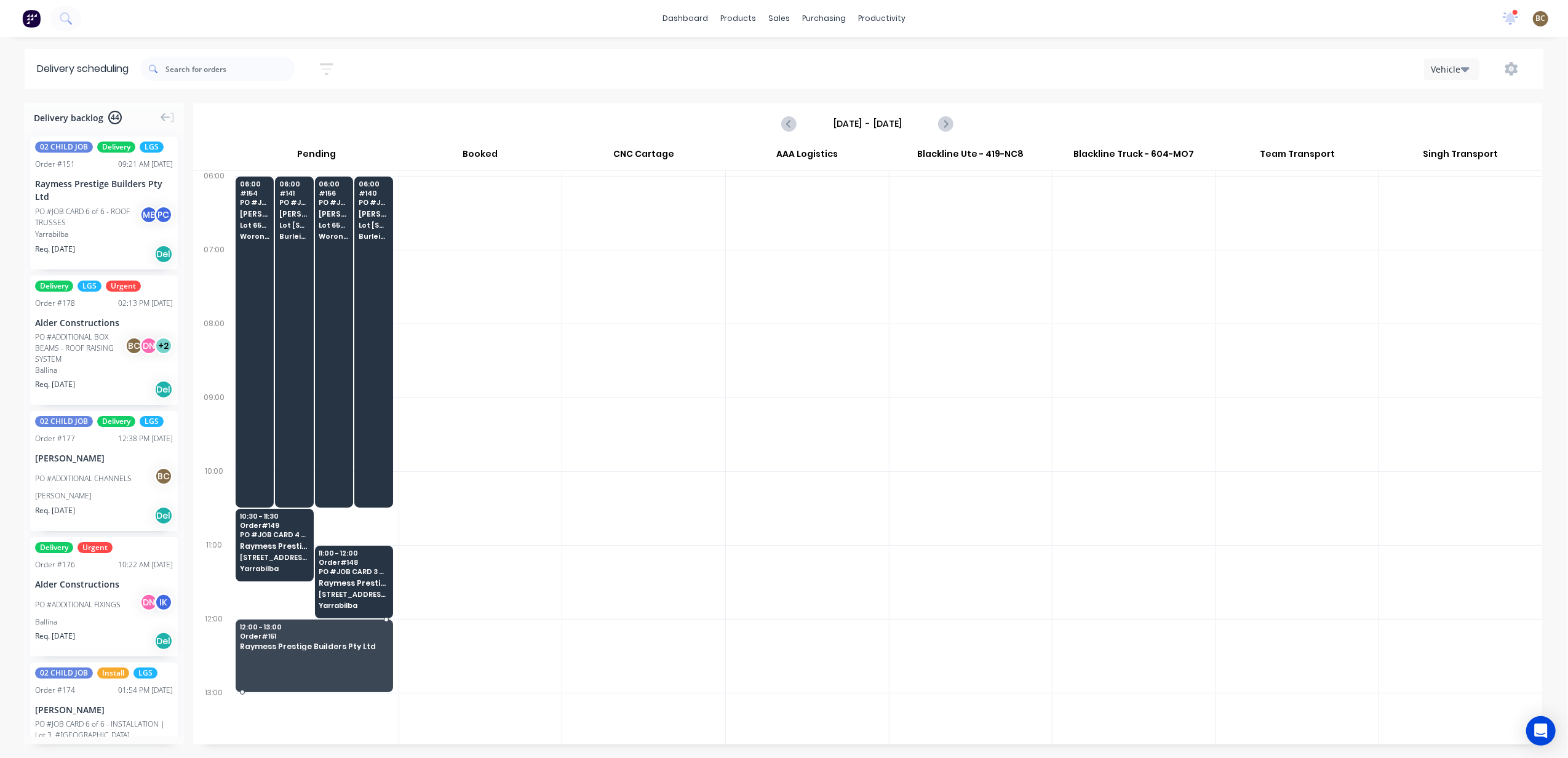
drag, startPoint x: 111, startPoint y: 198, endPoint x: 396, endPoint y: 624, distance: 512.5
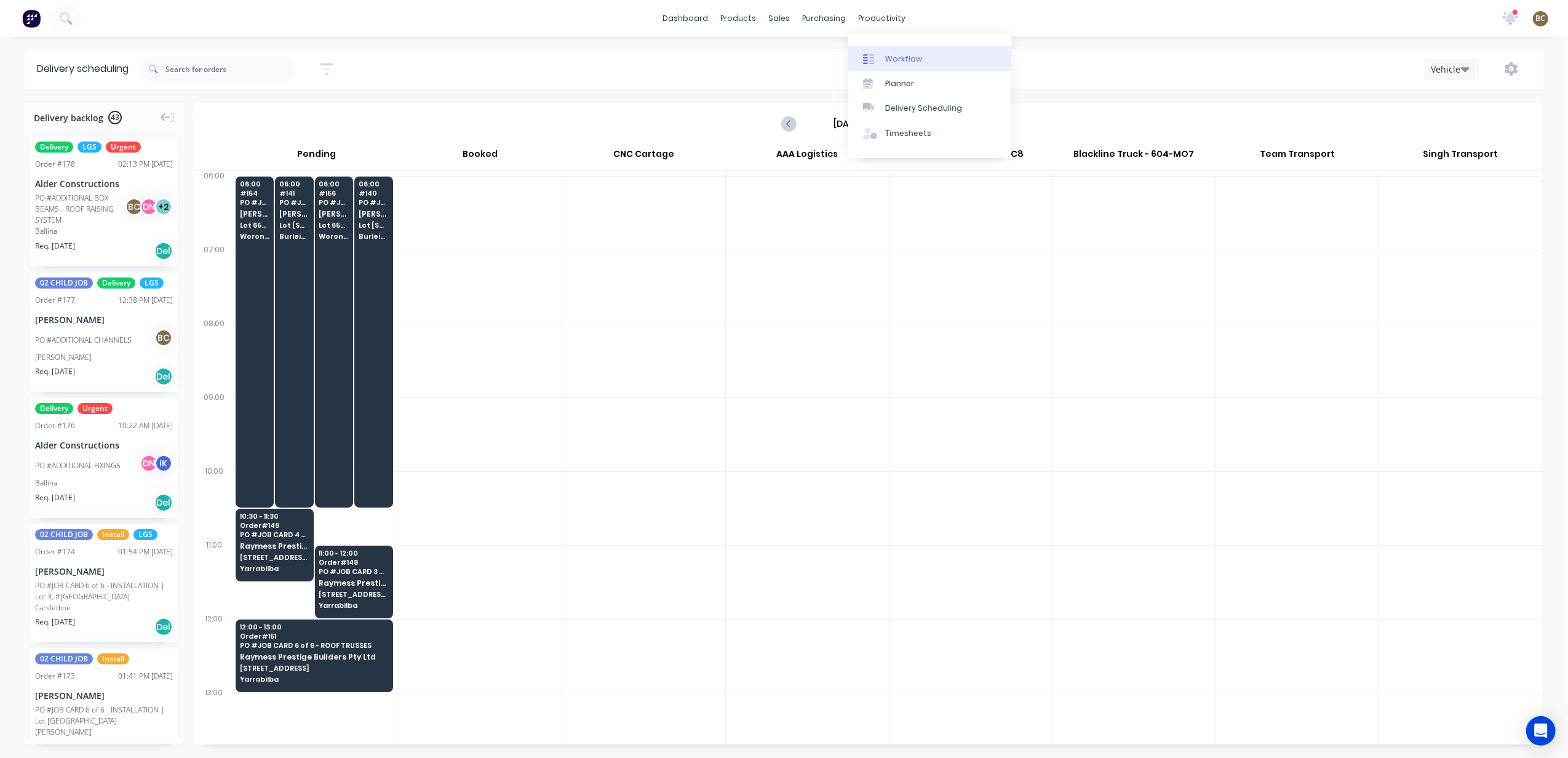
click at [888, 68] on link "Workflow" at bounding box center [929, 58] width 163 height 24
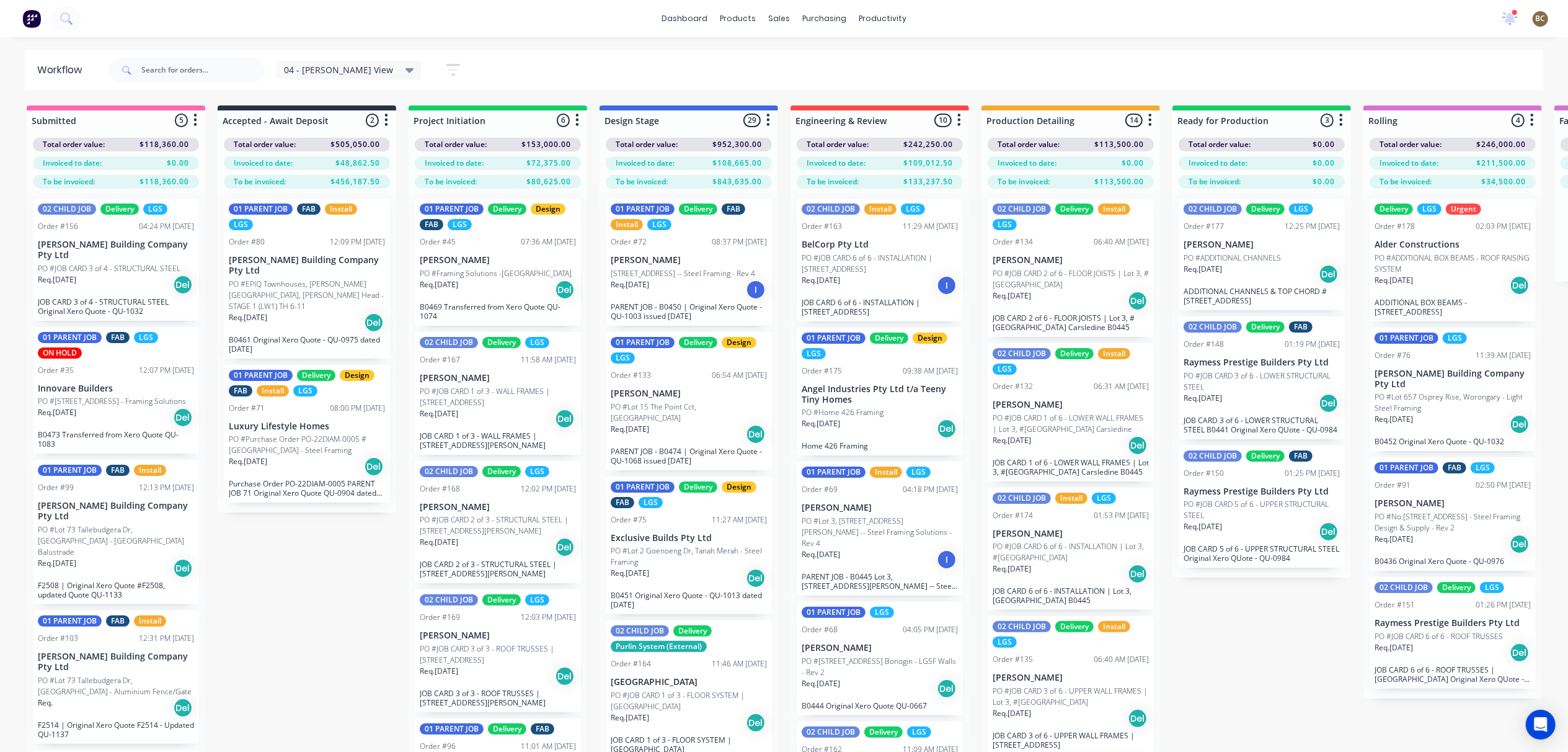
click at [357, 67] on span "04 - Bastian's View" at bounding box center [338, 69] width 109 height 13
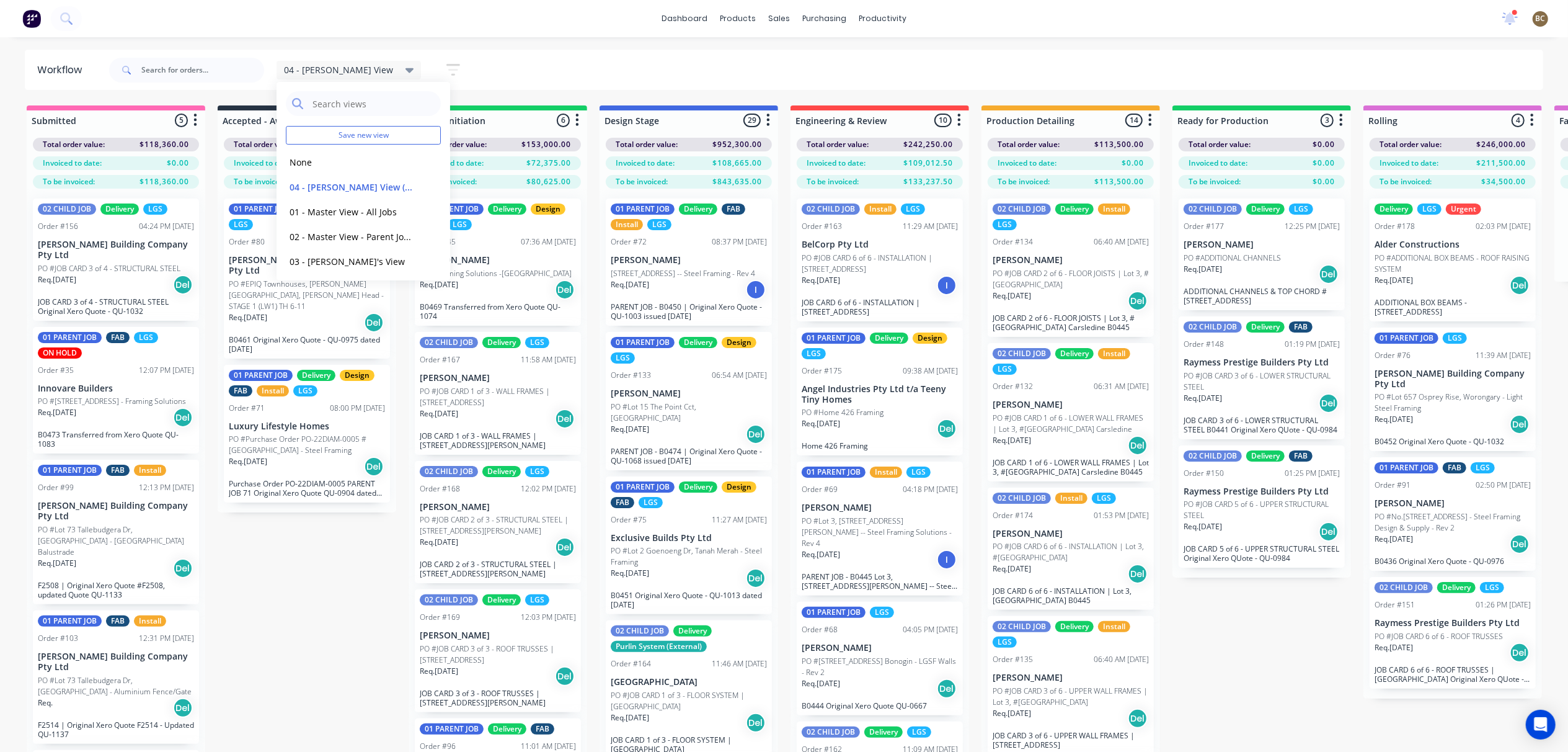
click at [446, 65] on icon "button" at bounding box center [453, 69] width 14 height 12
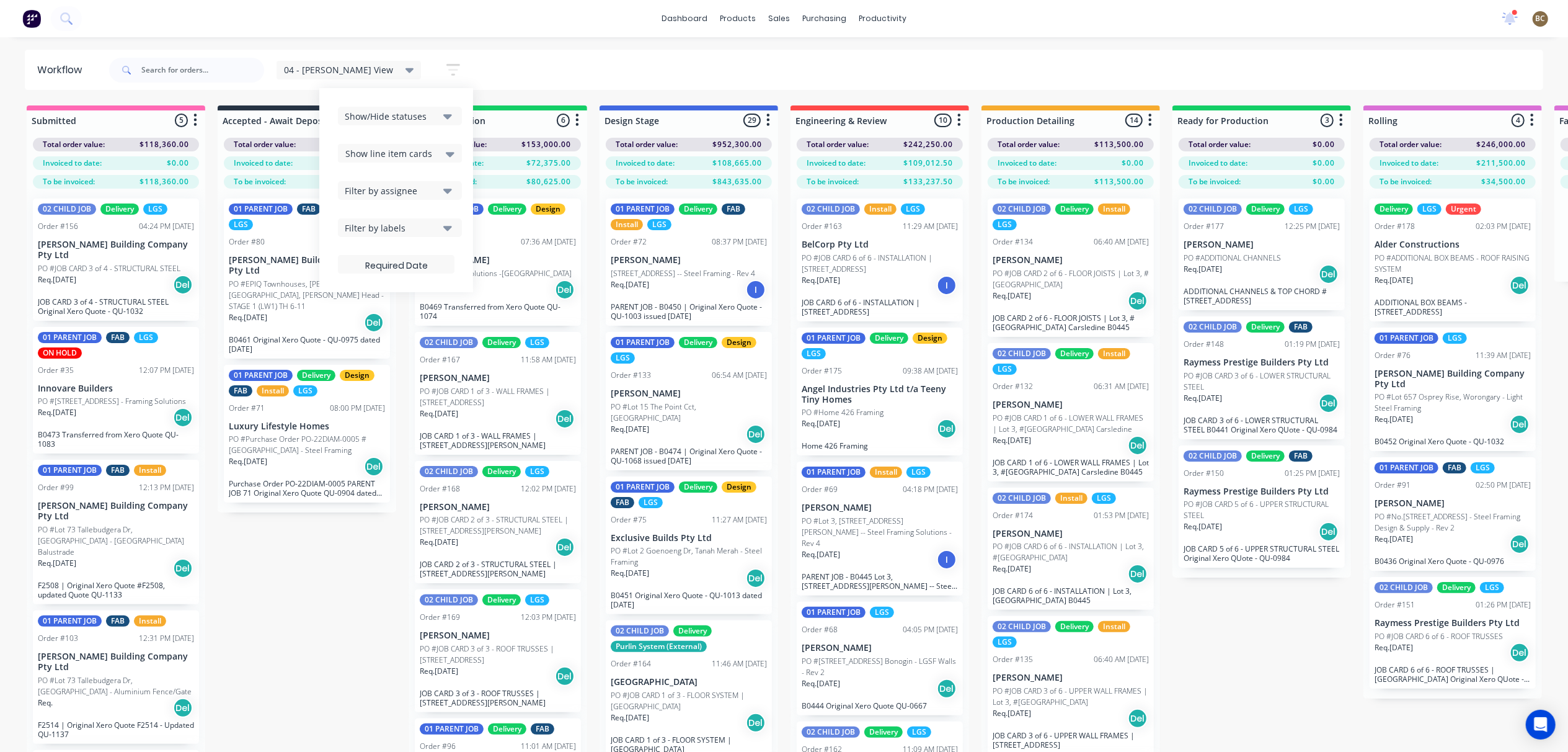
click at [446, 65] on icon "button" at bounding box center [453, 69] width 14 height 12
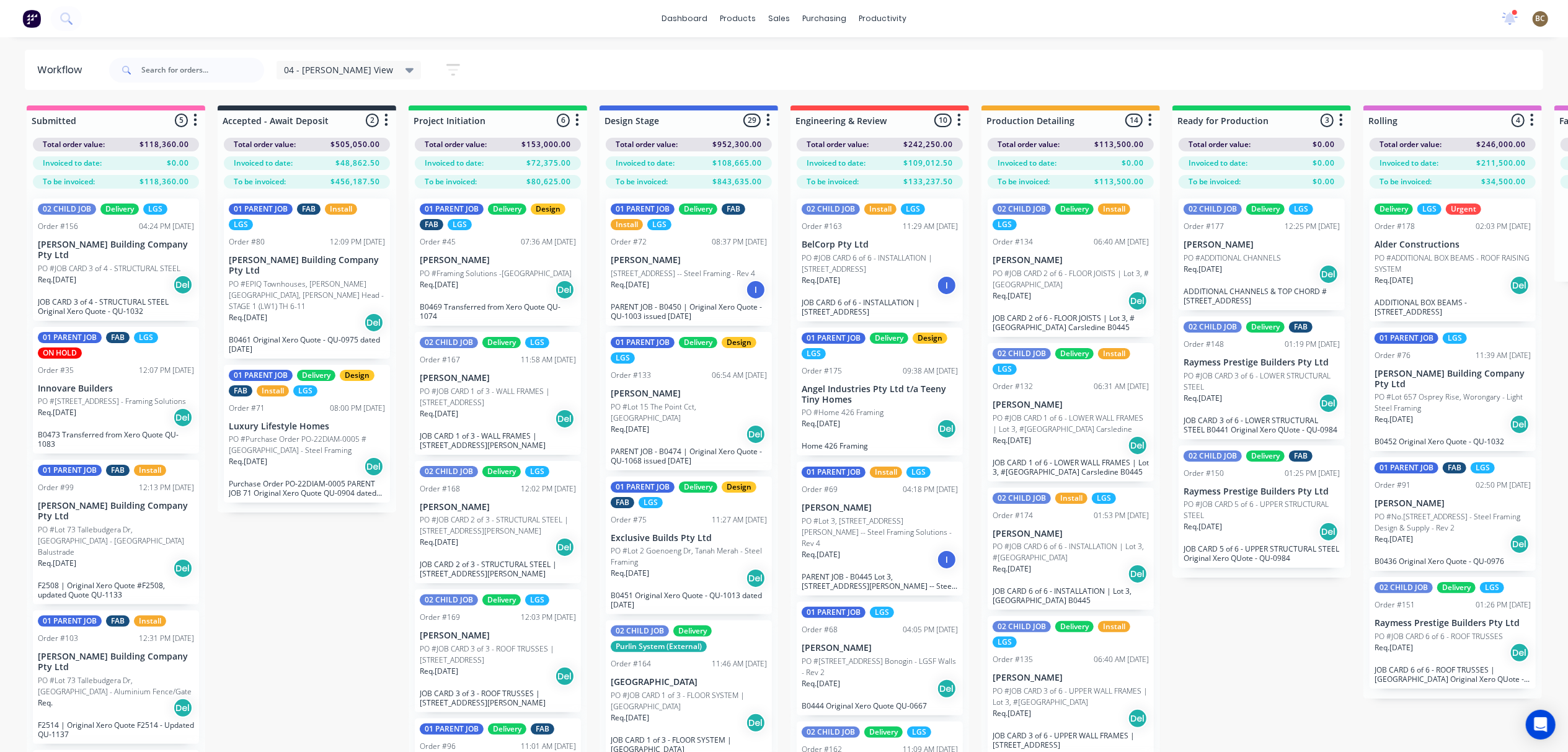
click at [446, 65] on icon "button" at bounding box center [453, 69] width 14 height 12
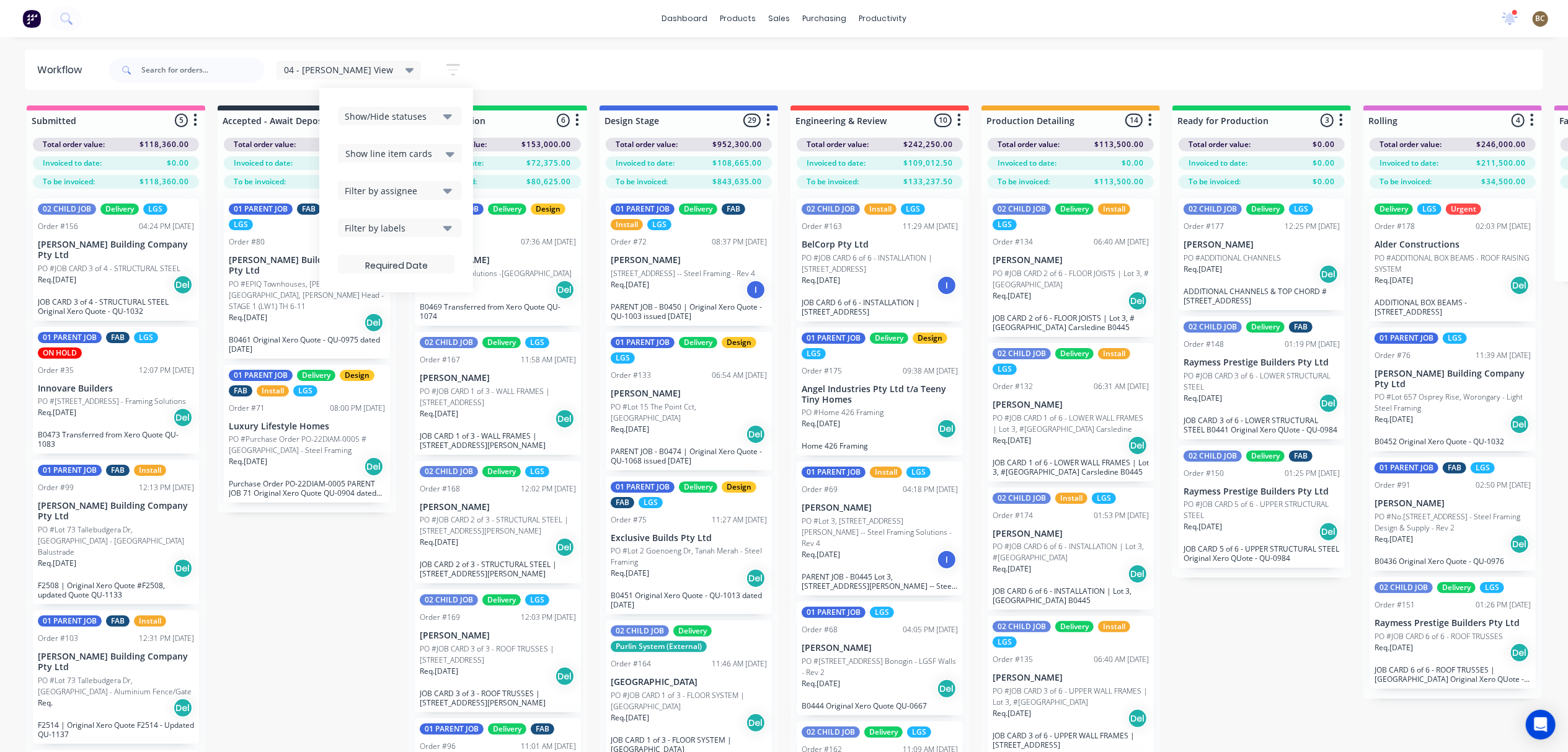
click at [407, 155] on div "Show line item cards" at bounding box center [400, 153] width 109 height 15
click at [405, 192] on button "Filter by assignee" at bounding box center [400, 191] width 124 height 19
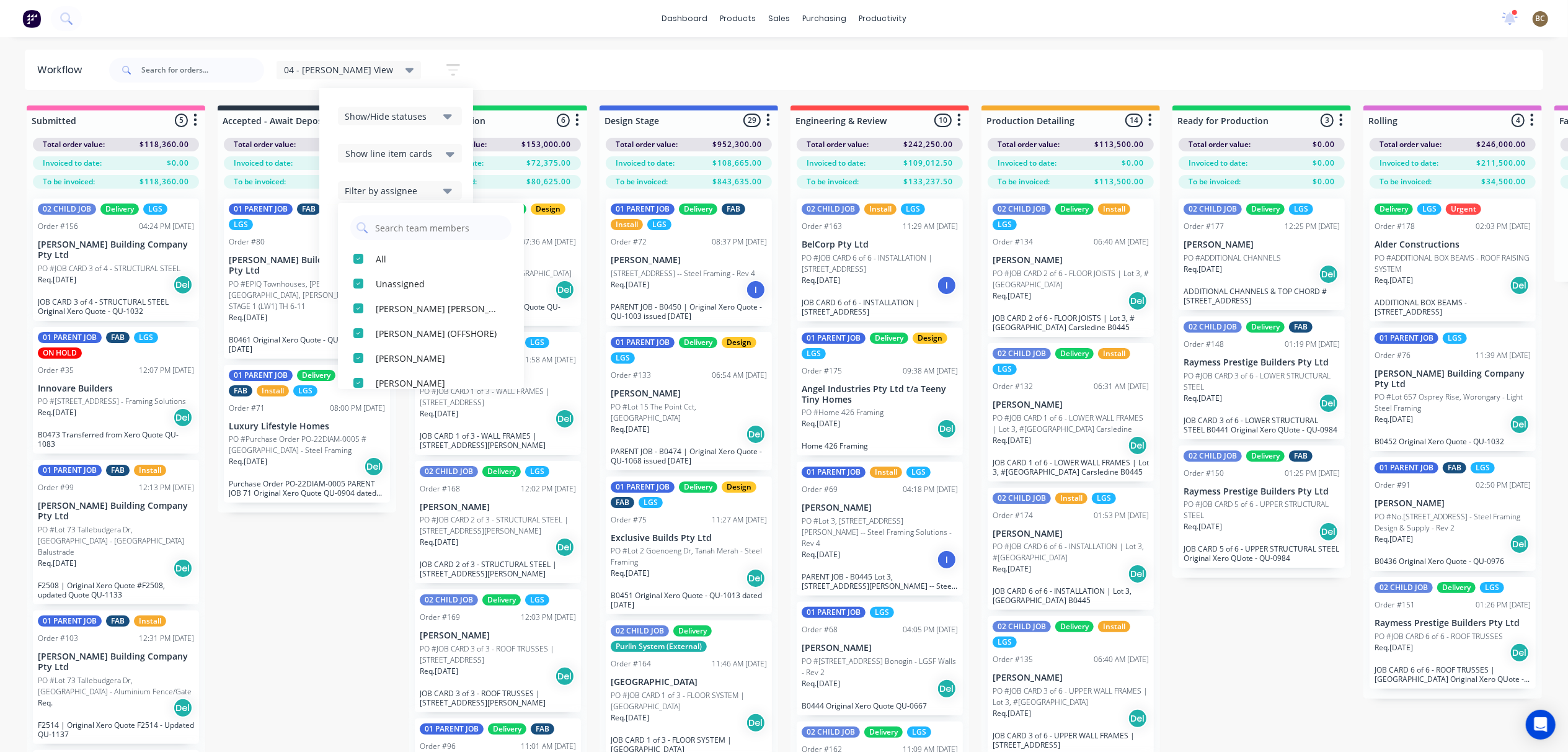
click at [405, 192] on button "Filter by assignee" at bounding box center [400, 191] width 124 height 19
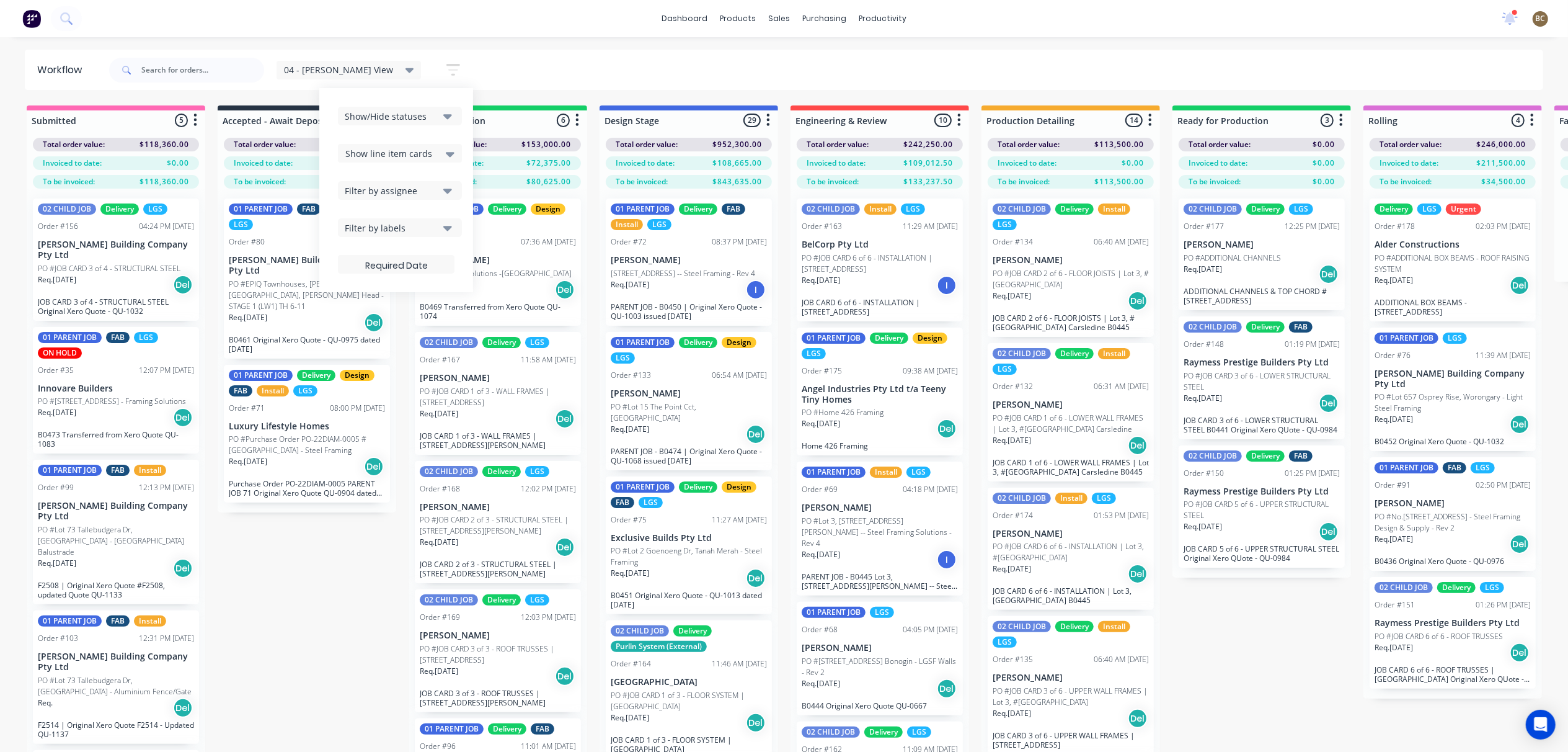
click at [402, 214] on div "Show/Hide statuses Show line item cards Show line item cards Hide line item car…" at bounding box center [396, 190] width 117 height 167
click at [405, 232] on button "Filter by labels" at bounding box center [400, 228] width 124 height 19
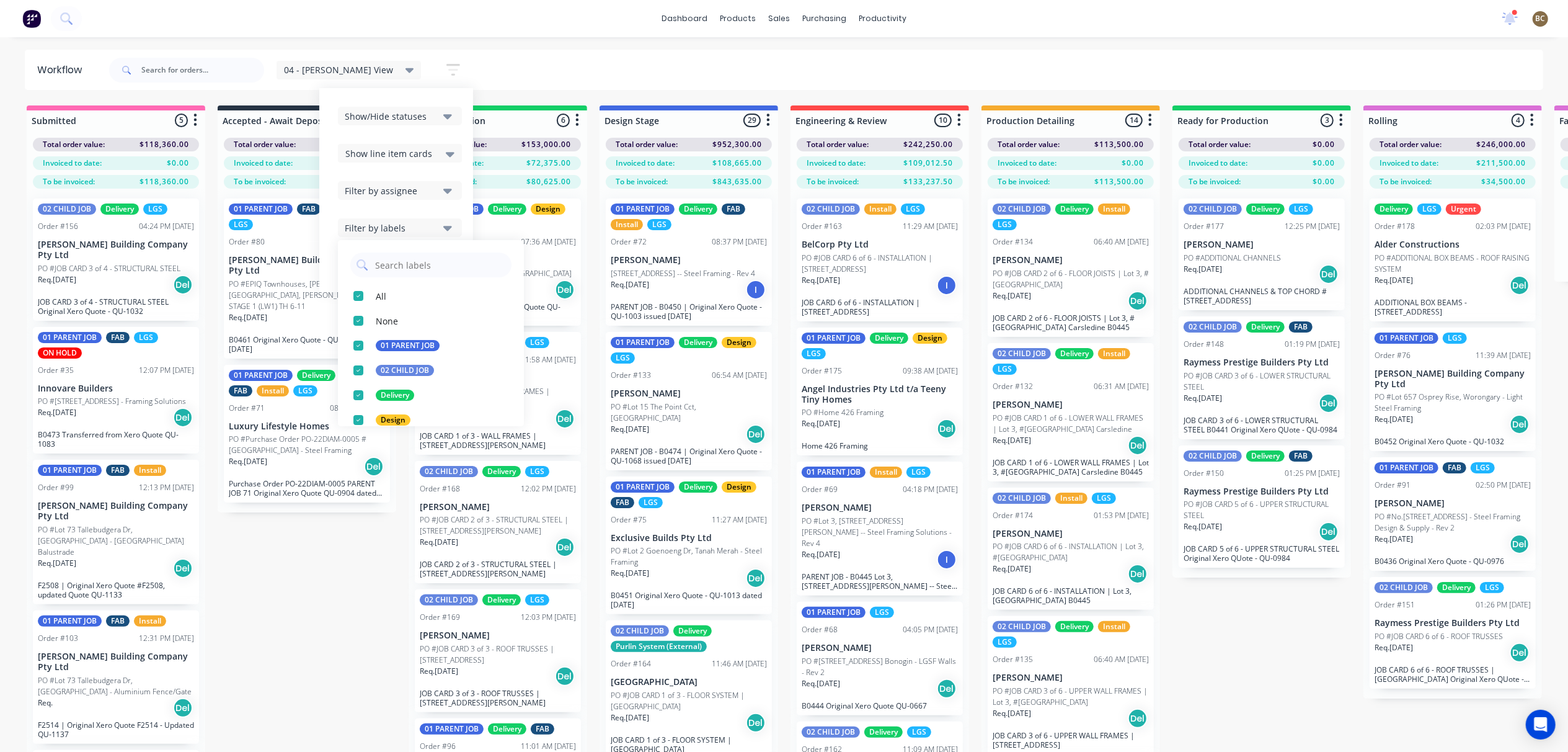
click at [405, 232] on button "Filter by labels" at bounding box center [400, 228] width 124 height 19
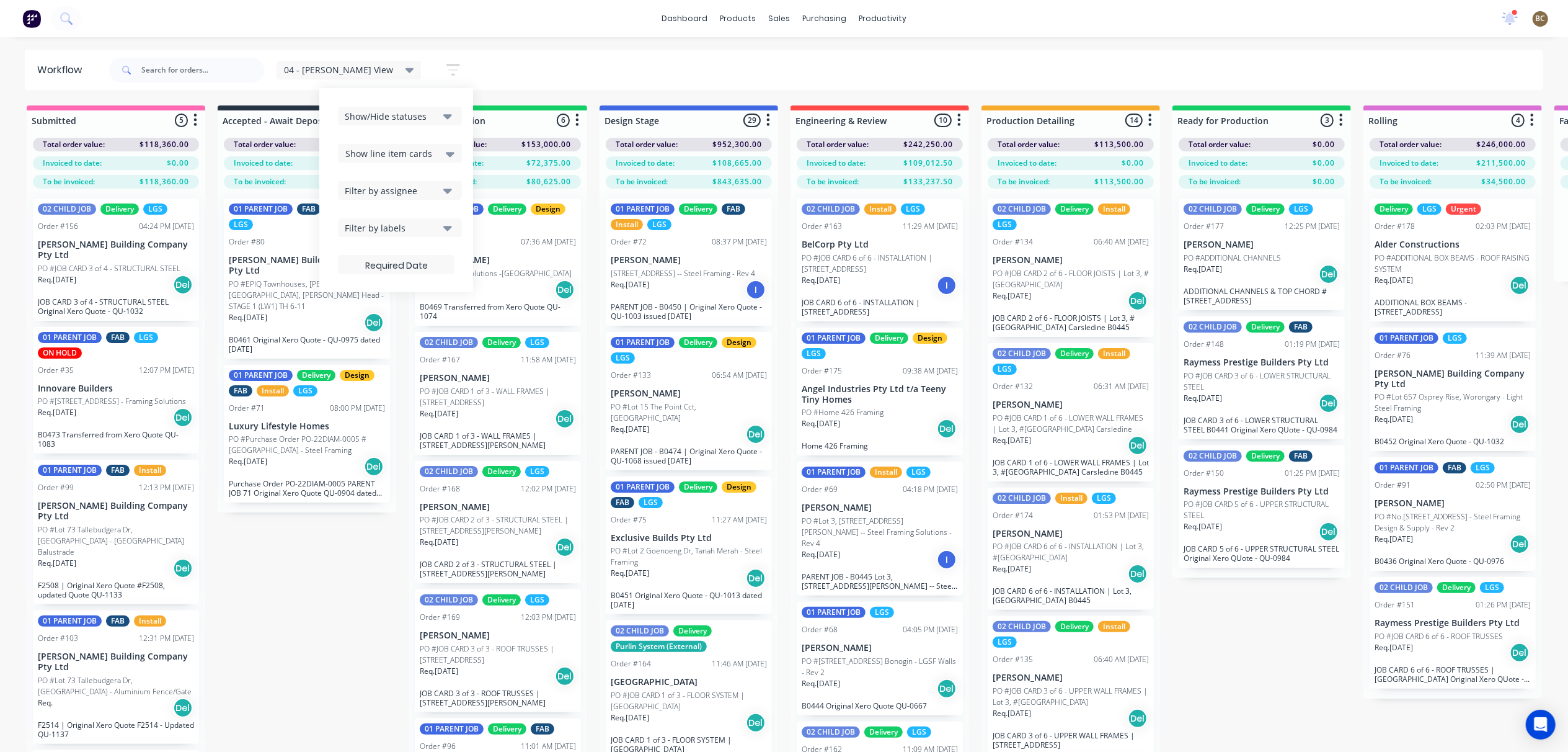
click at [402, 114] on div "Show/Hide statuses" at bounding box center [392, 116] width 93 height 13
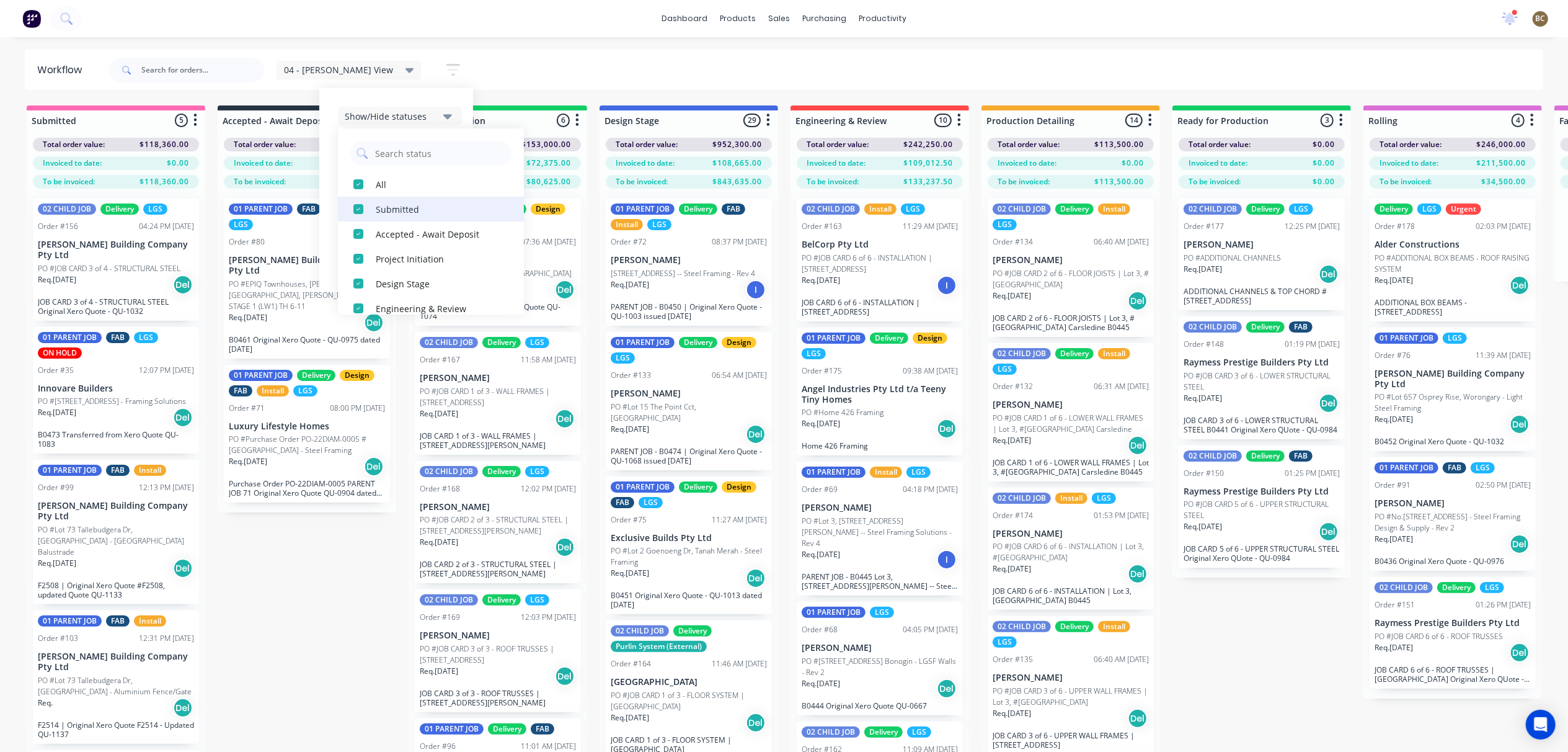
click at [346, 209] on div "button" at bounding box center [358, 209] width 25 height 25
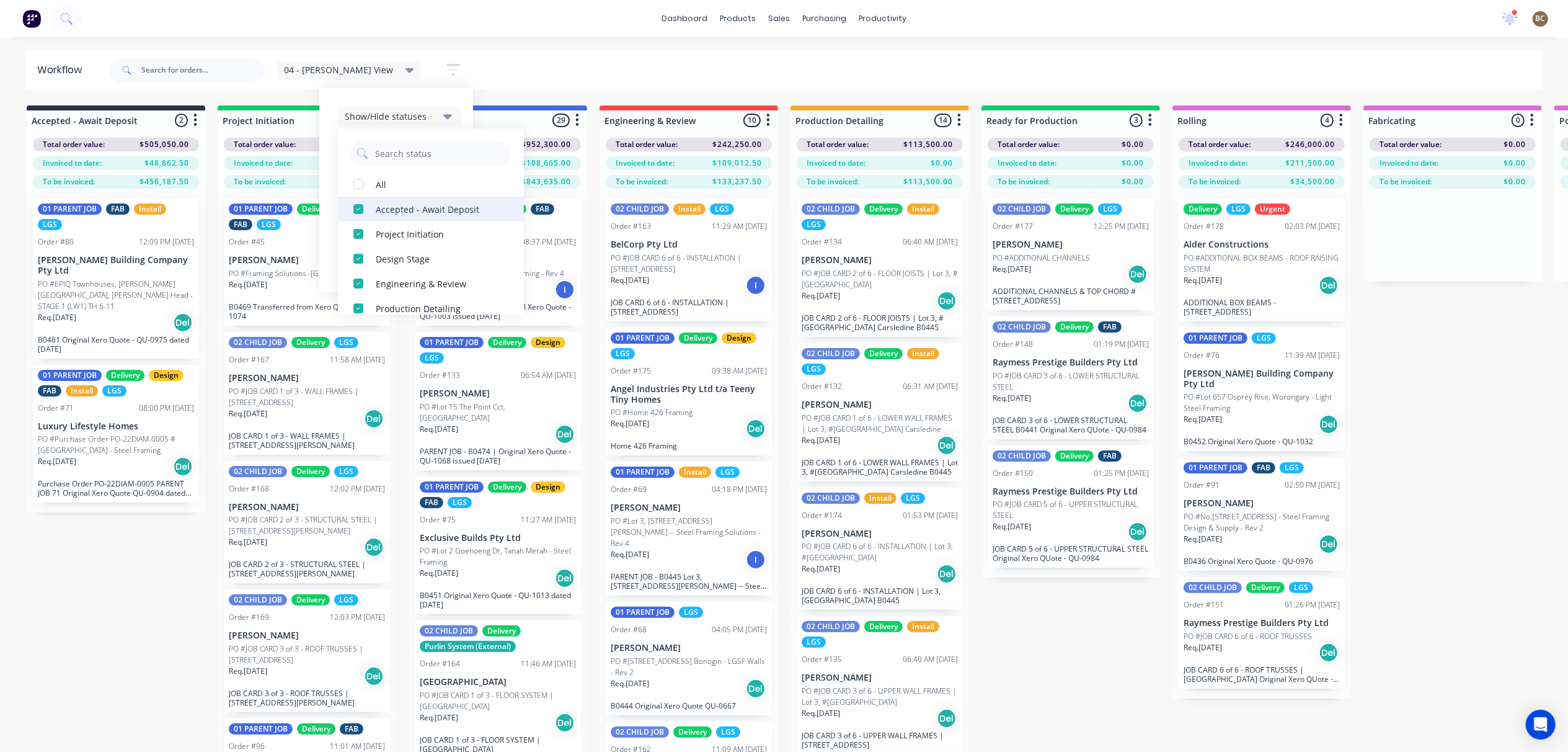
click at [346, 211] on div "button" at bounding box center [358, 209] width 25 height 25
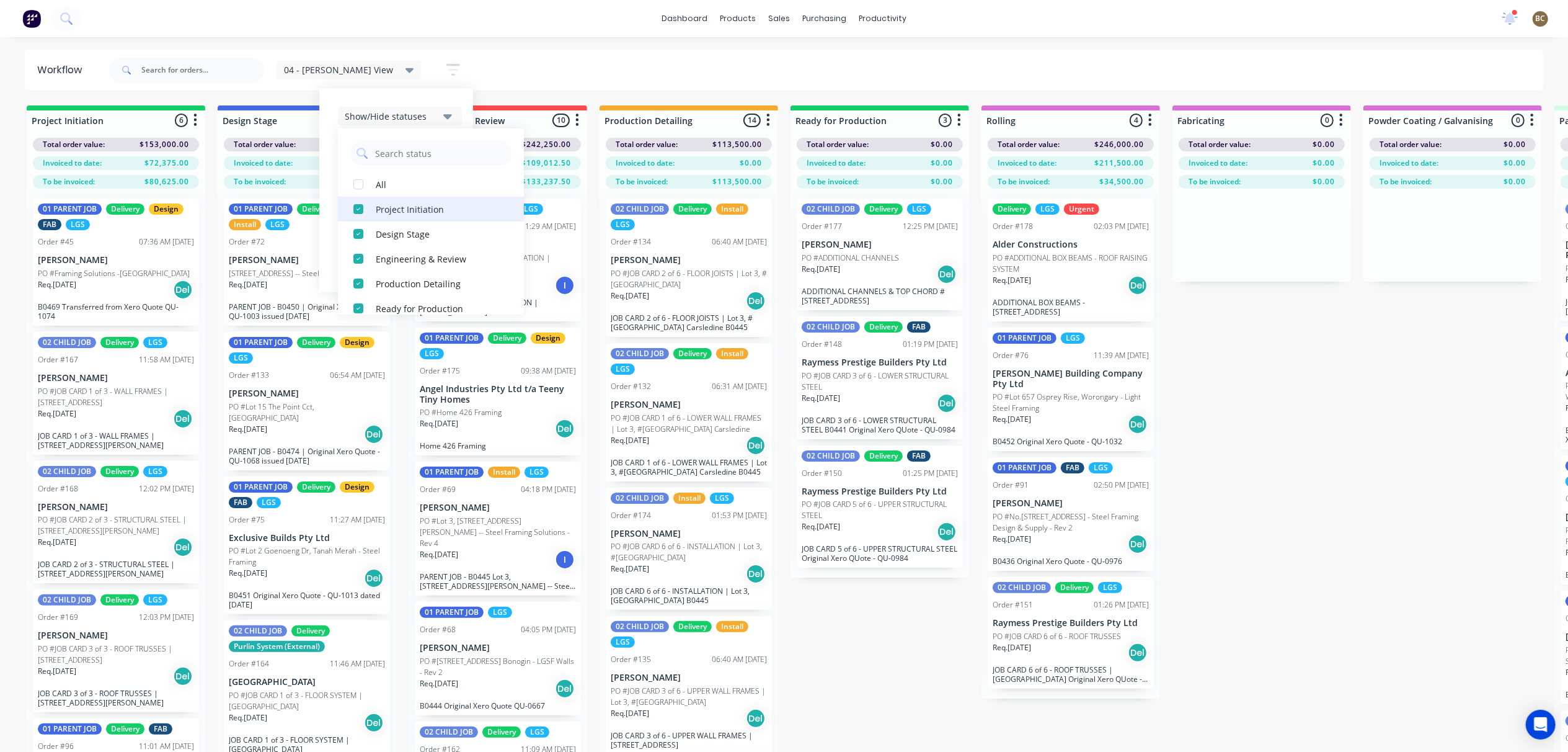
click at [346, 211] on div "button" at bounding box center [358, 209] width 25 height 25
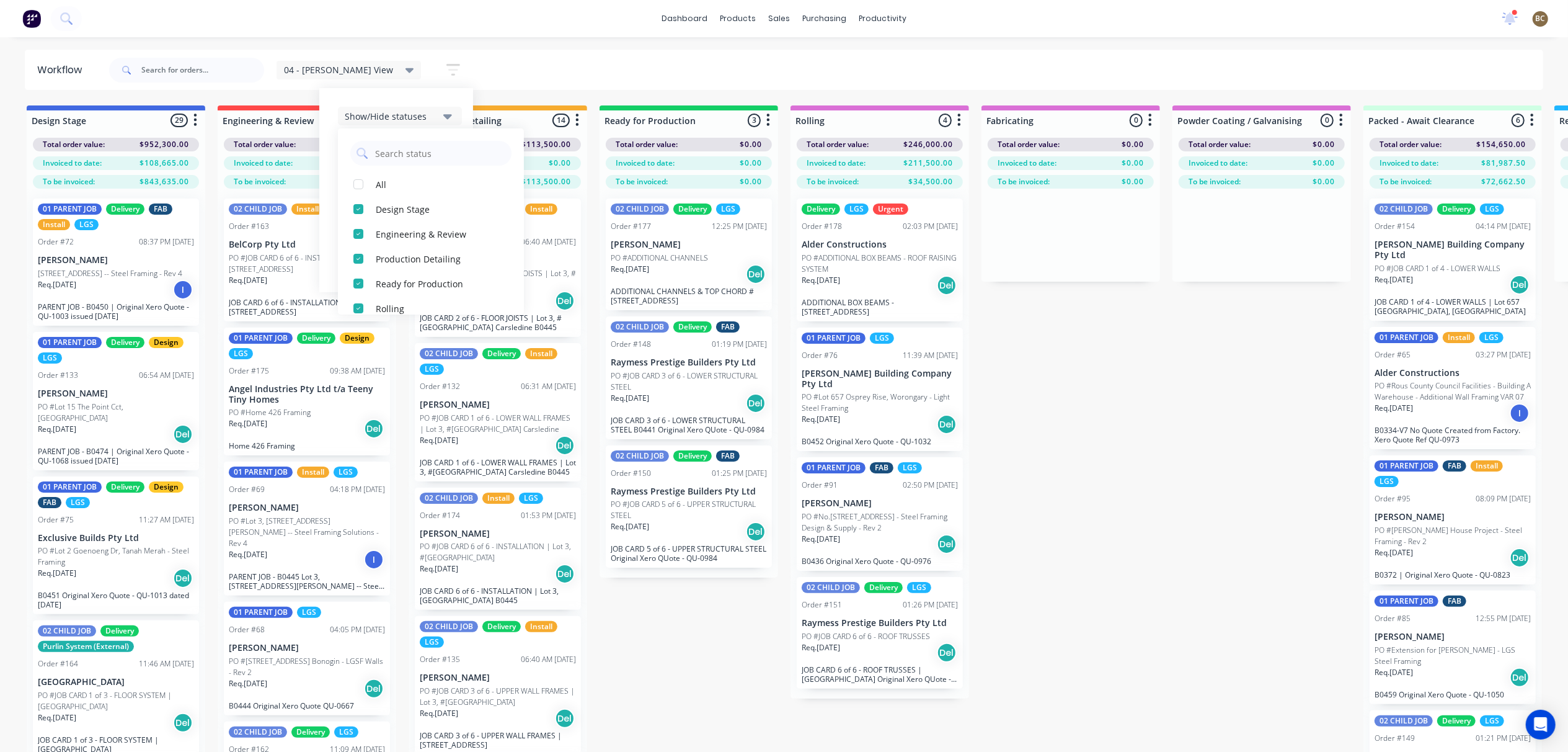
click at [346, 211] on div "button" at bounding box center [358, 209] width 25 height 25
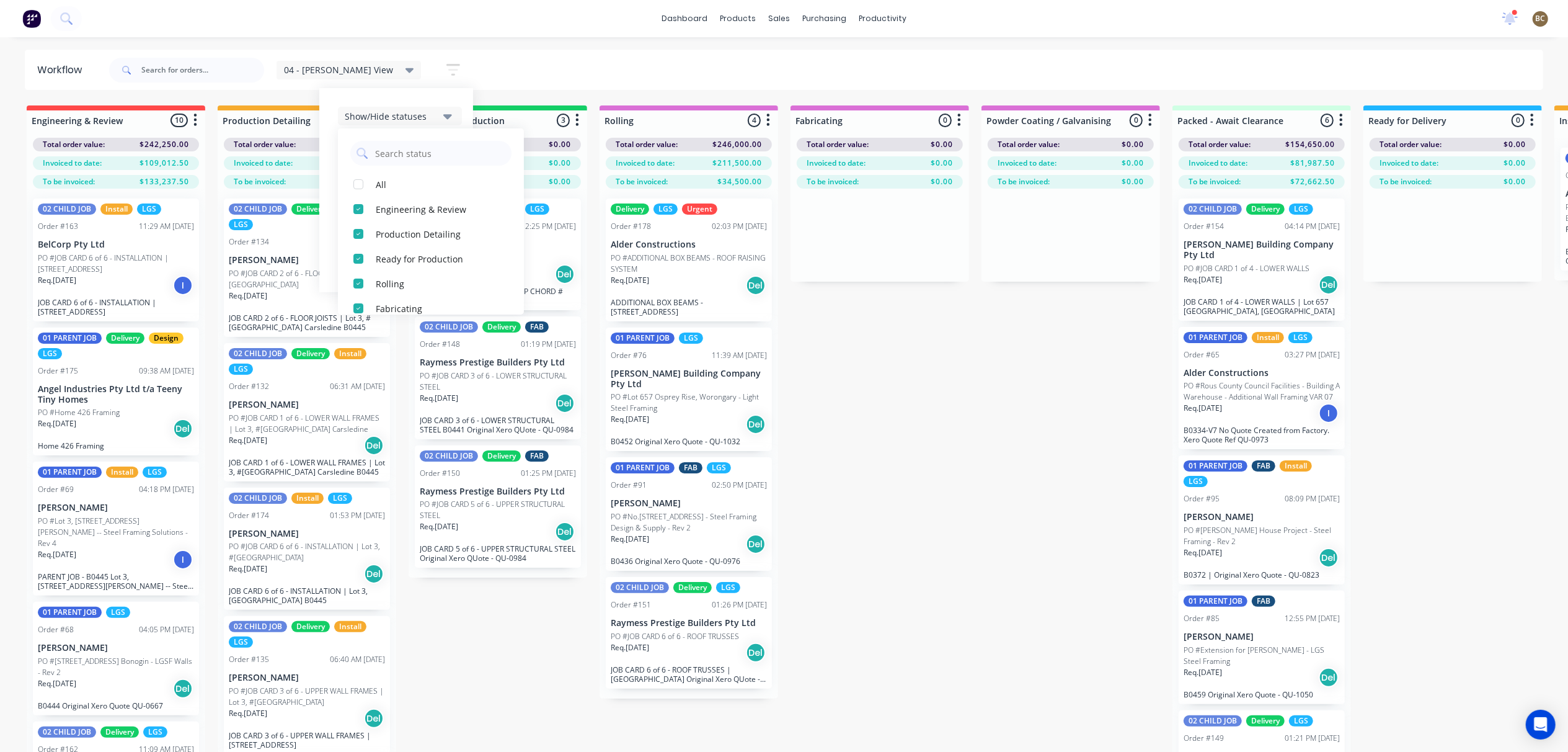
click at [346, 211] on div "button" at bounding box center [358, 209] width 25 height 25
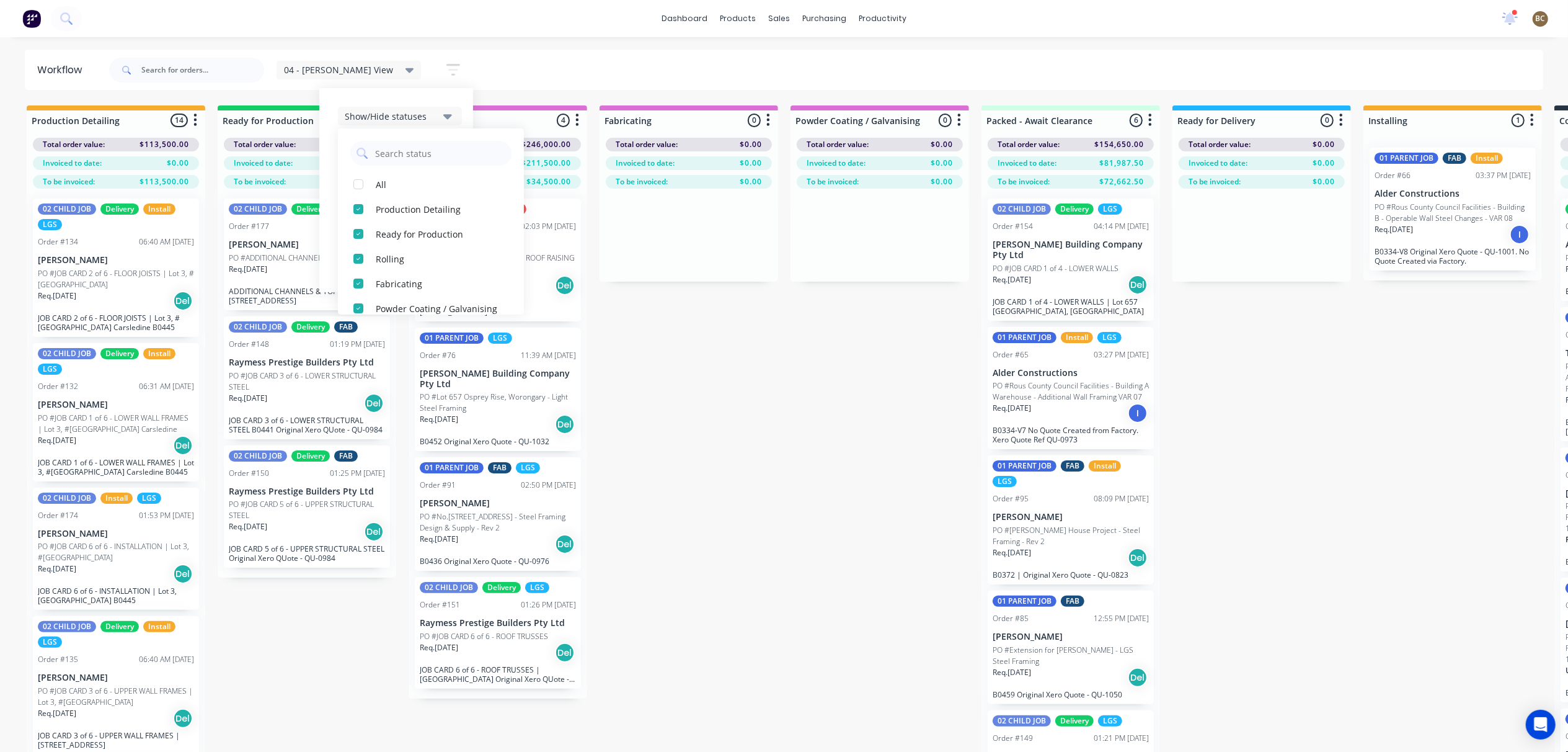
click at [346, 302] on div "button" at bounding box center [358, 308] width 25 height 25
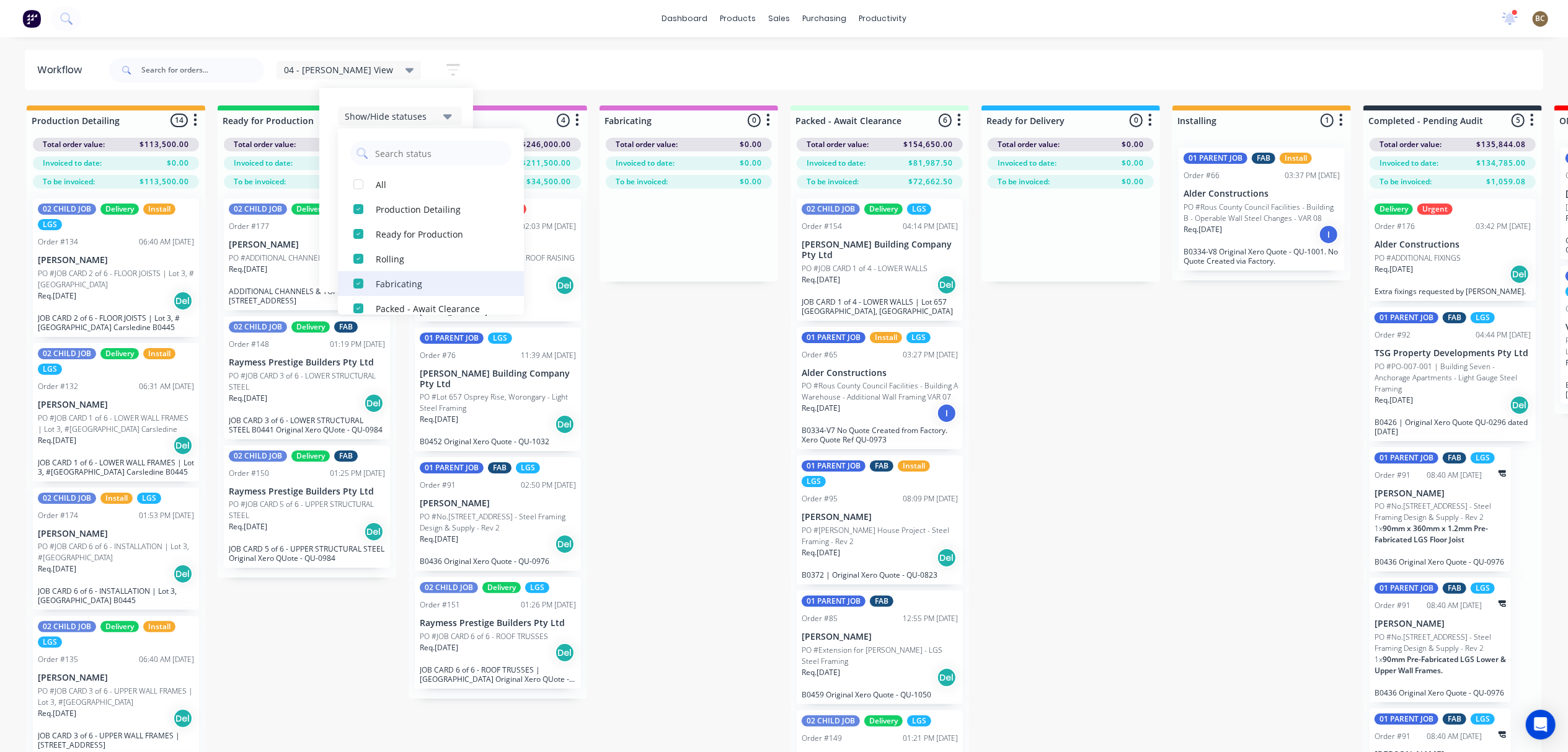
click at [346, 284] on div "button" at bounding box center [358, 283] width 25 height 25
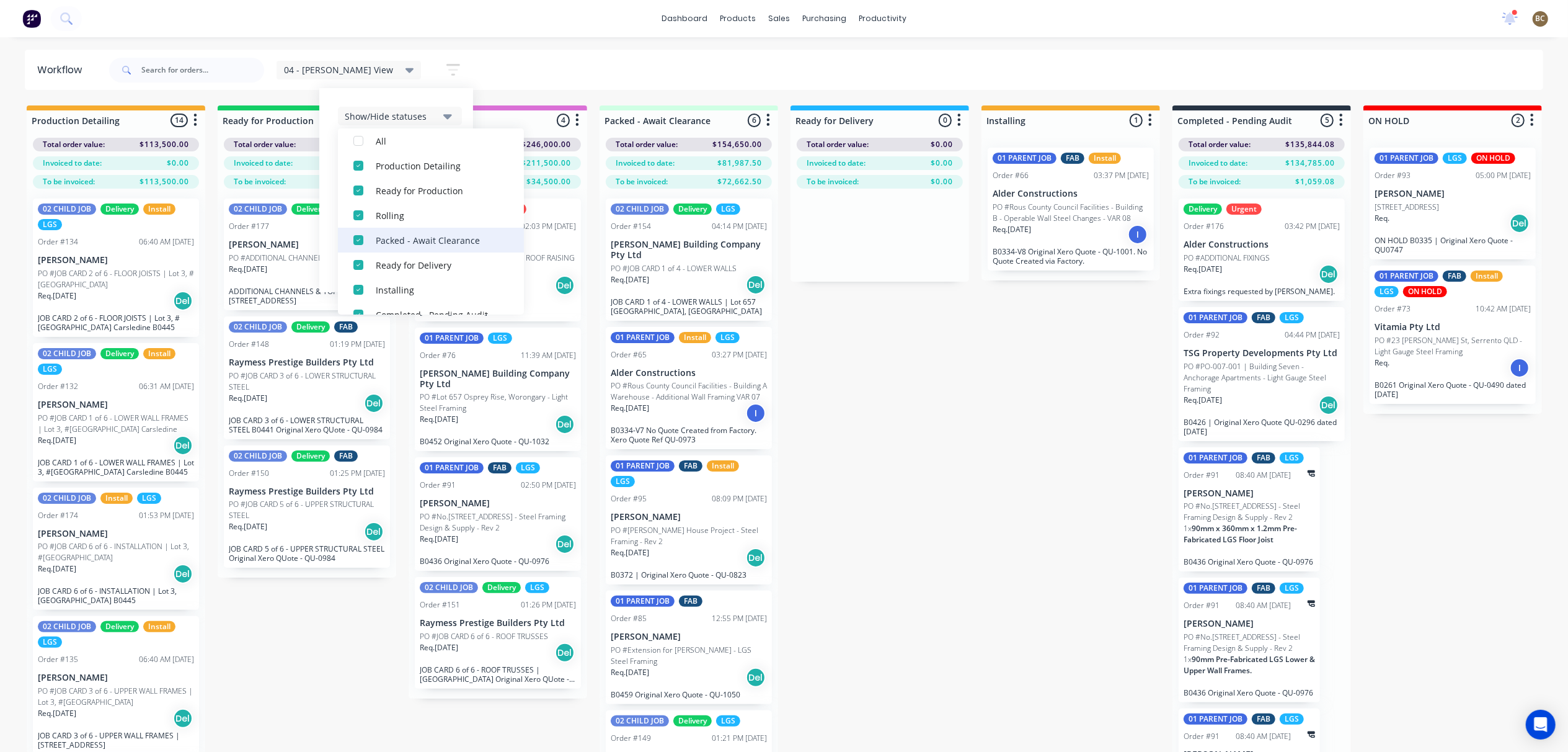
scroll to position [83, 0]
click at [346, 256] on div "button" at bounding box center [358, 250] width 25 height 25
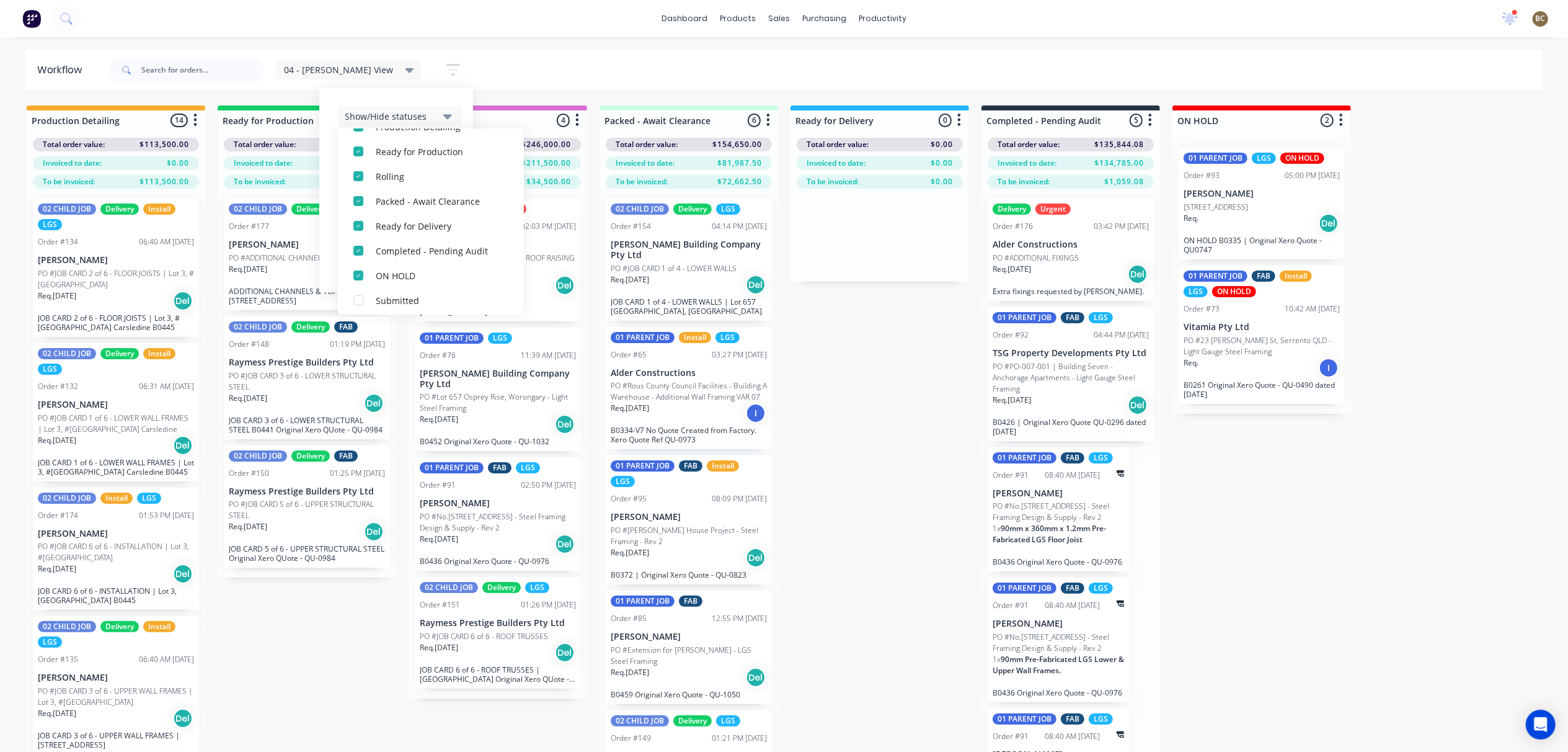
click at [618, 72] on div "04 - Bastian's View Save new view None edit 04 - Bastian's View (Default) edit …" at bounding box center [825, 70] width 1437 height 37
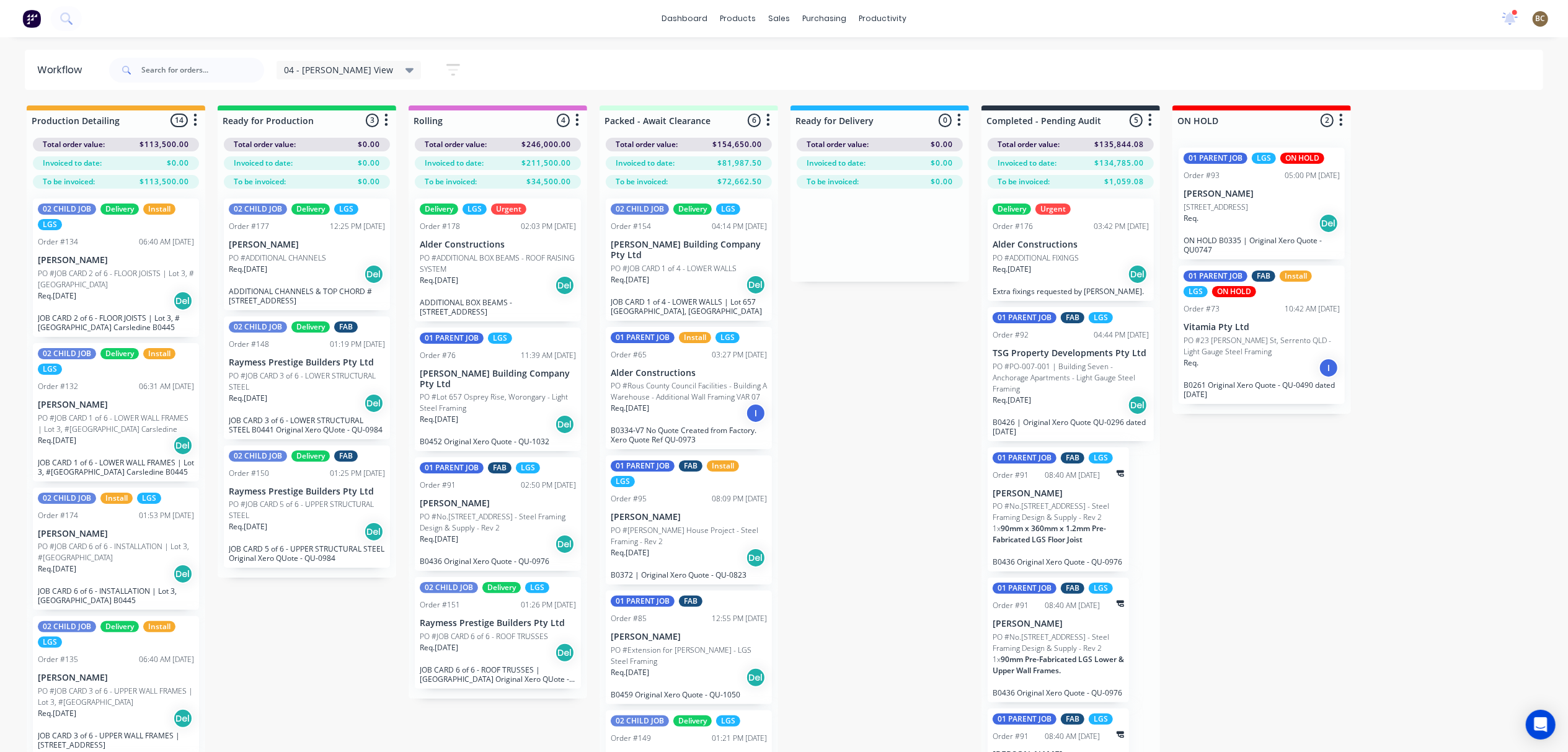
click at [446, 66] on icon "button" at bounding box center [453, 69] width 14 height 16
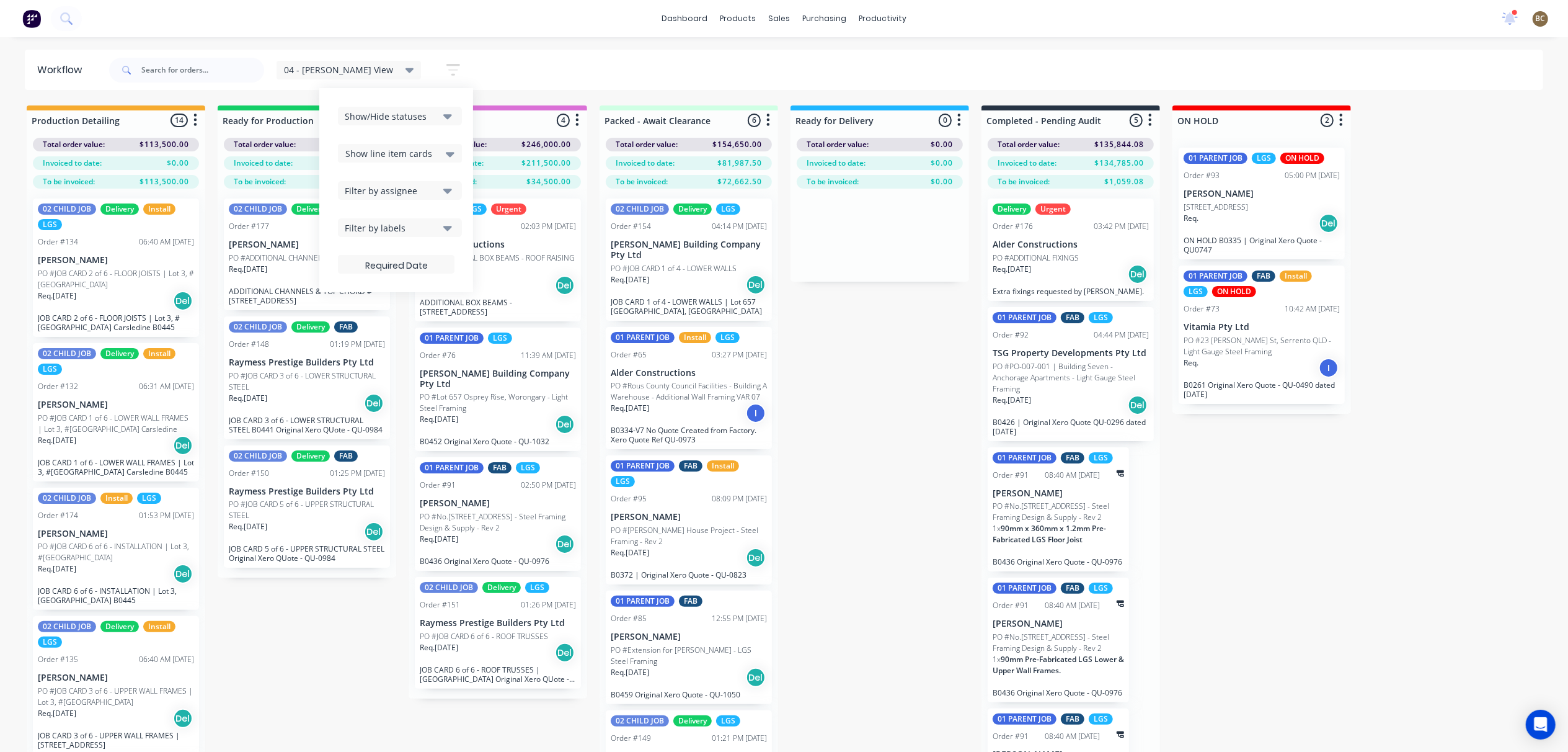
click at [446, 66] on icon "button" at bounding box center [453, 69] width 14 height 16
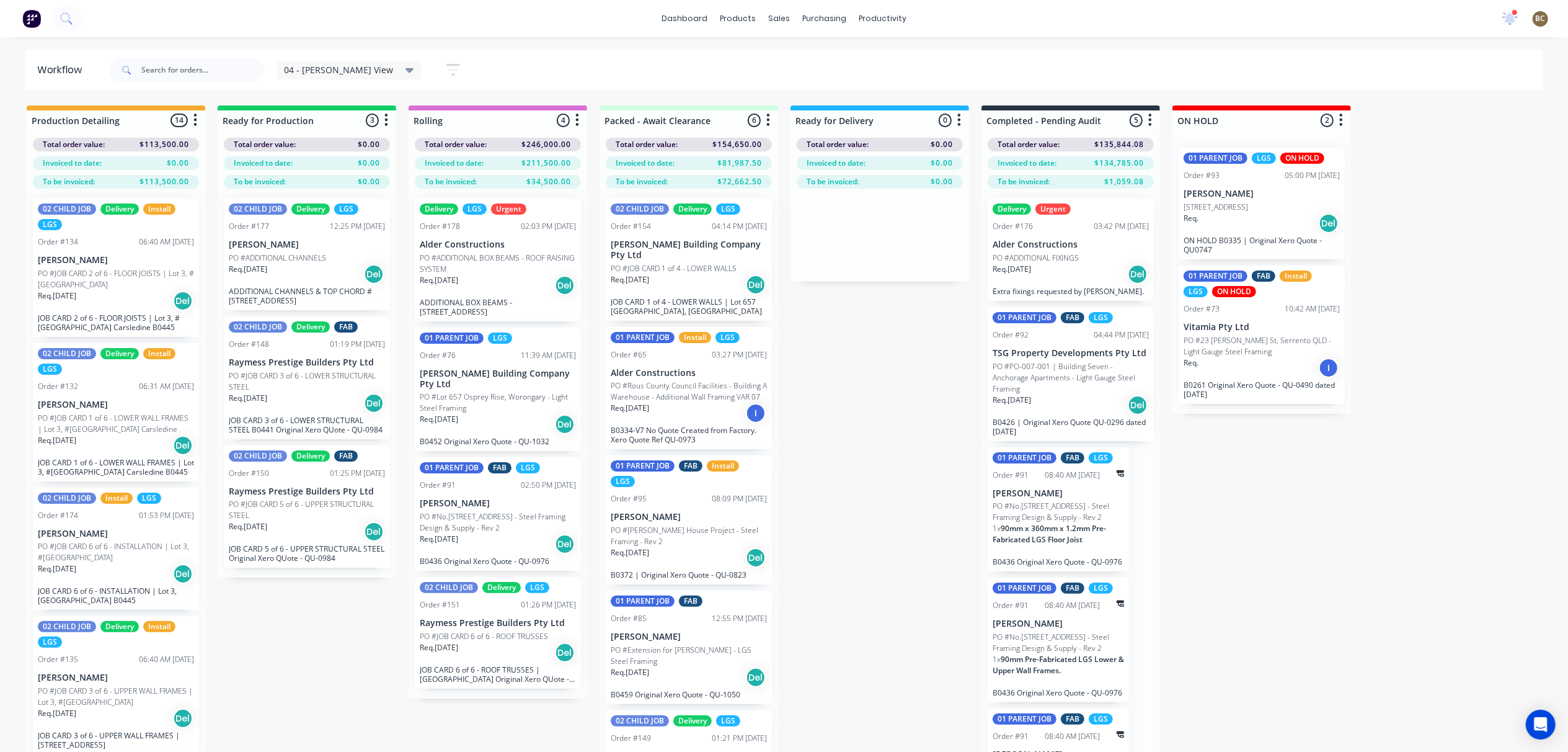
click at [405, 73] on icon at bounding box center [410, 70] width 9 height 14
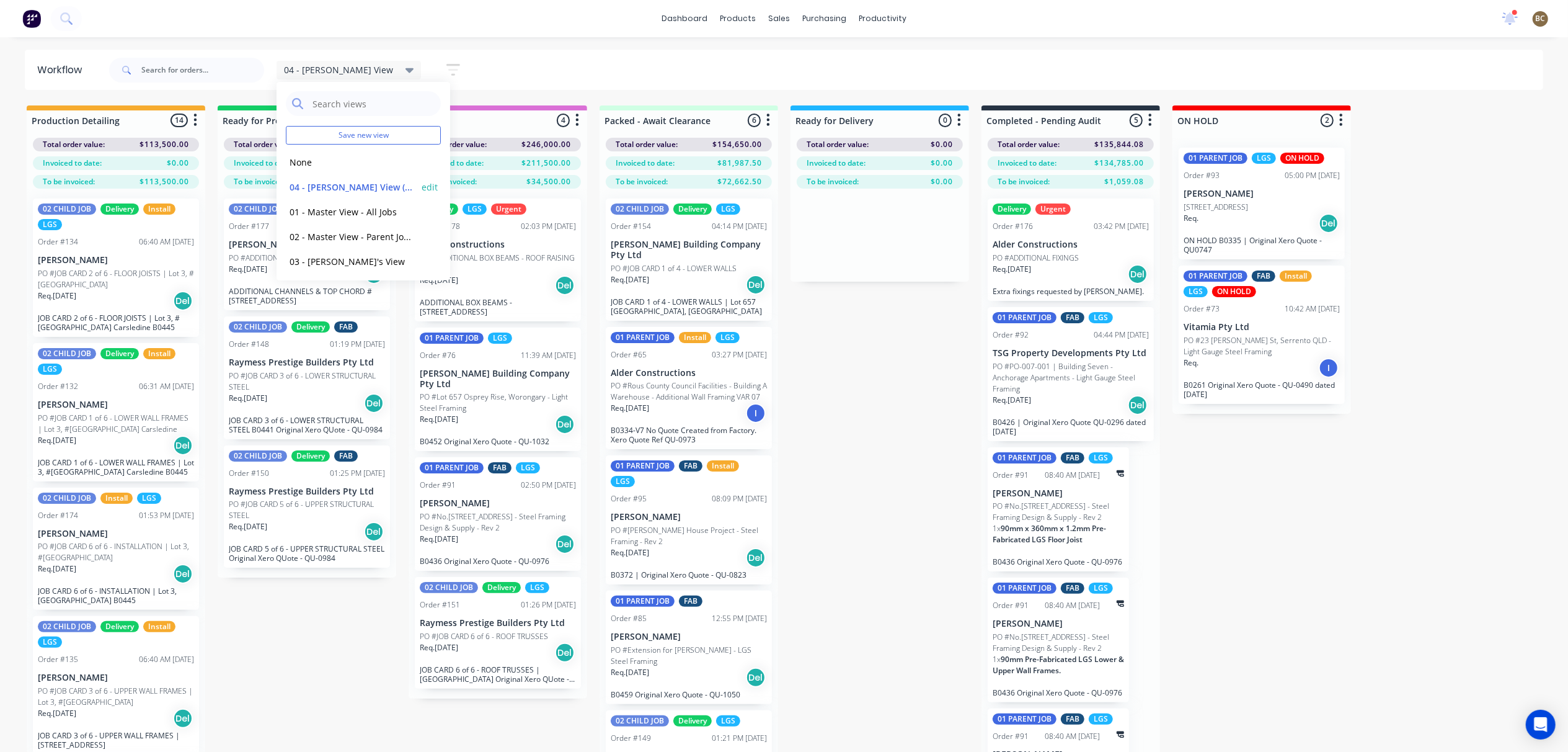
click at [422, 187] on button "edit" at bounding box center [430, 187] width 16 height 13
click at [494, 155] on button "Update" at bounding box center [506, 159] width 74 height 21
click at [525, 70] on div "04 - Bastian's View Save new view None edit 04 - Bastian's View (Default) edit …" at bounding box center [825, 70] width 1437 height 37
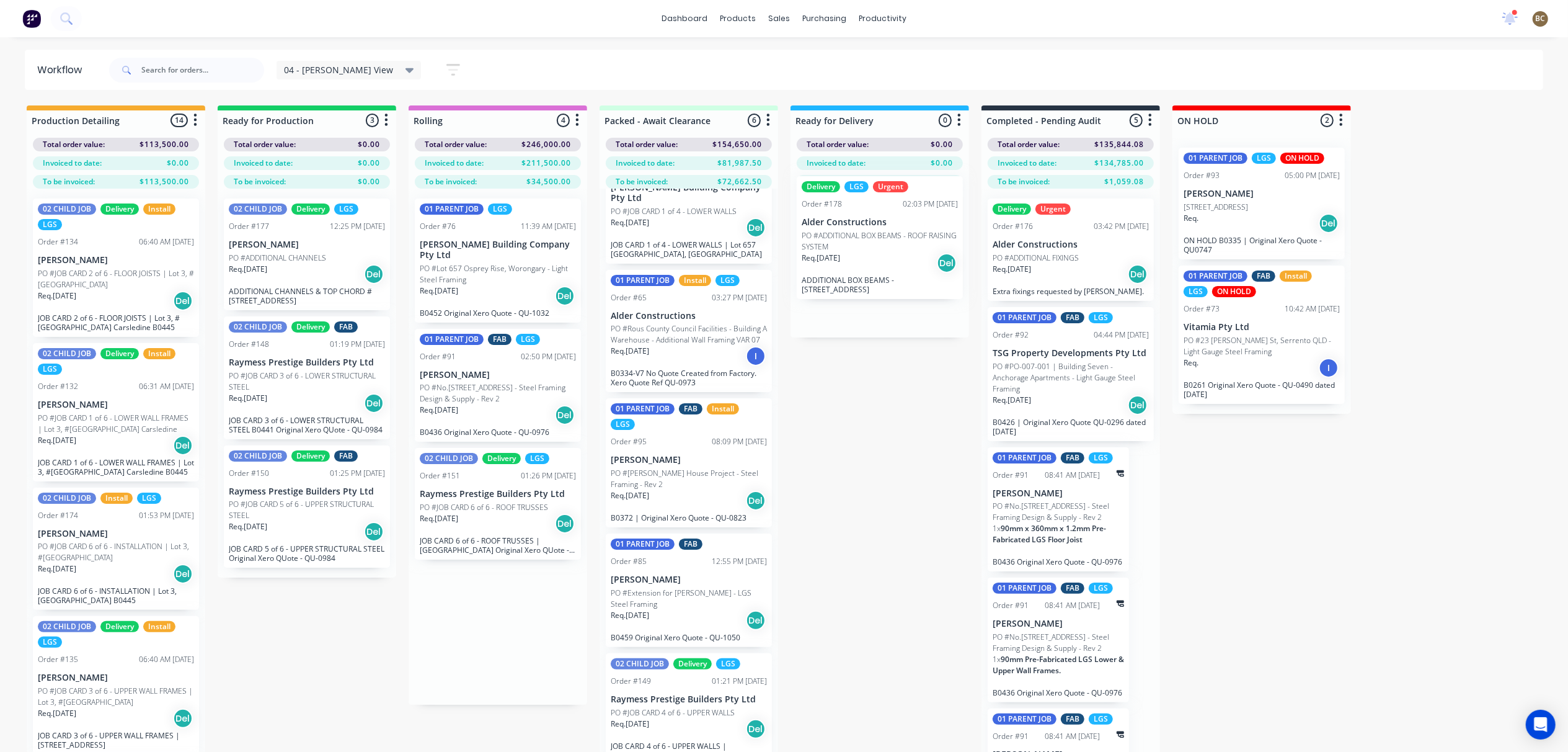
scroll to position [46, 0]
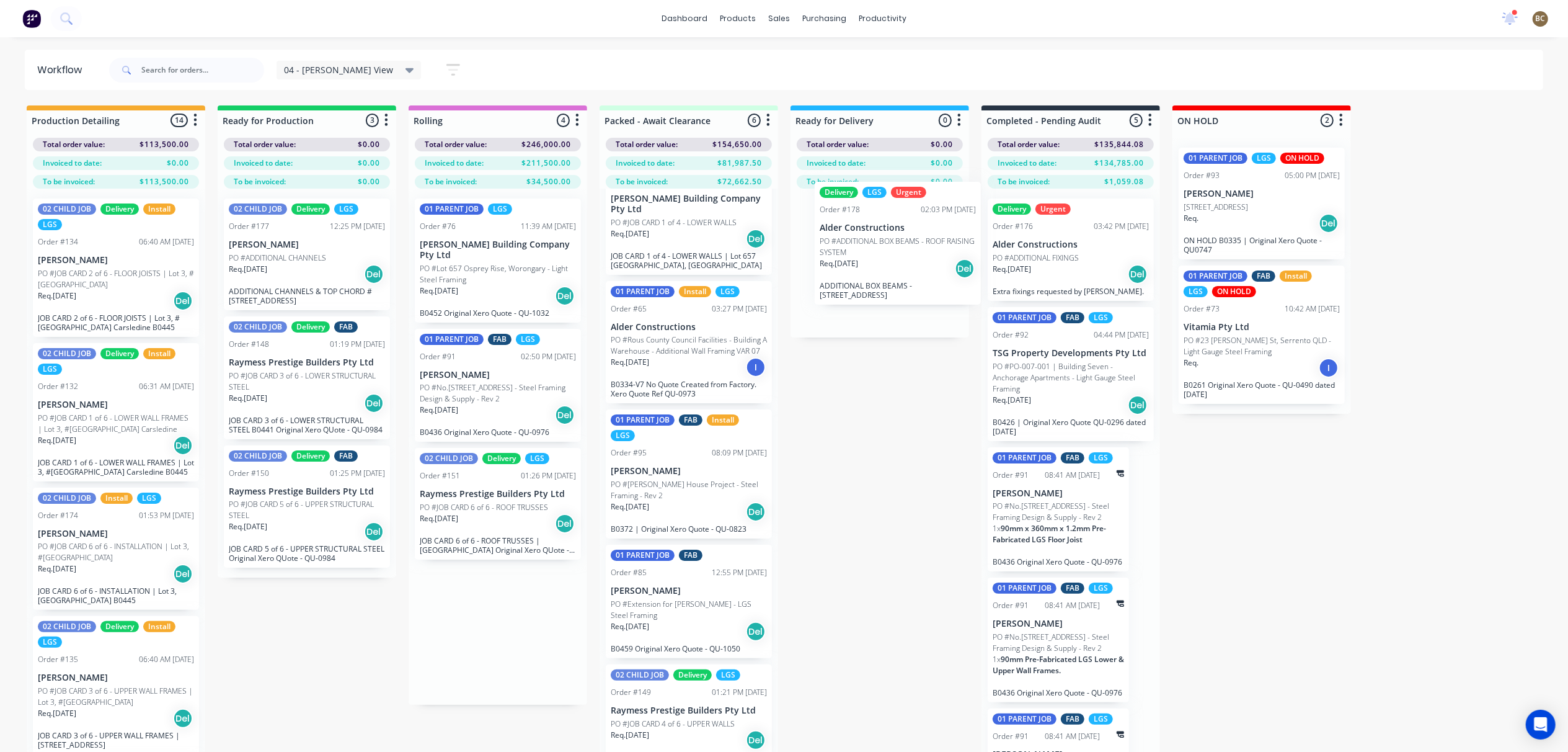
drag, startPoint x: 474, startPoint y: 284, endPoint x: 881, endPoint y: 267, distance: 407.4
click at [881, 267] on div "Production Detailing 14 Summaries Total order value Invoiced to date To be invo…" at bounding box center [1564, 449] width 3147 height 686
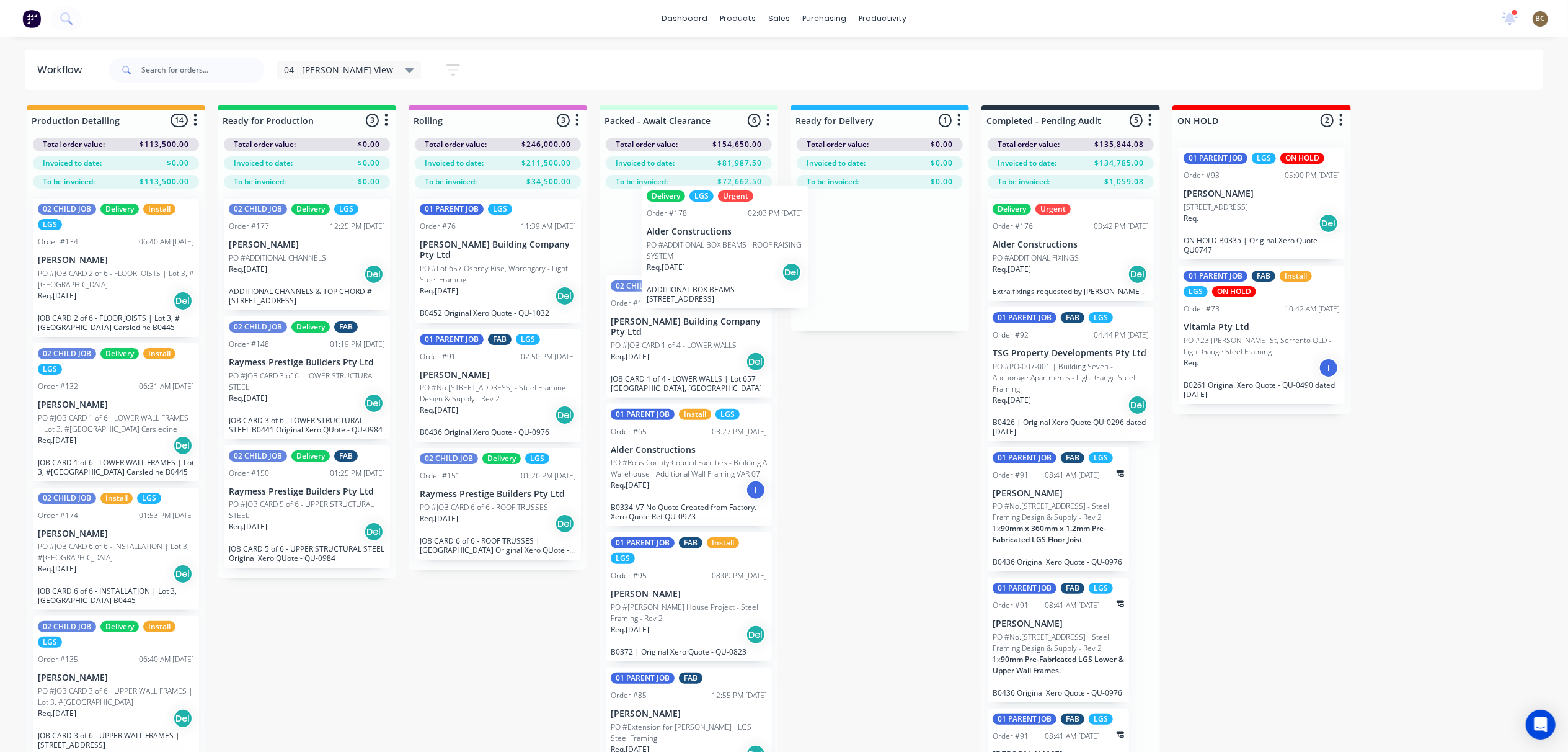
scroll to position [0, 0]
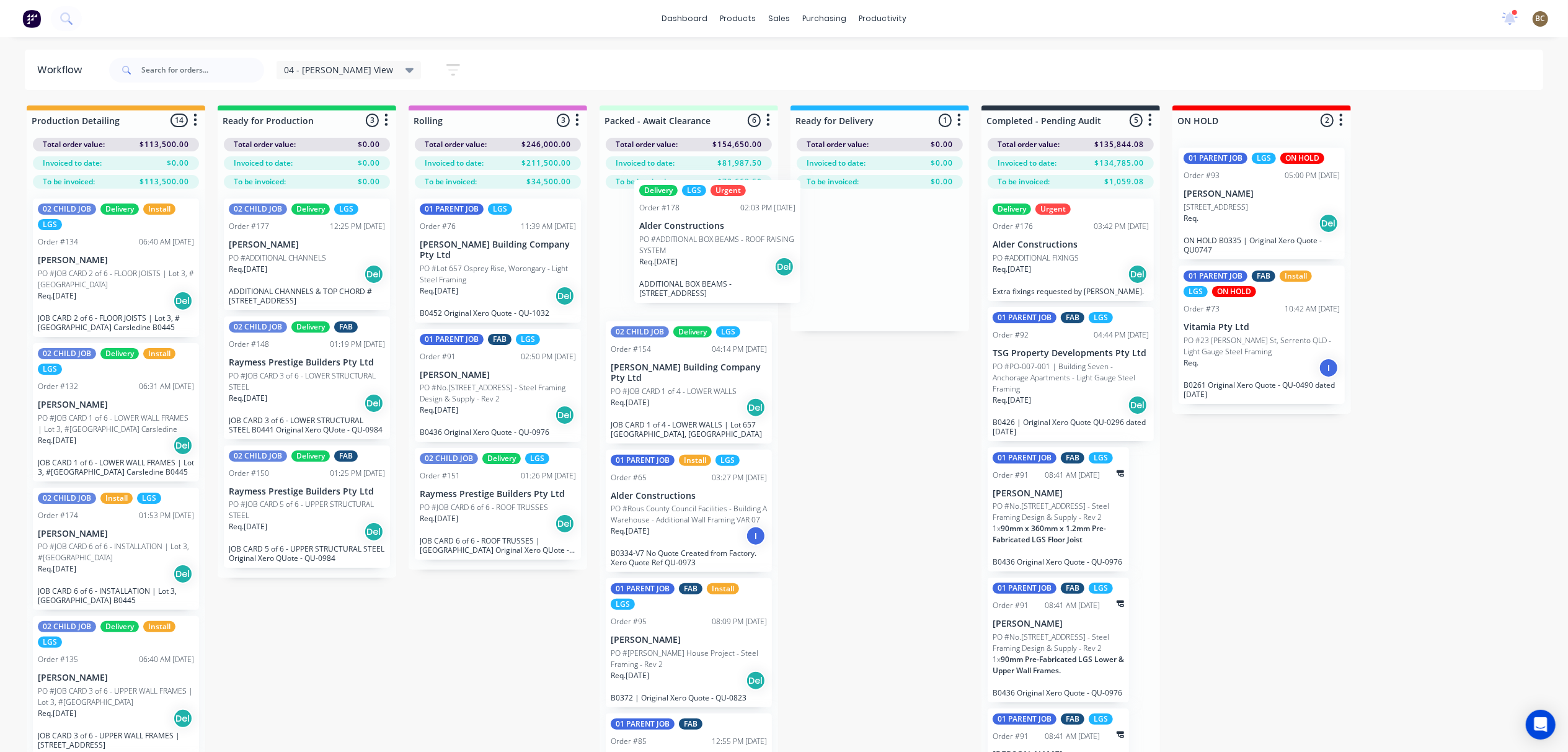
drag, startPoint x: 898, startPoint y: 266, endPoint x: 731, endPoint y: 248, distance: 168.0
click at [731, 248] on div "Production Detailing 14 Summaries Total order value Invoiced to date To be invo…" at bounding box center [1564, 449] width 3147 height 686
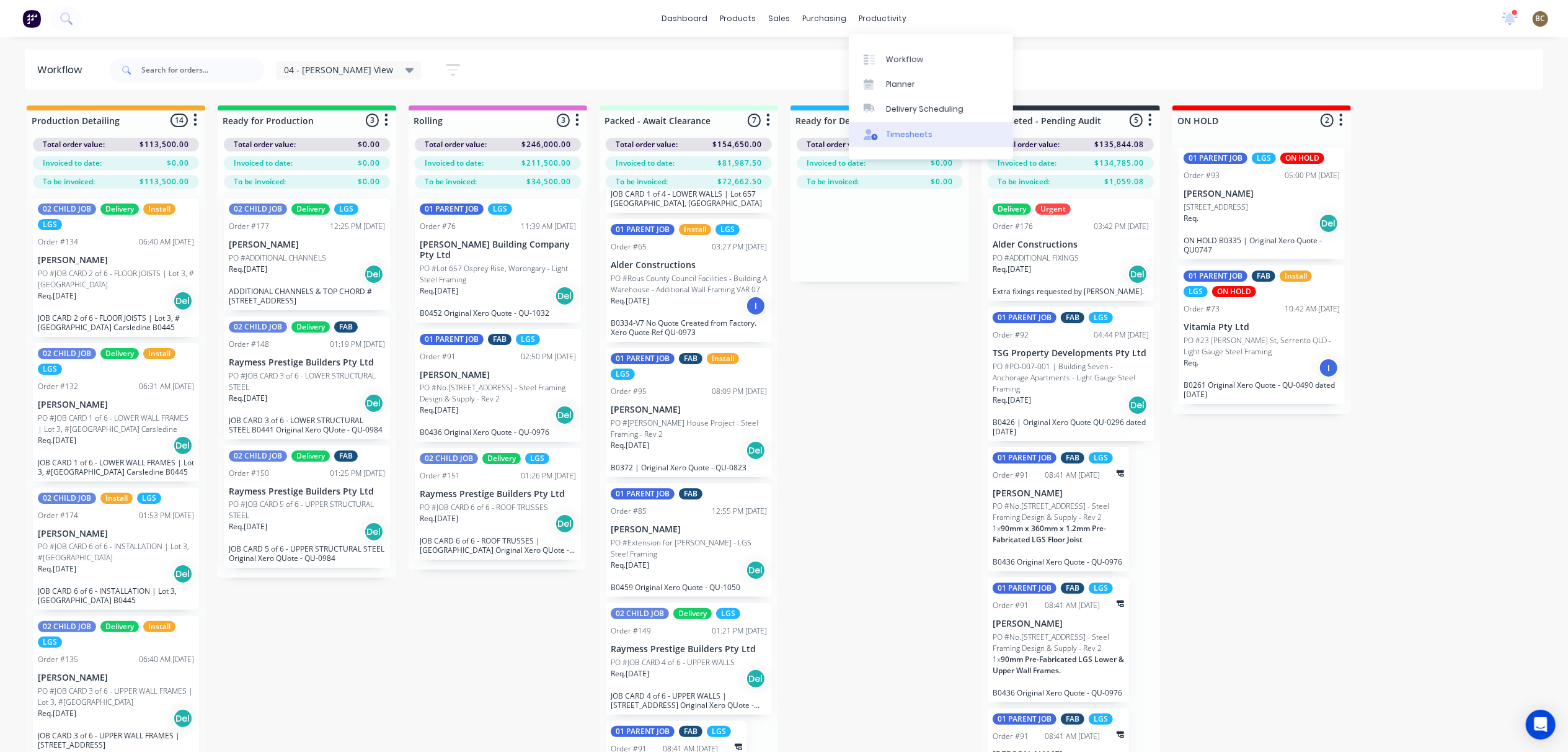
click at [919, 130] on div "Timesheets" at bounding box center [909, 135] width 47 height 11
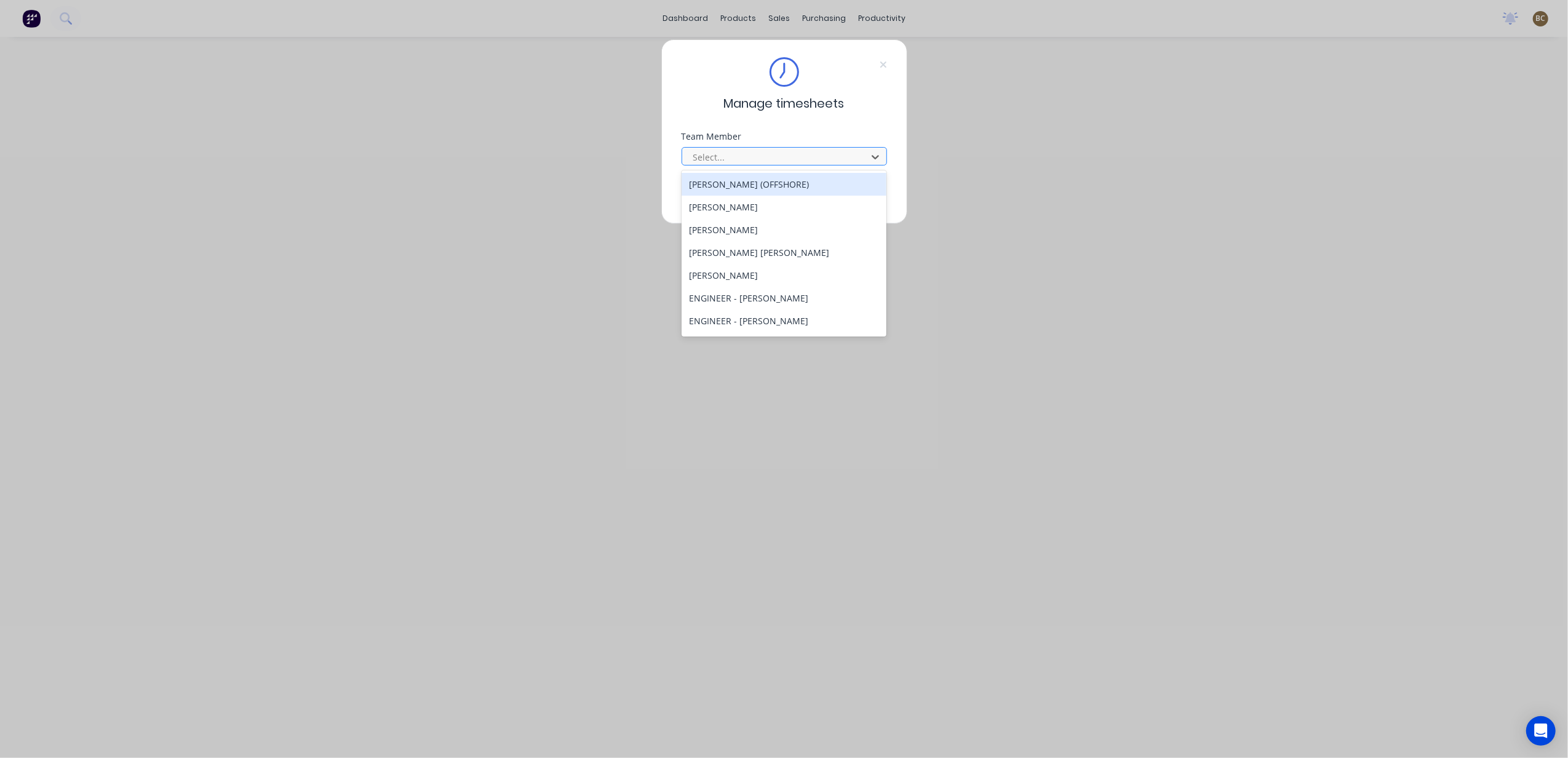
click at [857, 155] on div at bounding box center [776, 157] width 168 height 16
click at [977, 242] on div "Manage timesheets Team Member 22 results available. Use Up and Down to choose o…" at bounding box center [784, 379] width 1568 height 758
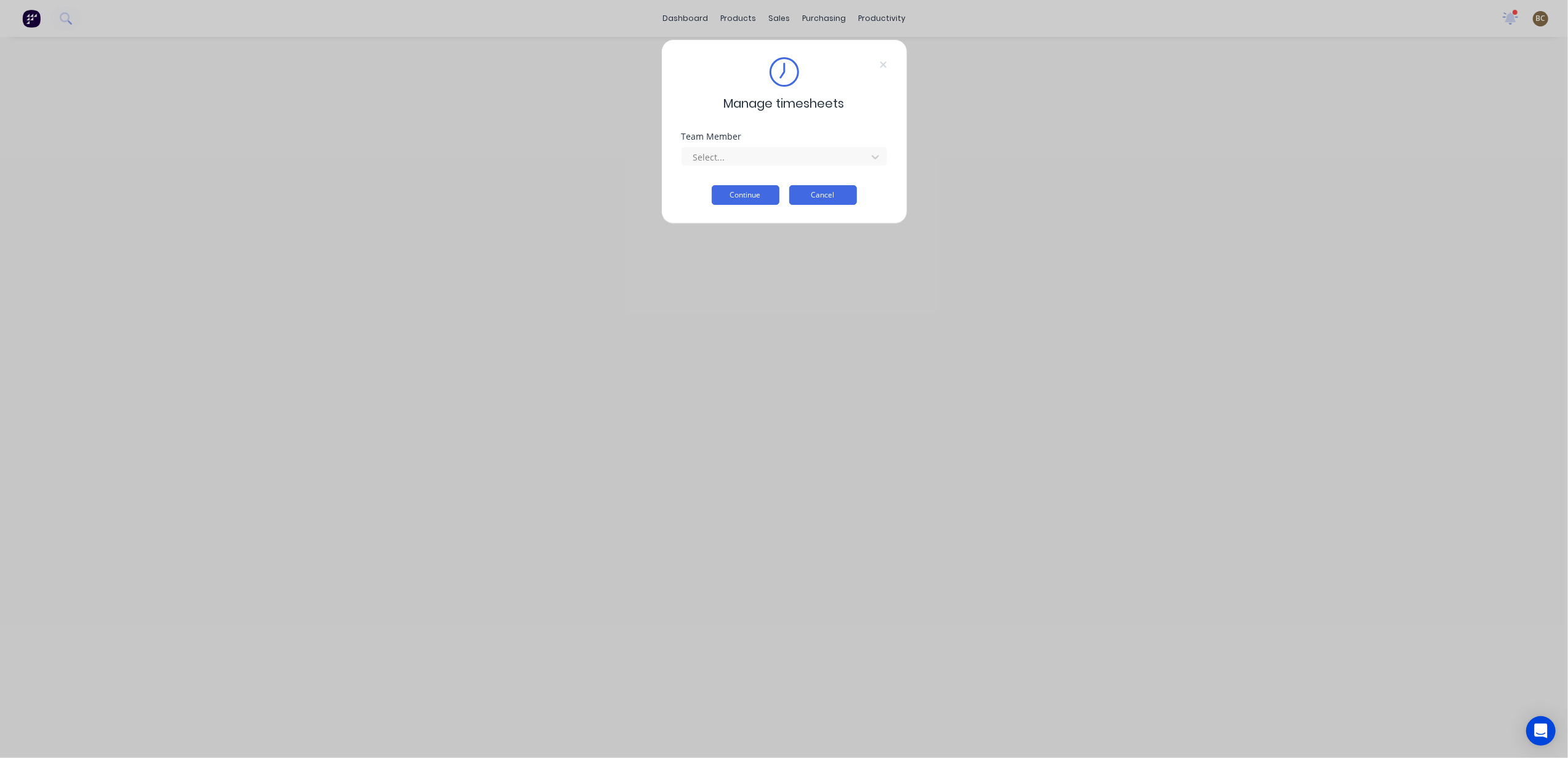
click at [834, 197] on button "Cancel" at bounding box center [823, 195] width 68 height 19
